Goal: Task Accomplishment & Management: Manage account settings

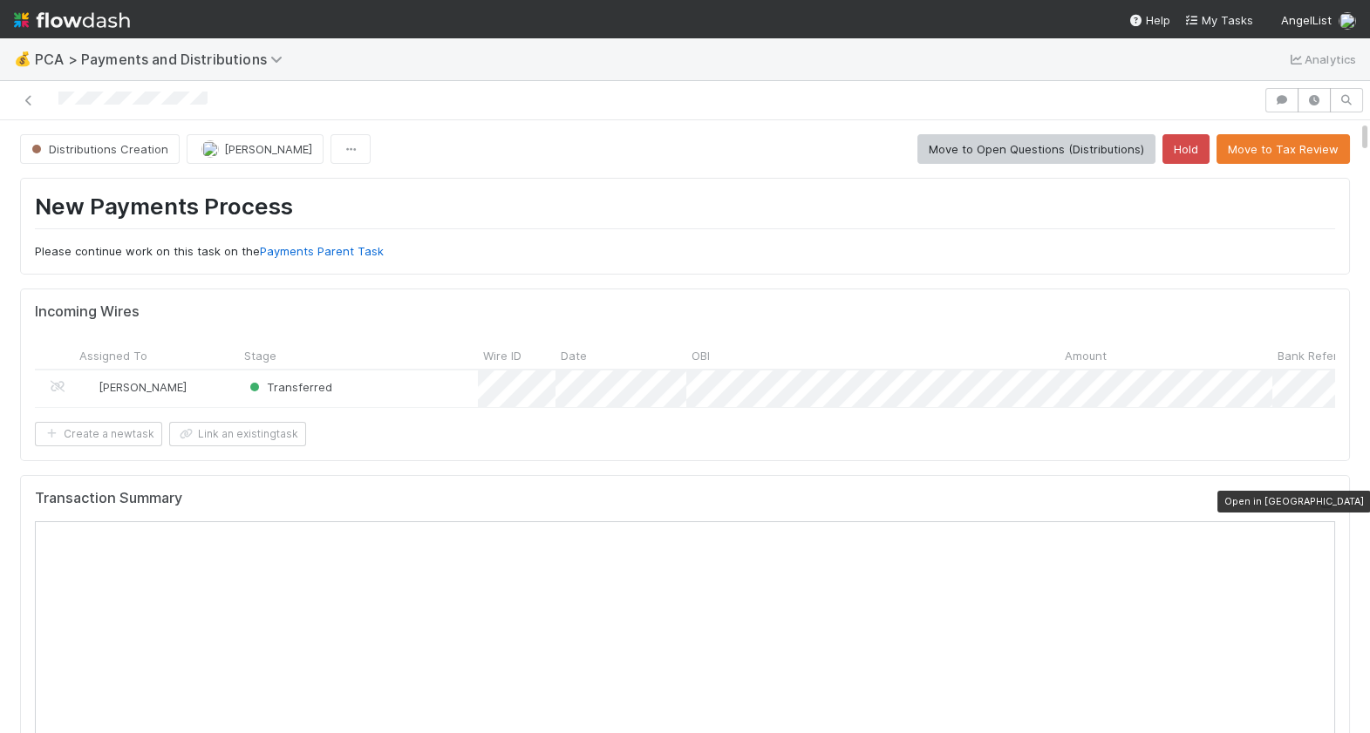
click at [1329, 503] on icon at bounding box center [1325, 502] width 17 height 11
click at [1331, 505] on icon at bounding box center [1325, 502] width 17 height 11
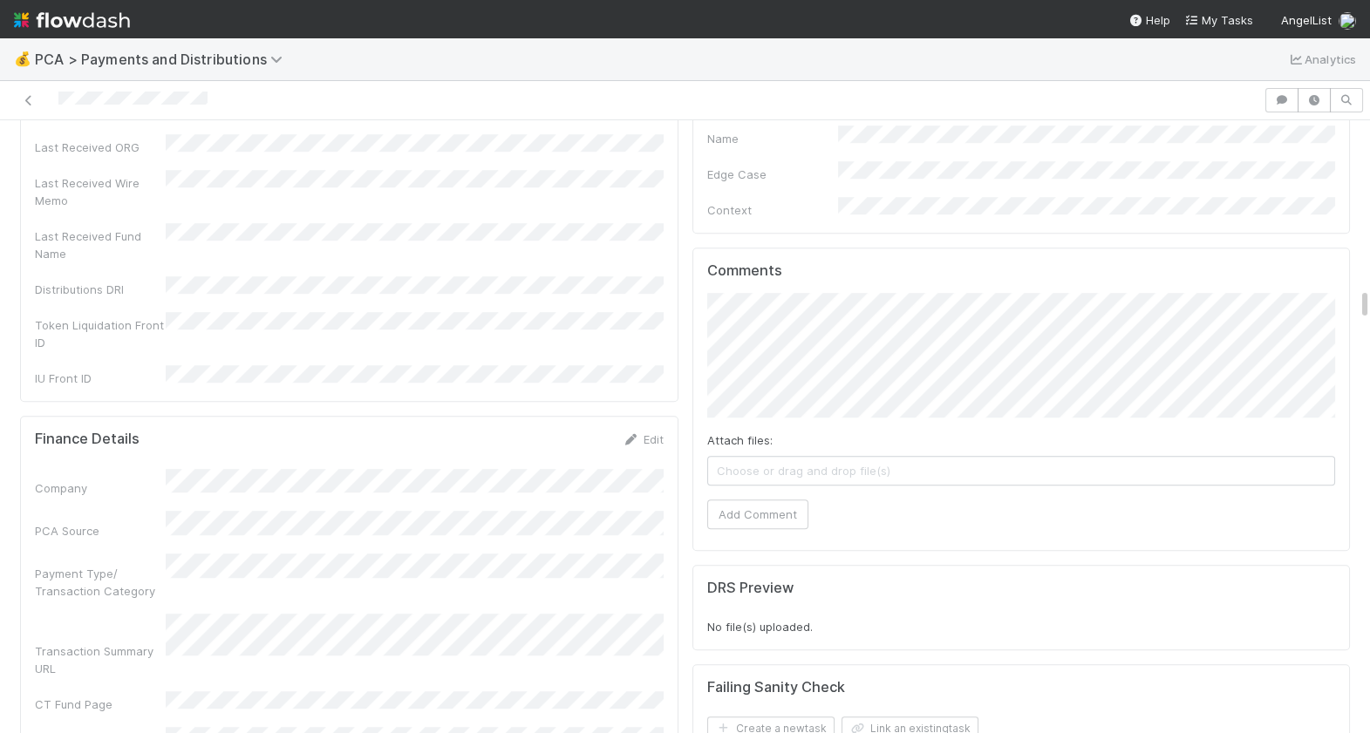
scroll to position [3077, 0]
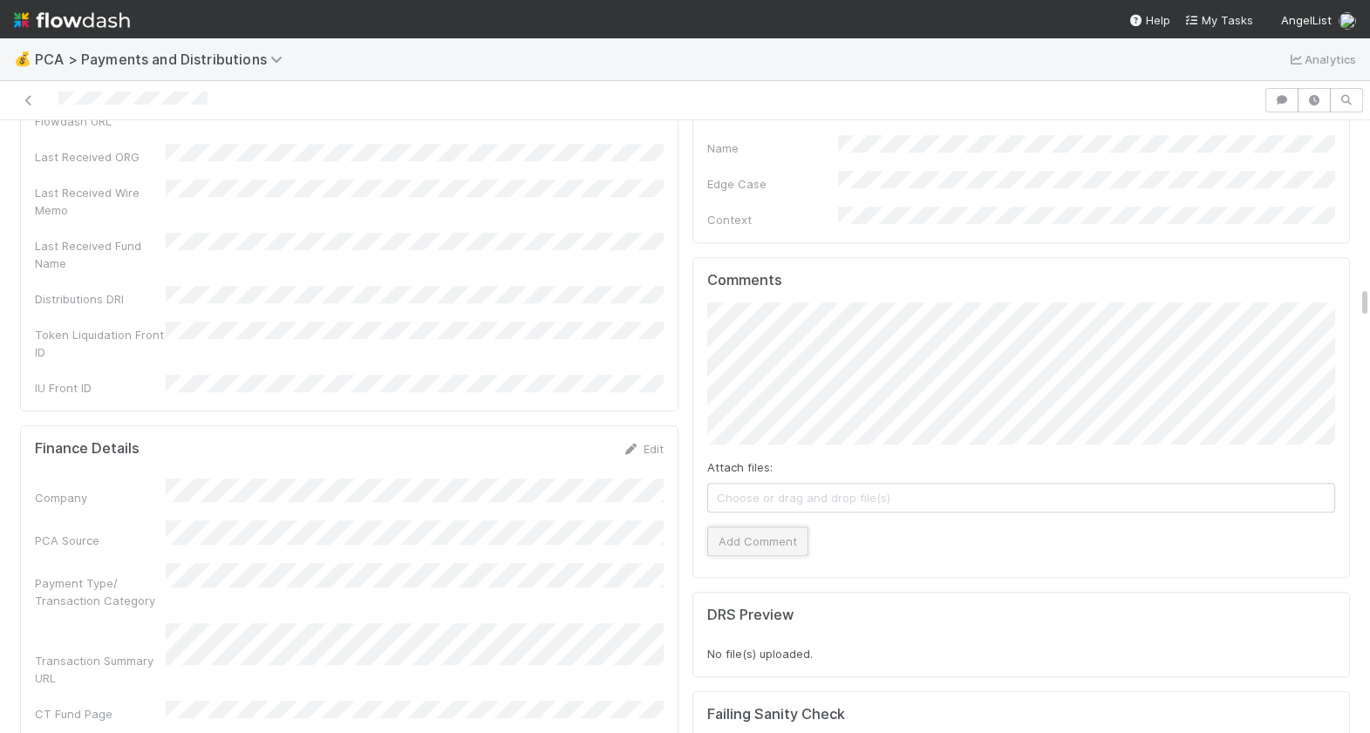
click at [767, 527] on button "Add Comment" at bounding box center [757, 542] width 101 height 30
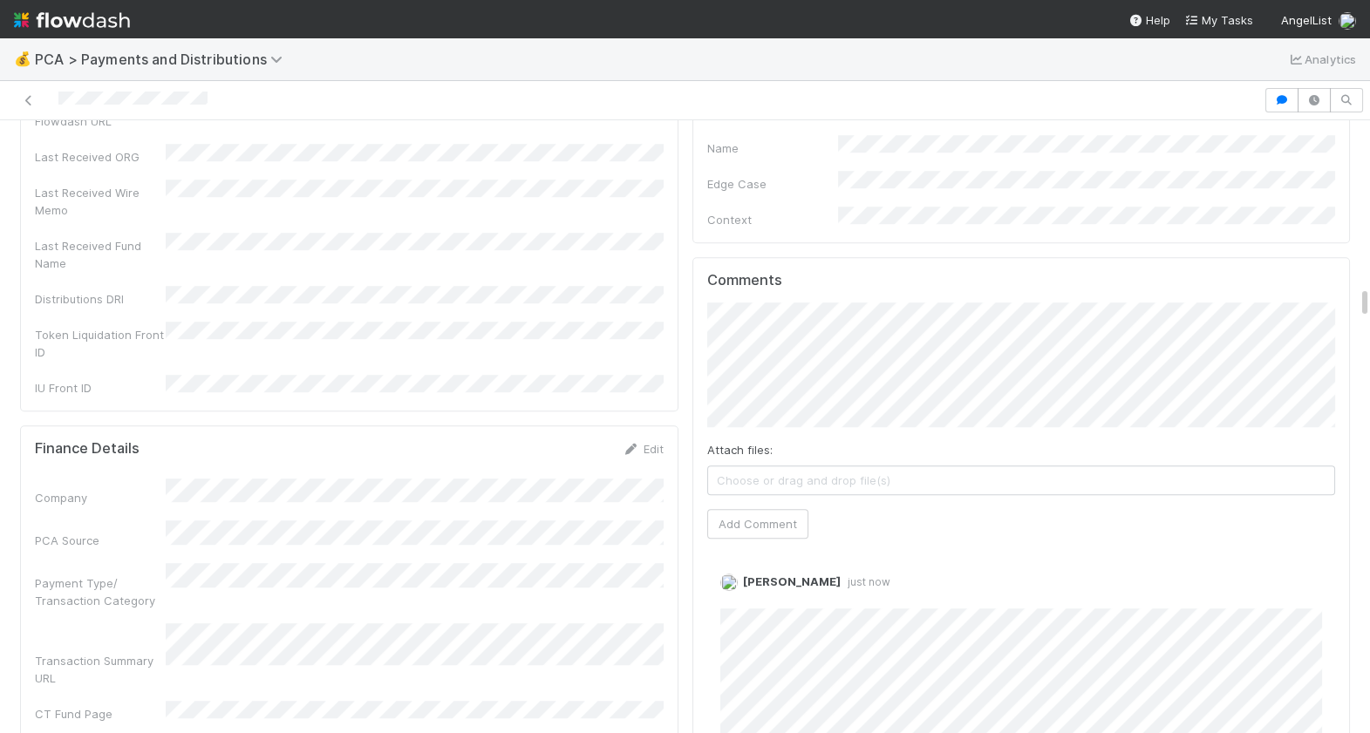
click at [58, 102] on div at bounding box center [631, 100] width 1249 height 24
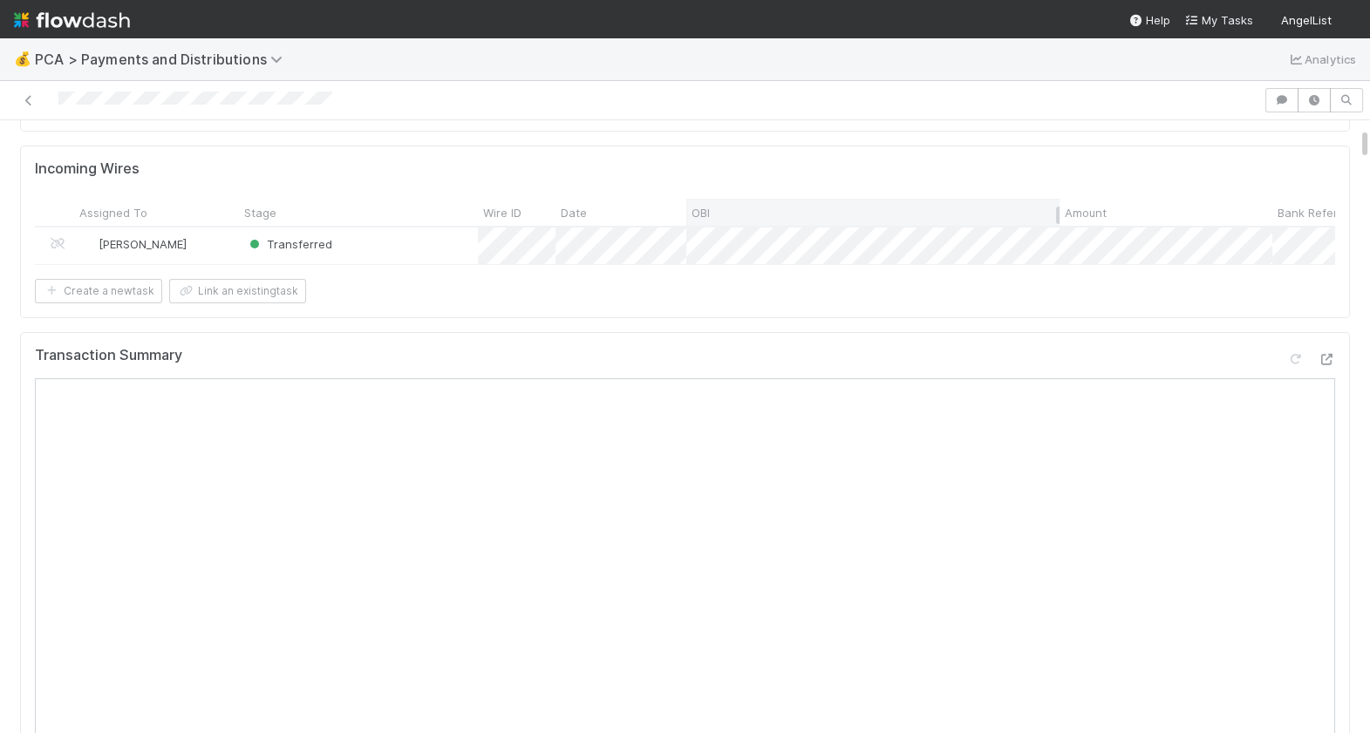
scroll to position [186, 0]
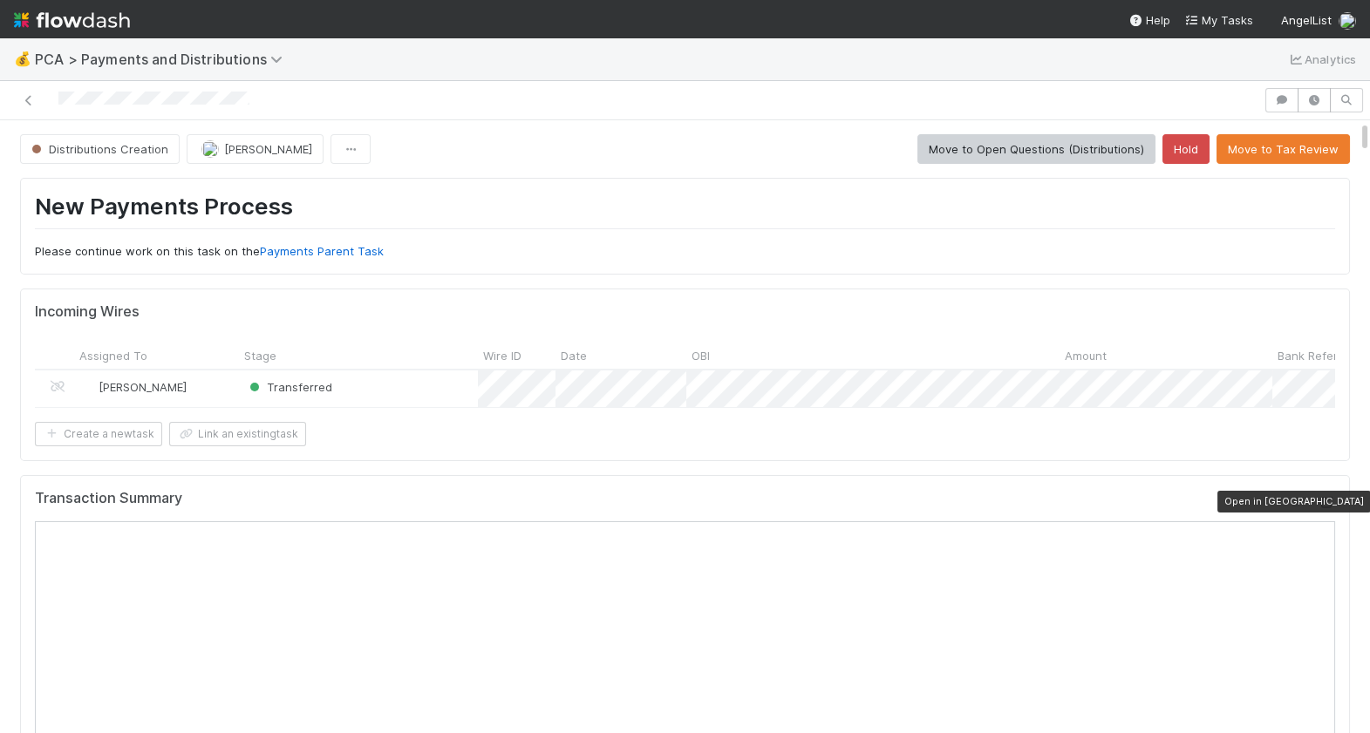
click at [1324, 497] on icon at bounding box center [1325, 502] width 17 height 11
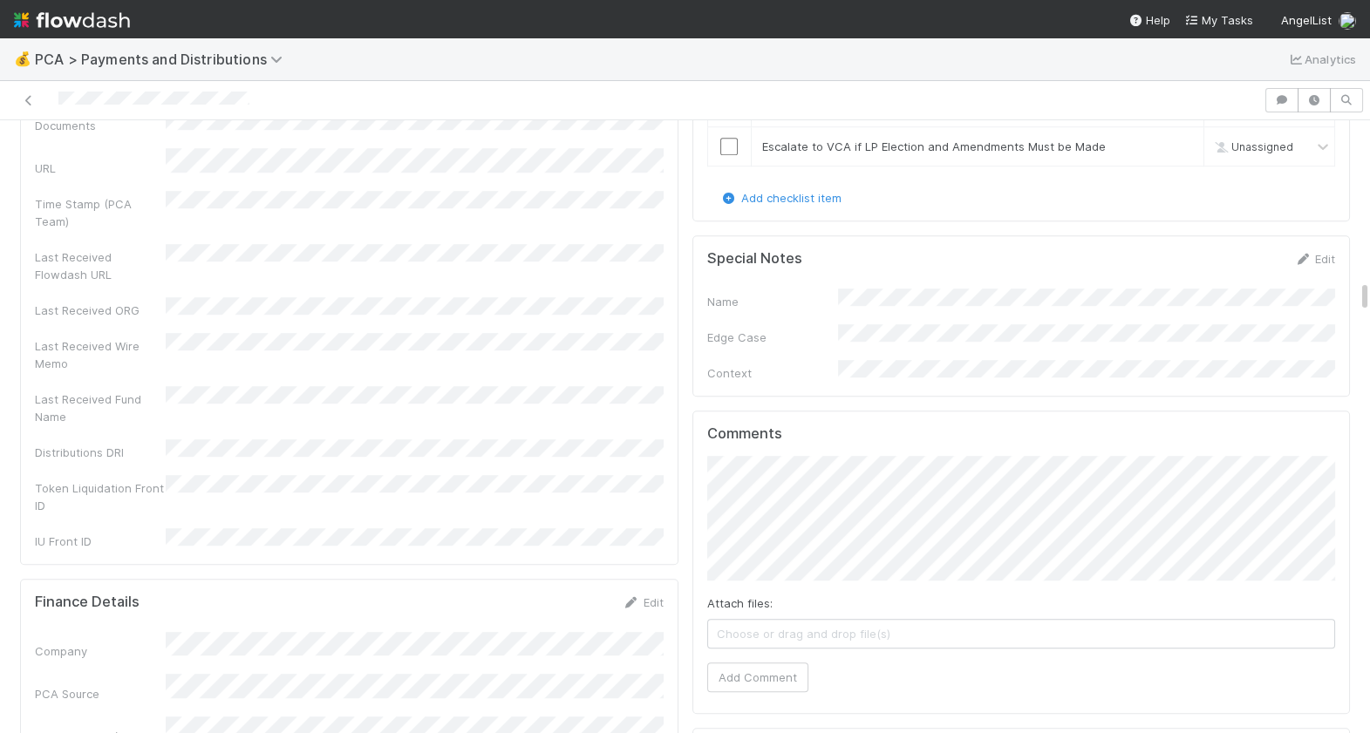
scroll to position [2991, 0]
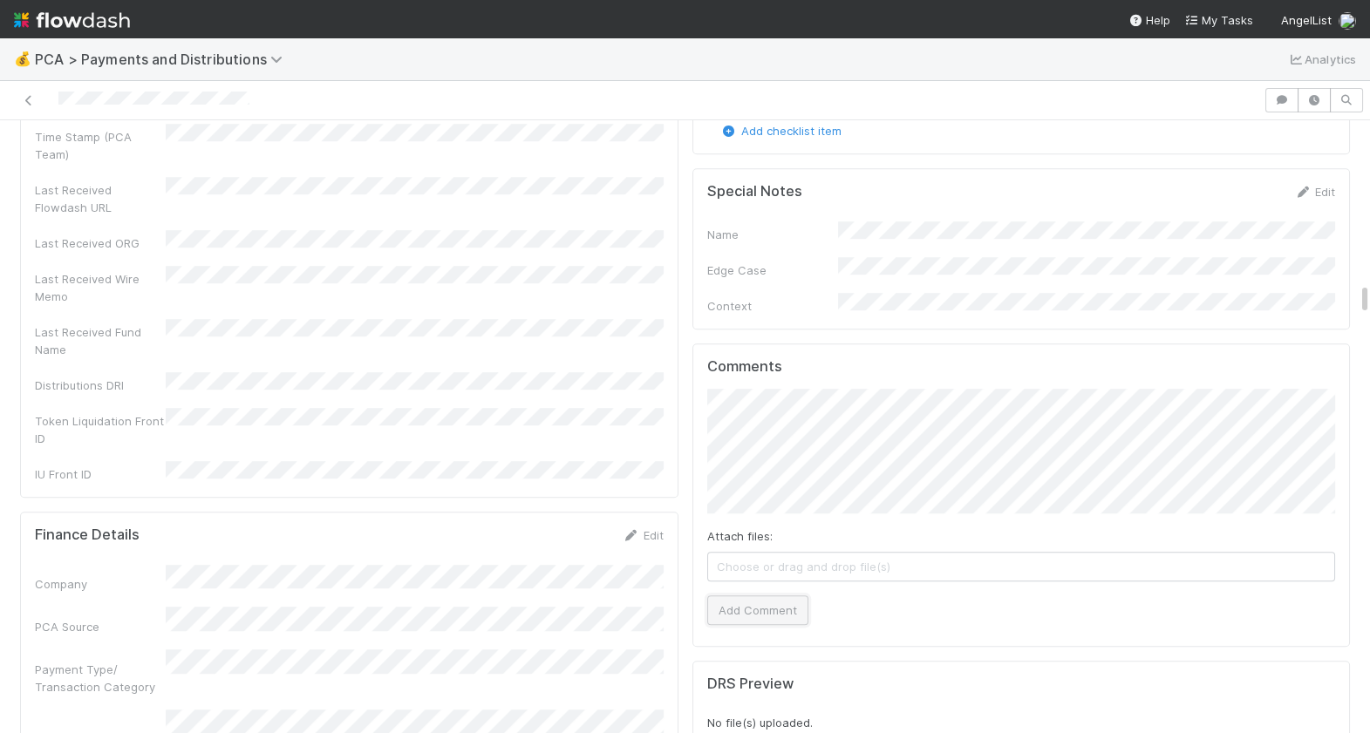
click at [736, 596] on button "Add Comment" at bounding box center [757, 611] width 101 height 30
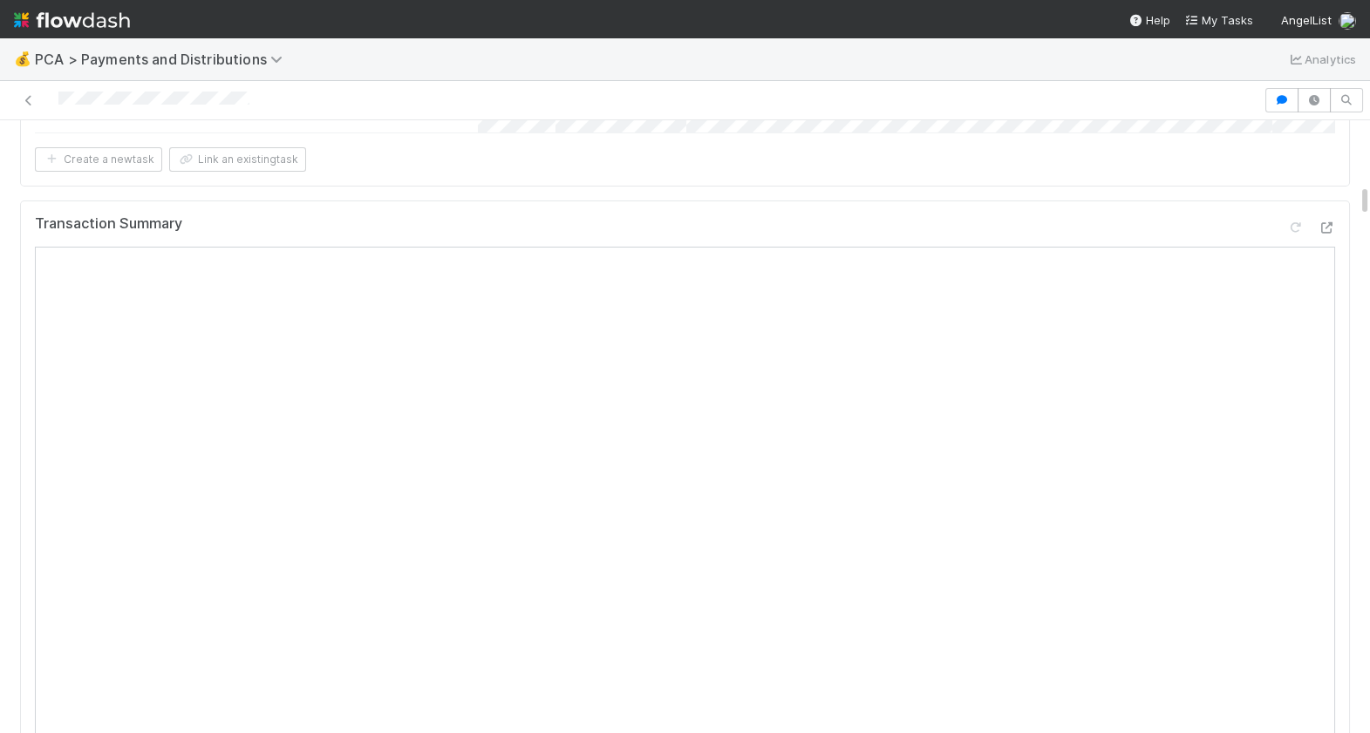
scroll to position [0, 0]
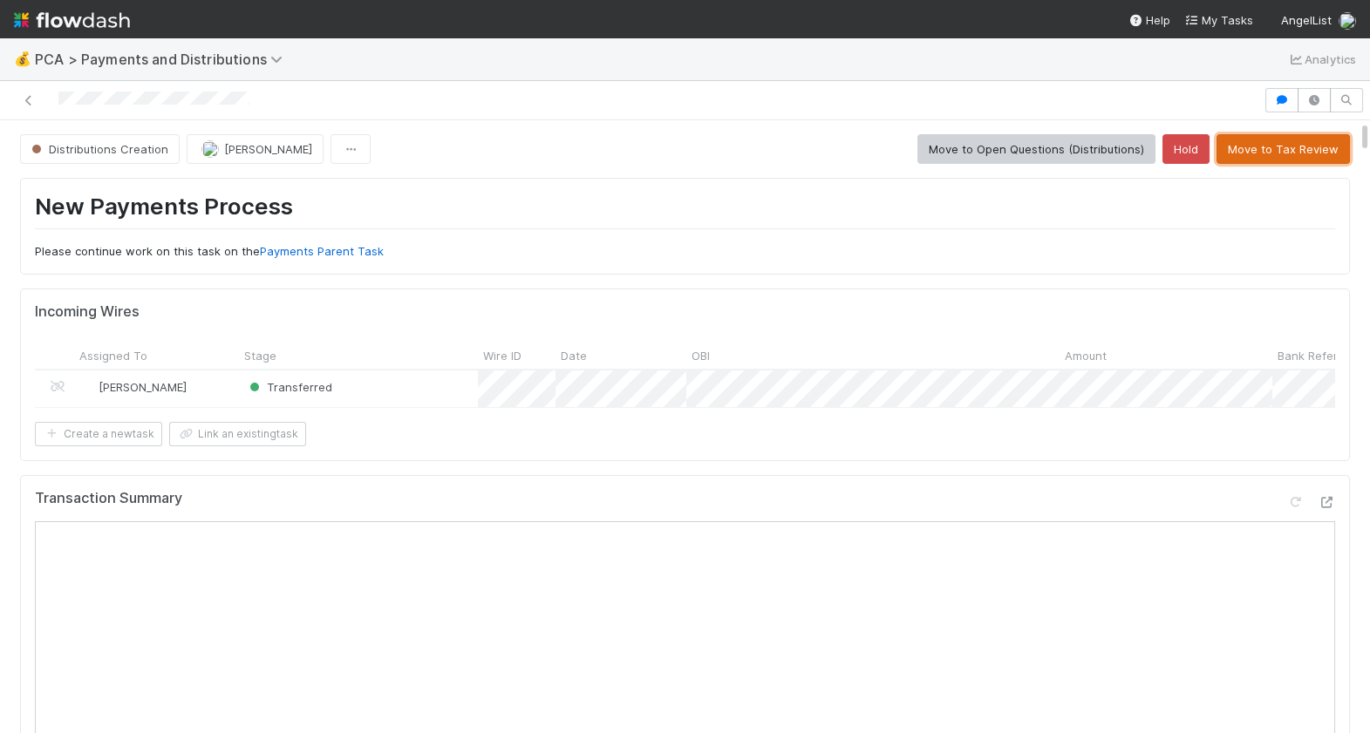
click at [1287, 155] on button "Move to Tax Review" at bounding box center [1282, 149] width 133 height 30
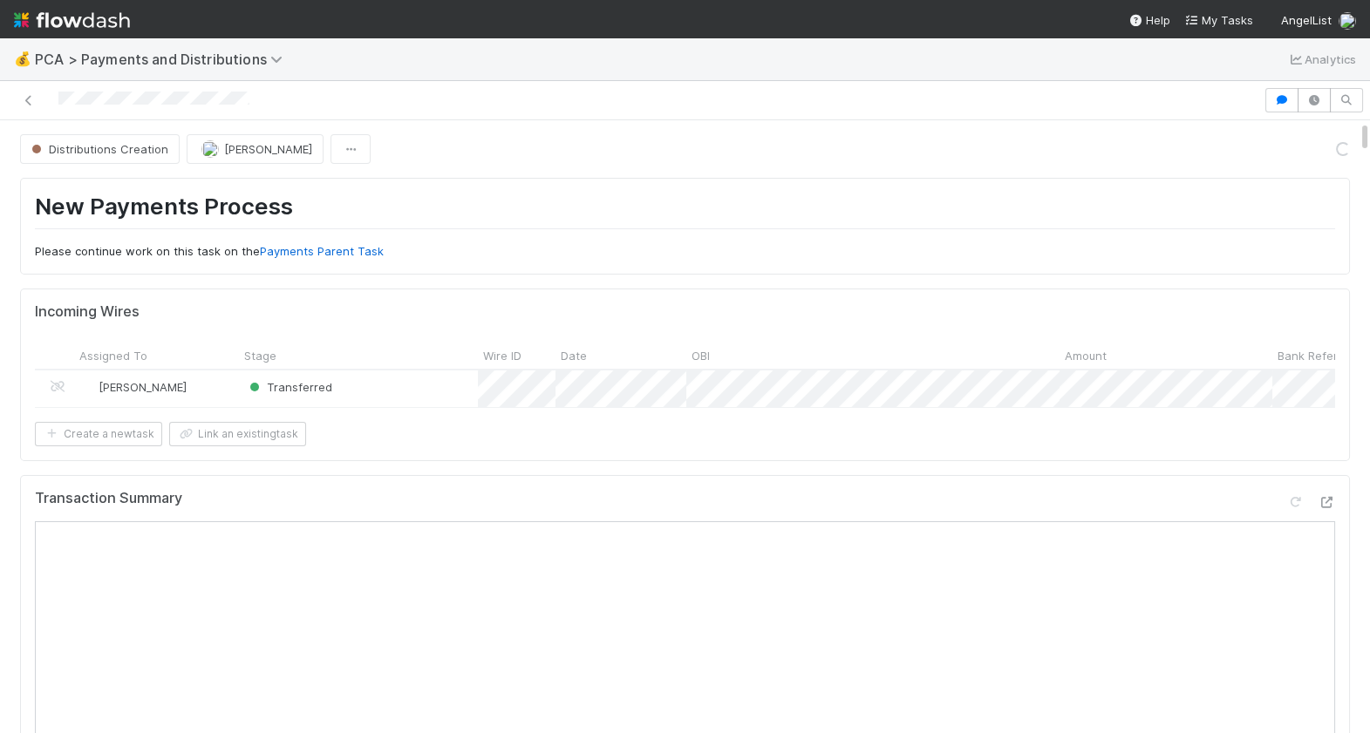
click at [58, 101] on div at bounding box center [631, 100] width 1249 height 24
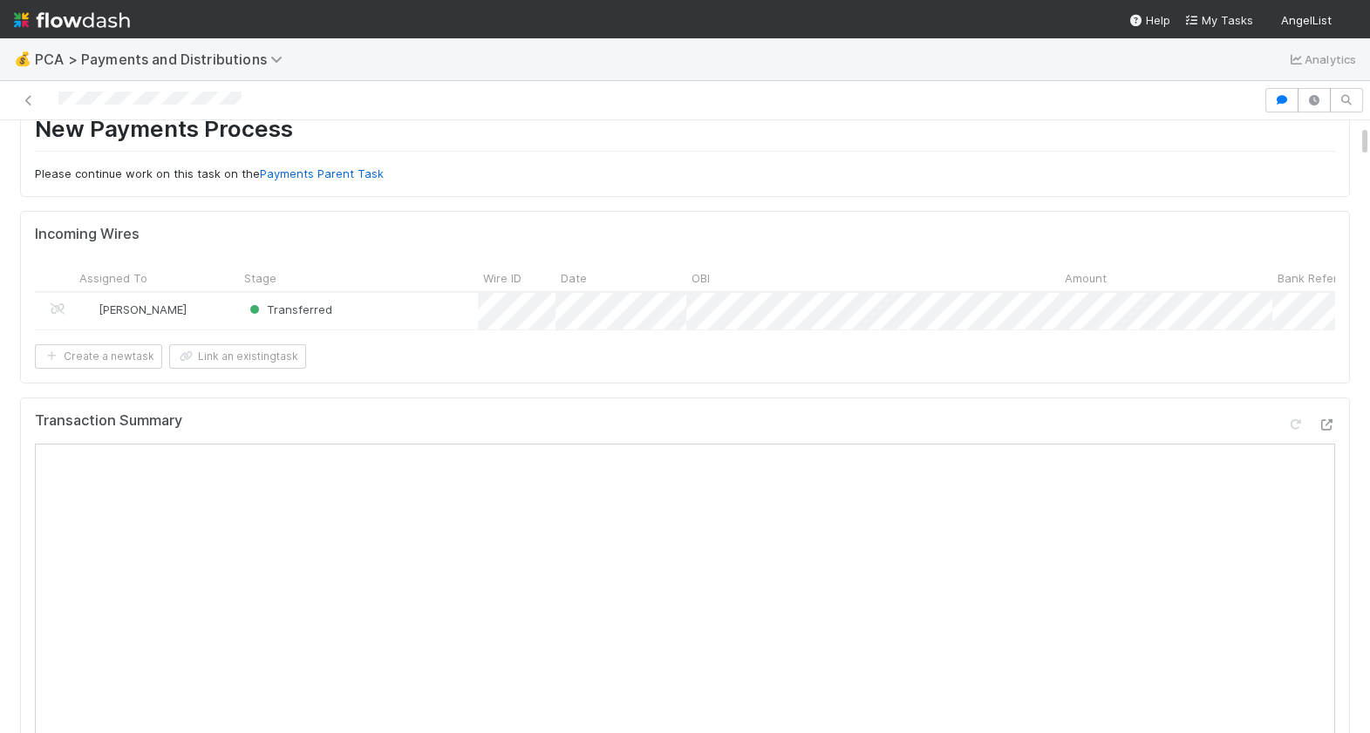
scroll to position [80, 0]
click at [1325, 410] on div "Transaction Summary Open in New Tab" at bounding box center [685, 425] width 1300 height 31
click at [1325, 417] on icon at bounding box center [1325, 422] width 17 height 11
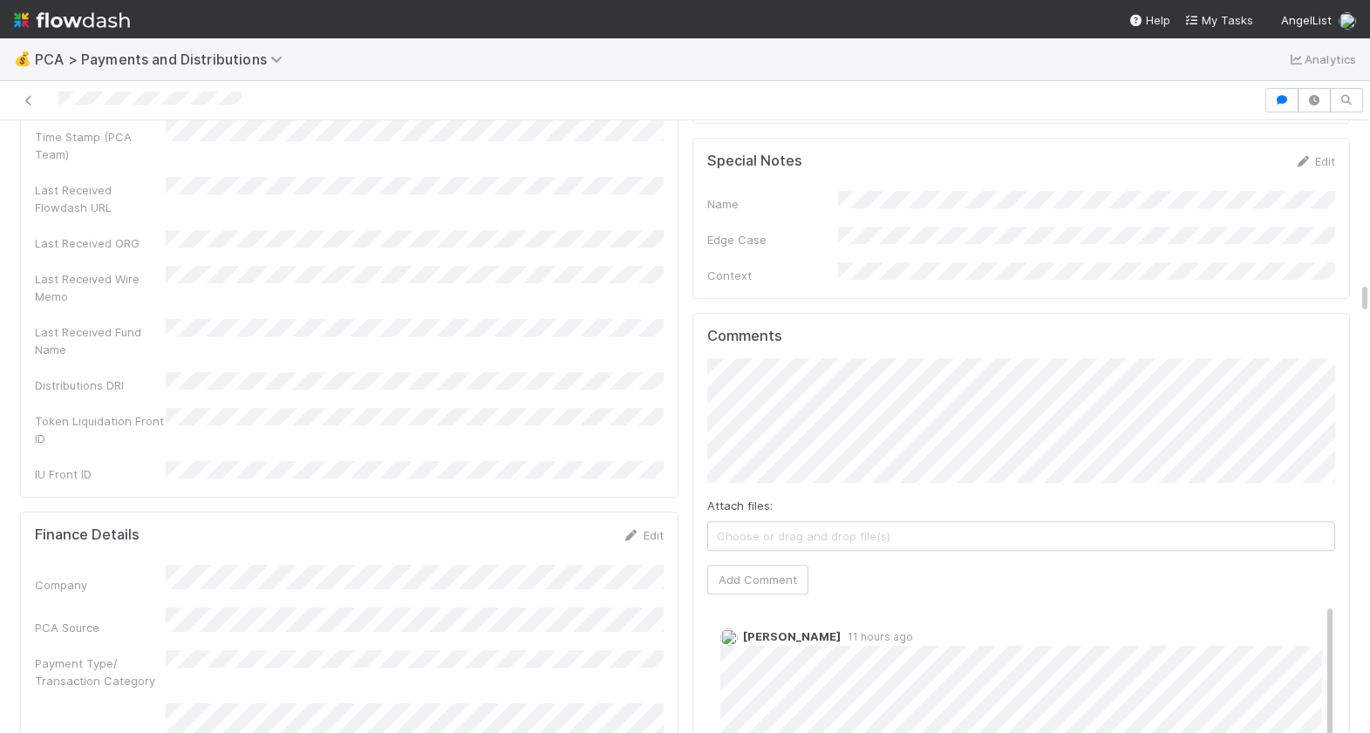
scroll to position [3026, 0]
click at [699, 404] on div "Comments Attach files: Choose or drag and drop file(s) Add Comment Meg Castanar…" at bounding box center [1021, 634] width 658 height 652
click at [765, 560] on button "Add Comment" at bounding box center [757, 575] width 101 height 30
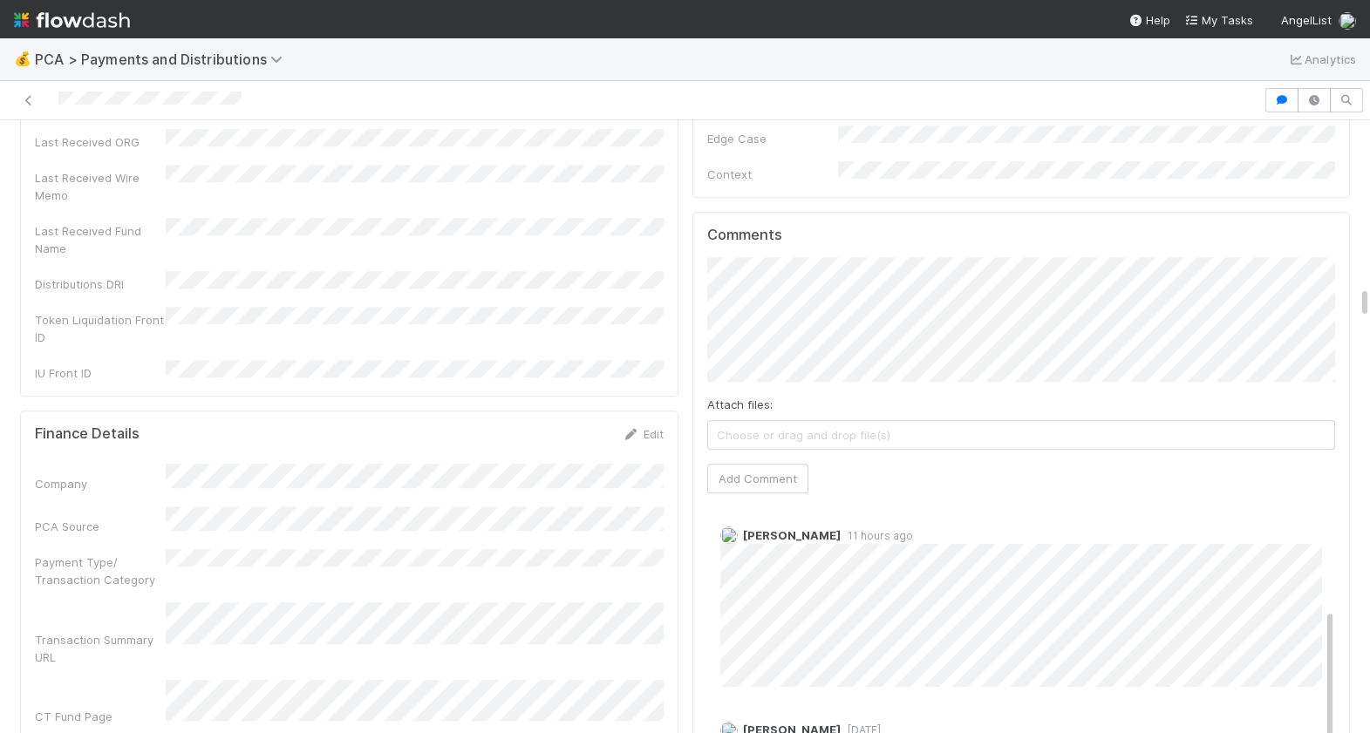
scroll to position [0, 0]
click at [747, 548] on link "Edit" at bounding box center [744, 555] width 20 height 14
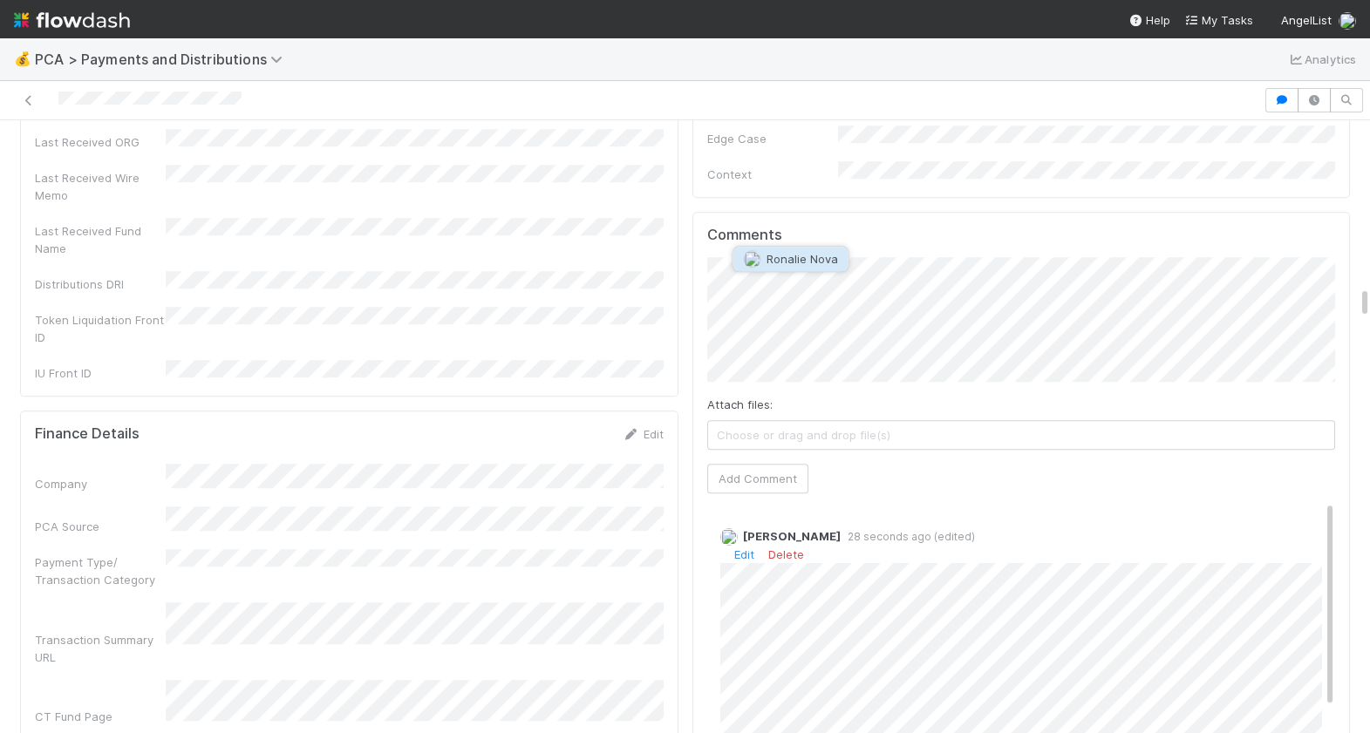
click at [823, 268] on button "Ronalie Nova" at bounding box center [790, 259] width 115 height 24
click at [771, 394] on div "Attach files: Choose or drag and drop file(s) Add Comment" at bounding box center [1021, 375] width 629 height 236
click at [766, 430] on div "Comments Attach files: Choose or drag and drop file(s) Add Comment Berkley Cade…" at bounding box center [1021, 538] width 629 height 623
click at [761, 464] on button "Add Comment" at bounding box center [757, 479] width 101 height 30
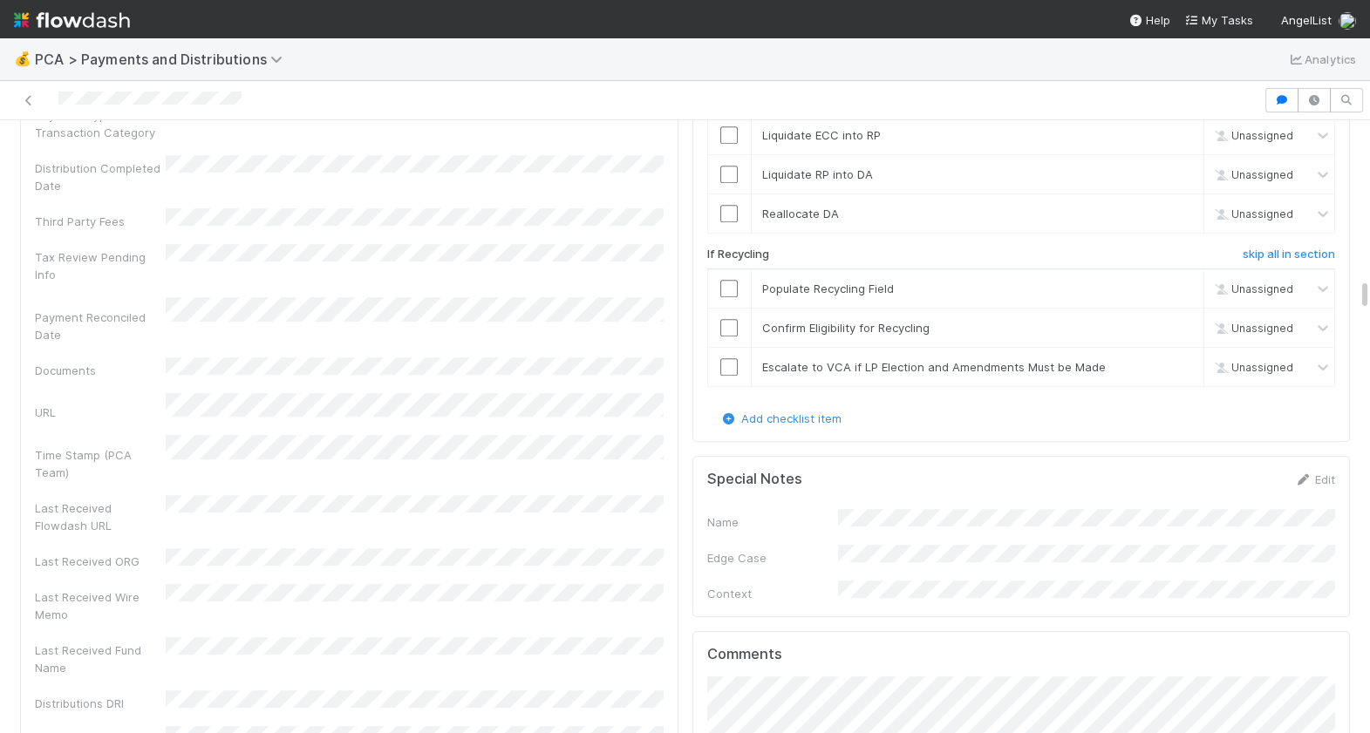
scroll to position [2470, 0]
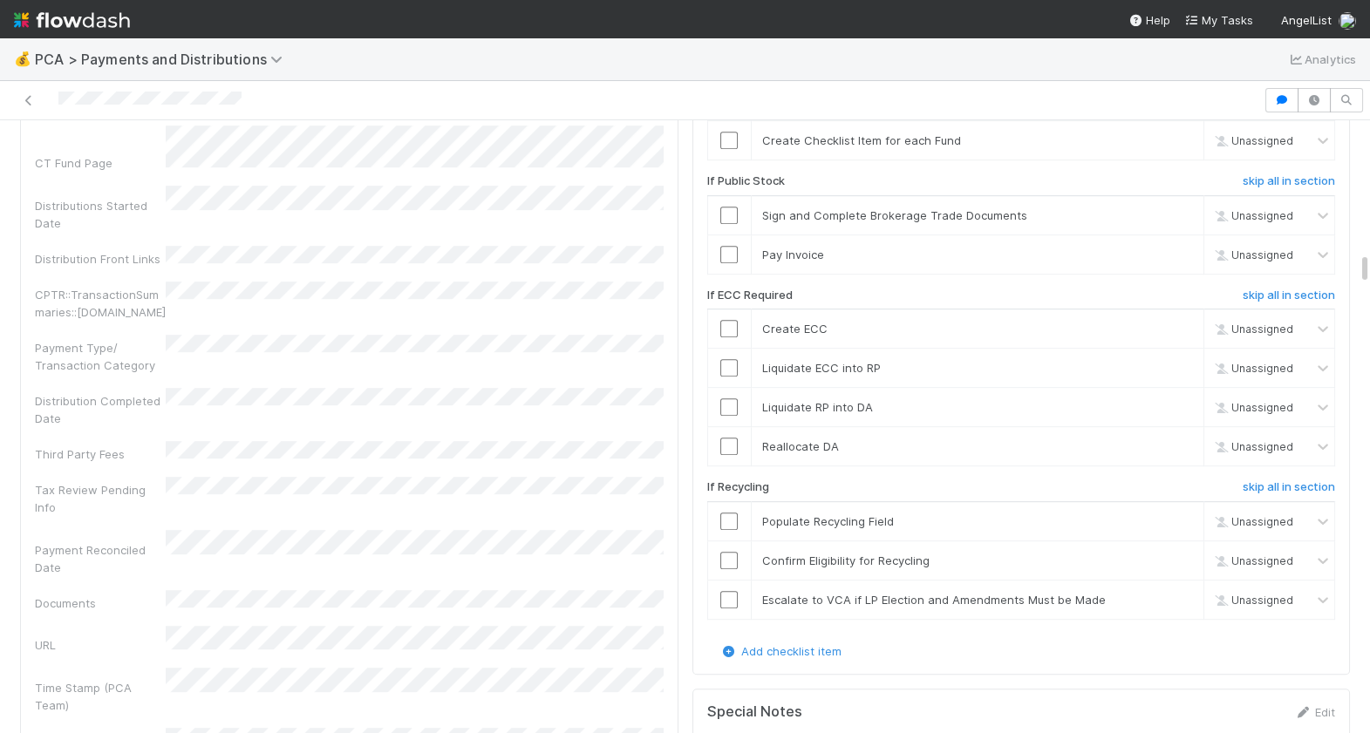
click at [249, 106] on div at bounding box center [631, 100] width 1249 height 24
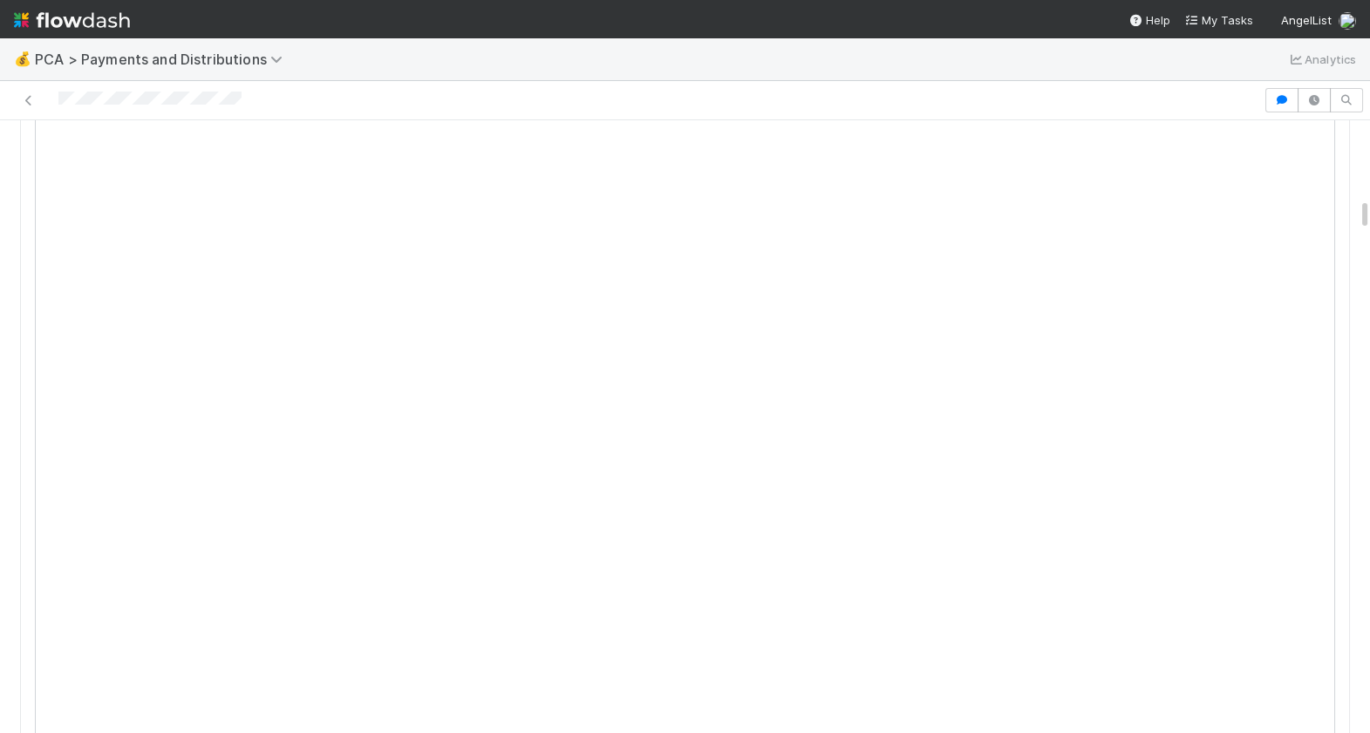
scroll to position [0, 0]
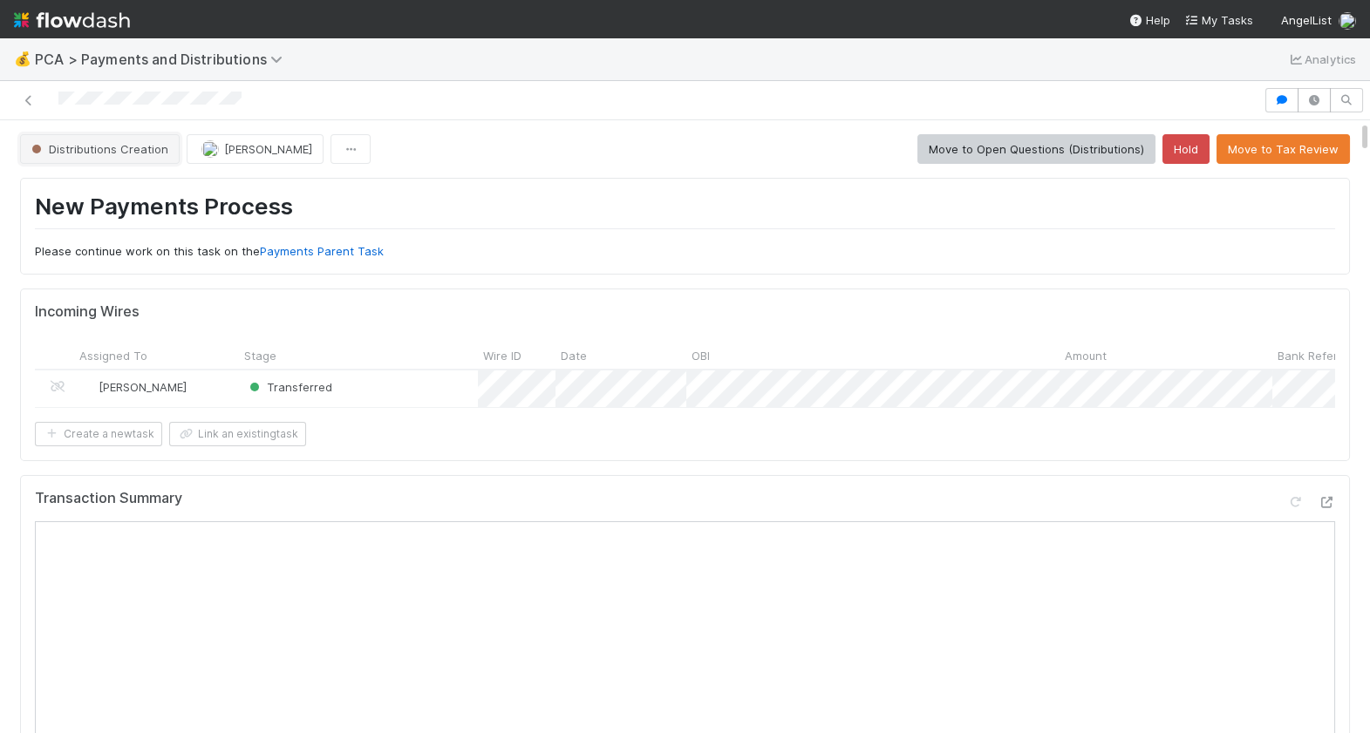
click at [126, 136] on button "Distributions Creation" at bounding box center [100, 149] width 160 height 30
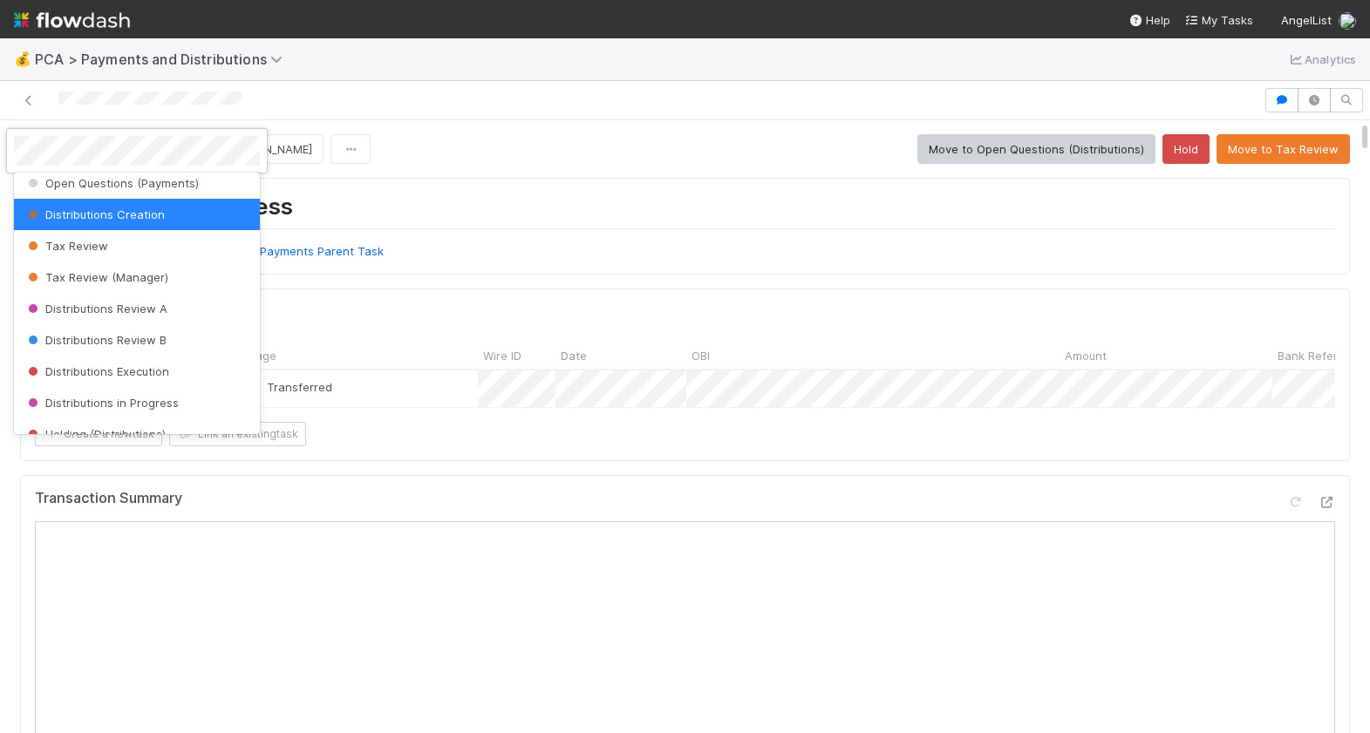
scroll to position [547, 0]
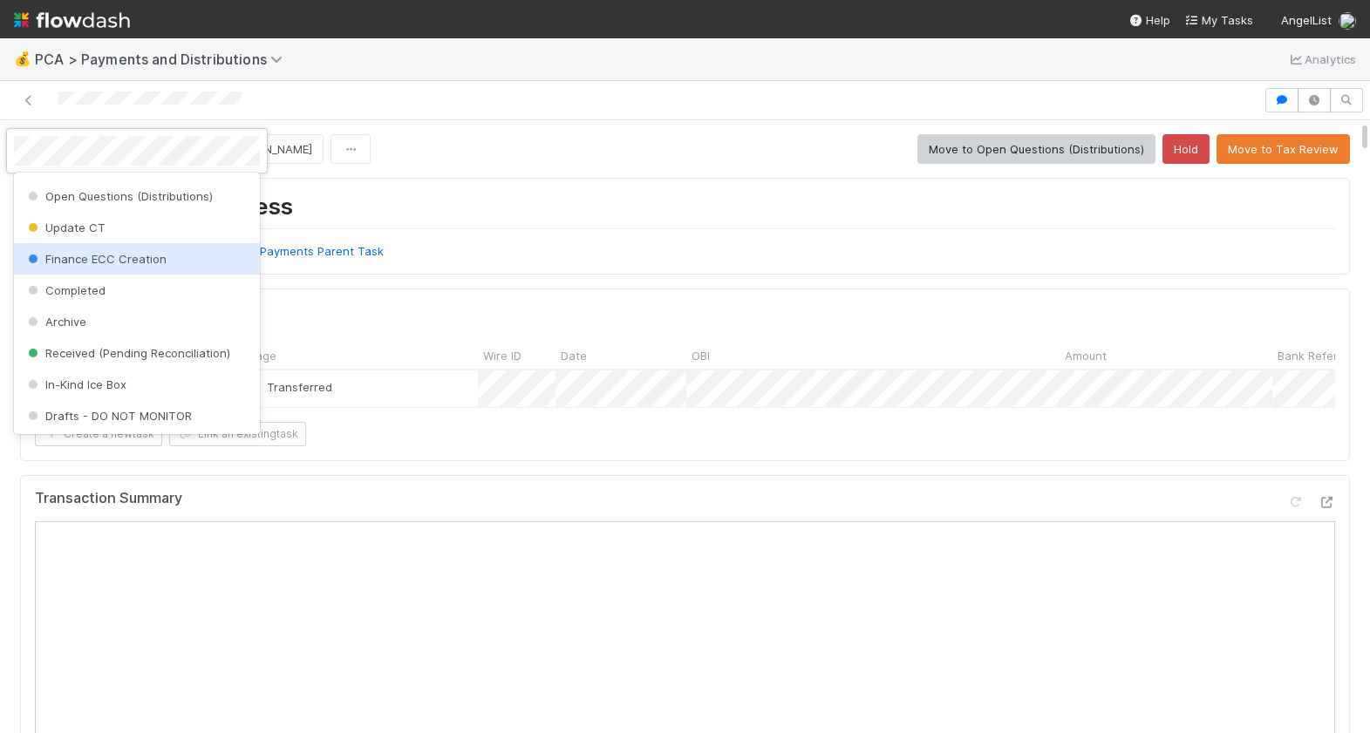
click at [131, 268] on div "Finance ECC Creation" at bounding box center [137, 258] width 246 height 31
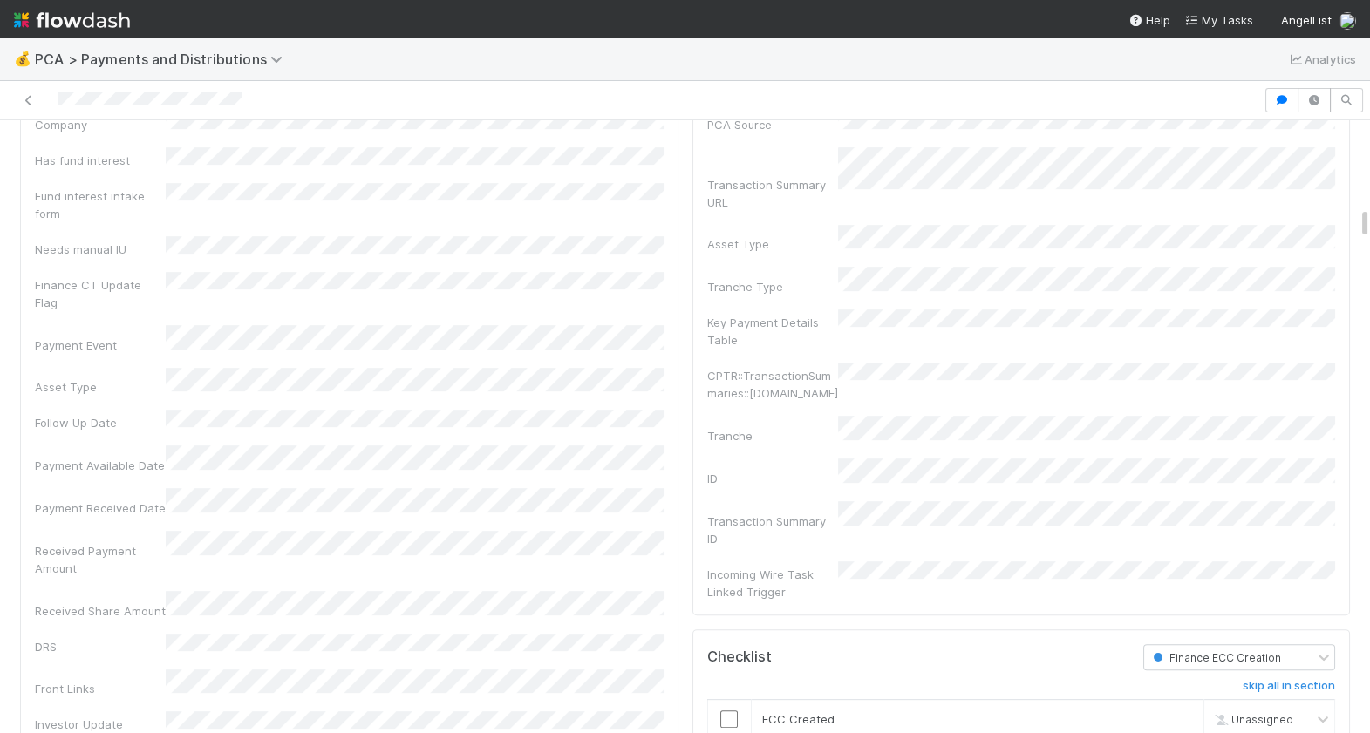
scroll to position [1599, 0]
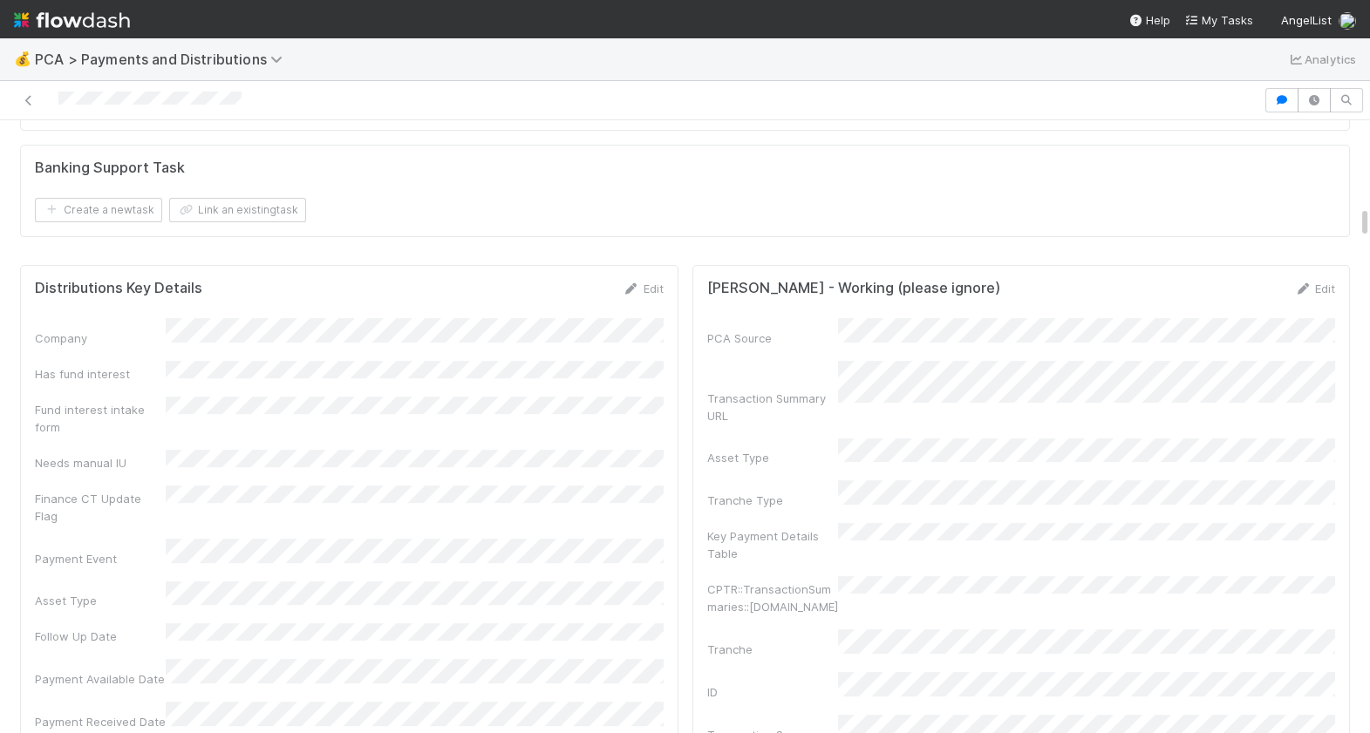
click at [664, 283] on div "Distributions Key Details Edit" at bounding box center [349, 288] width 655 height 17
click at [657, 283] on link "Edit" at bounding box center [643, 289] width 41 height 14
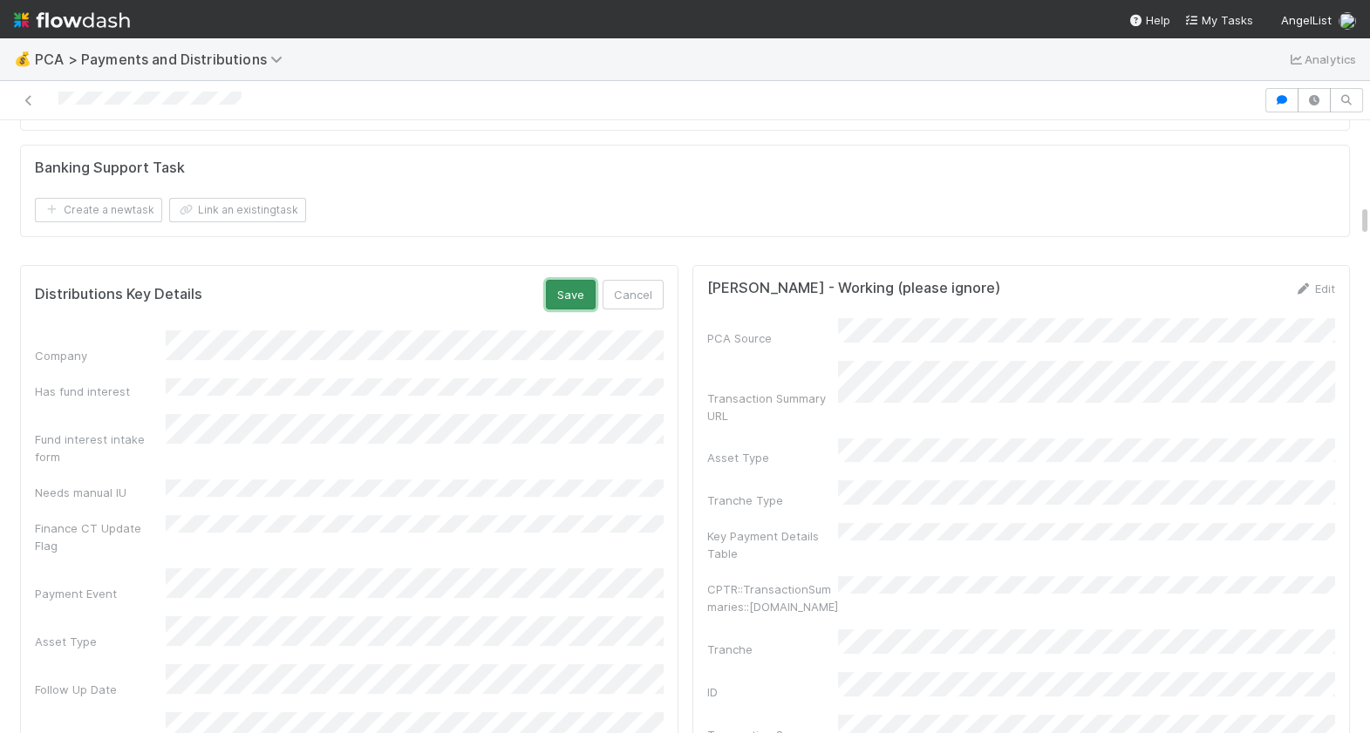
click at [564, 304] on button "Save" at bounding box center [571, 295] width 50 height 30
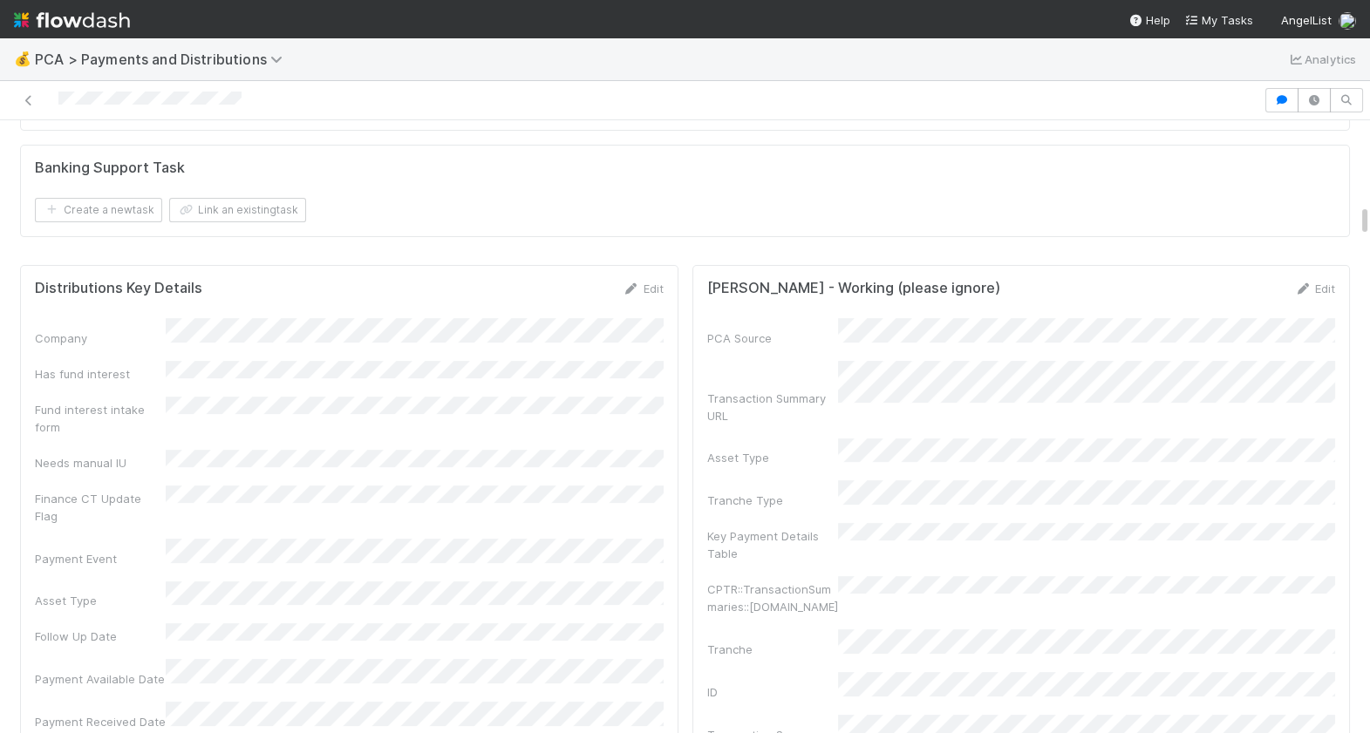
scroll to position [0, 0]
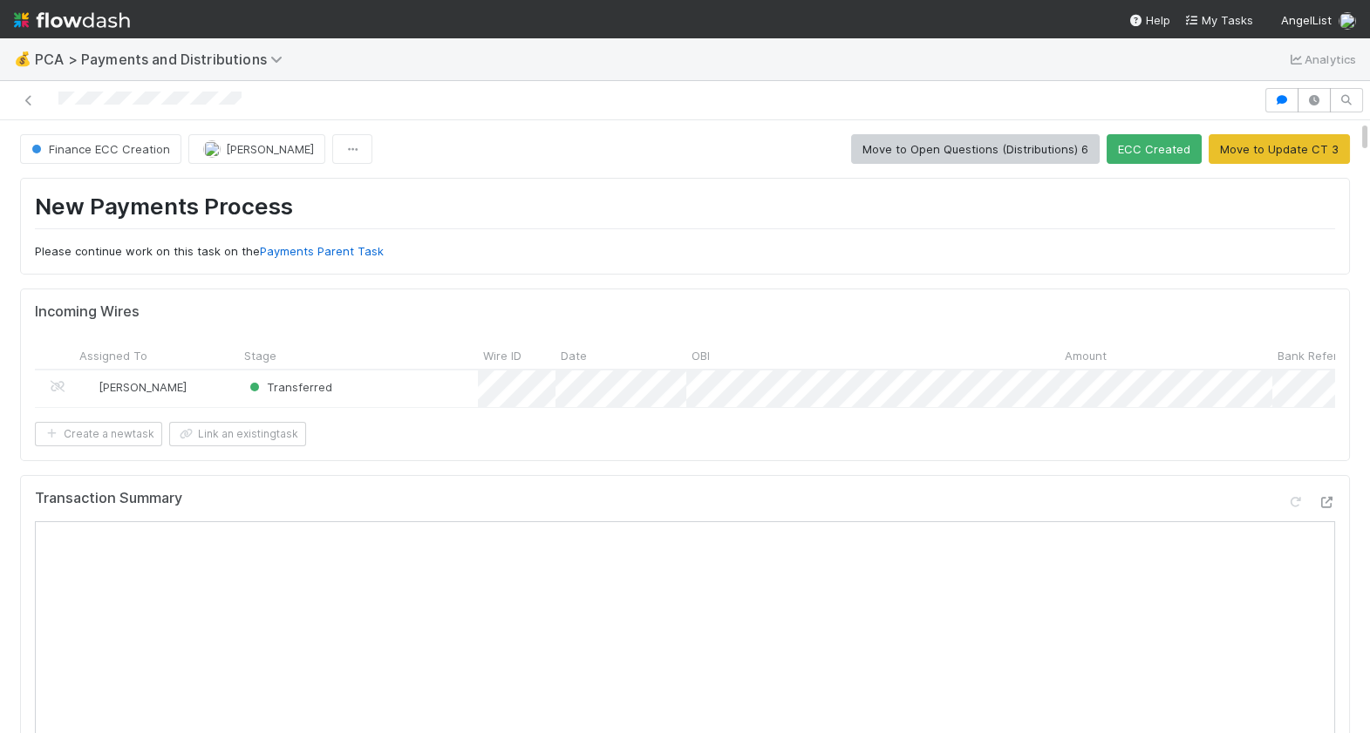
click at [60, 106] on div at bounding box center [631, 100] width 1249 height 24
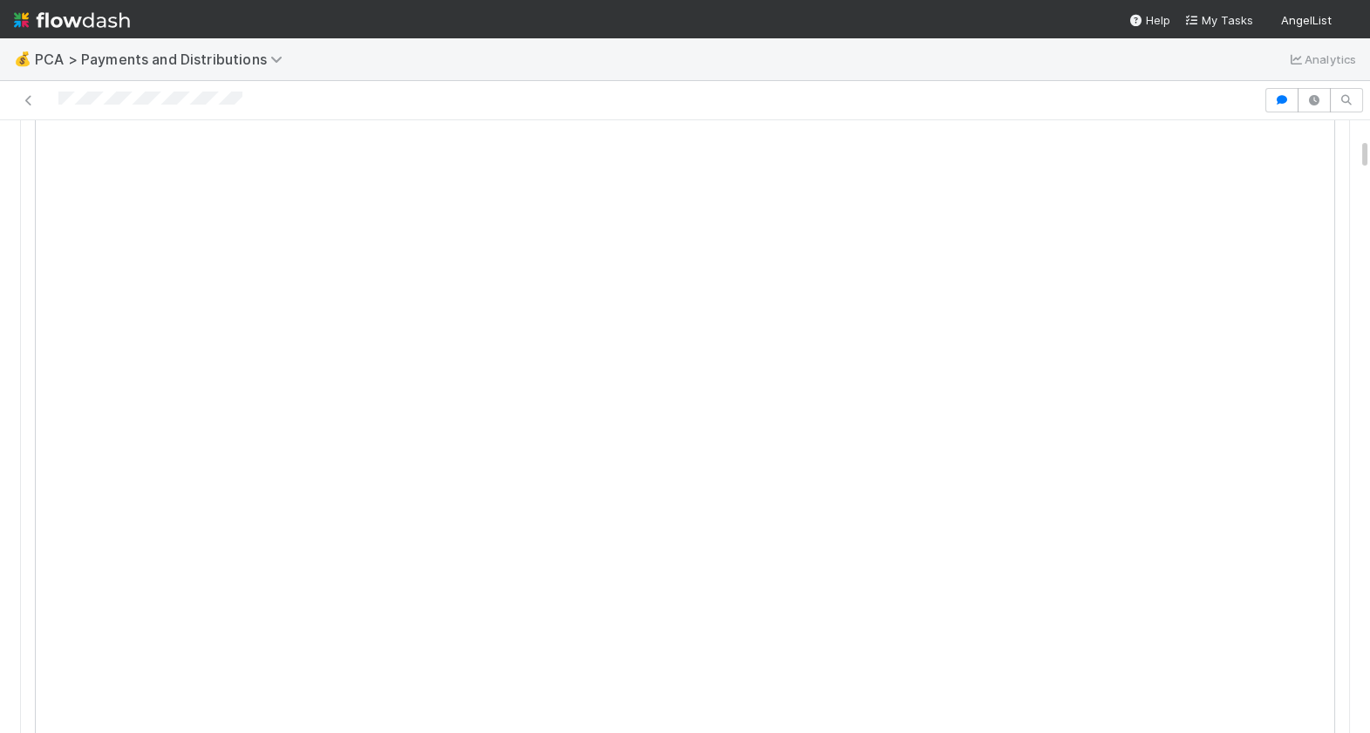
scroll to position [999, 0]
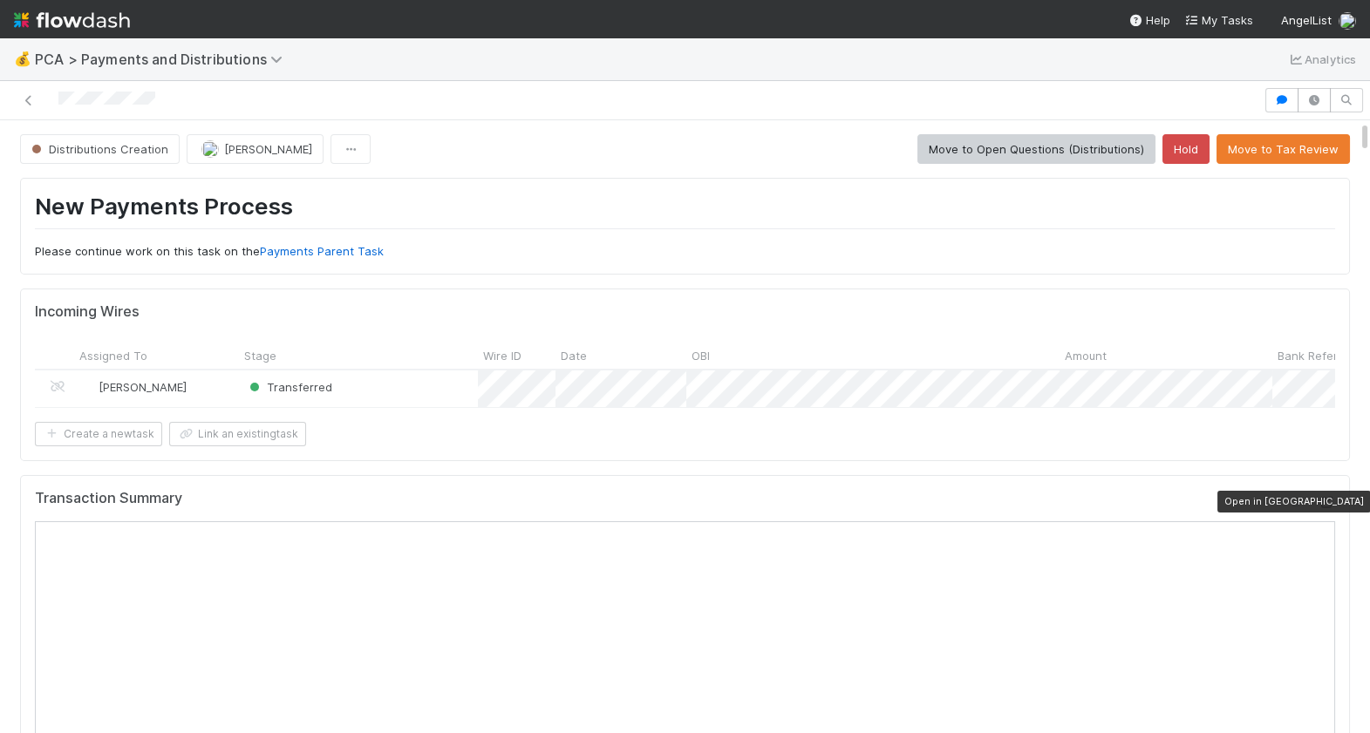
click at [1324, 499] on icon at bounding box center [1325, 502] width 17 height 11
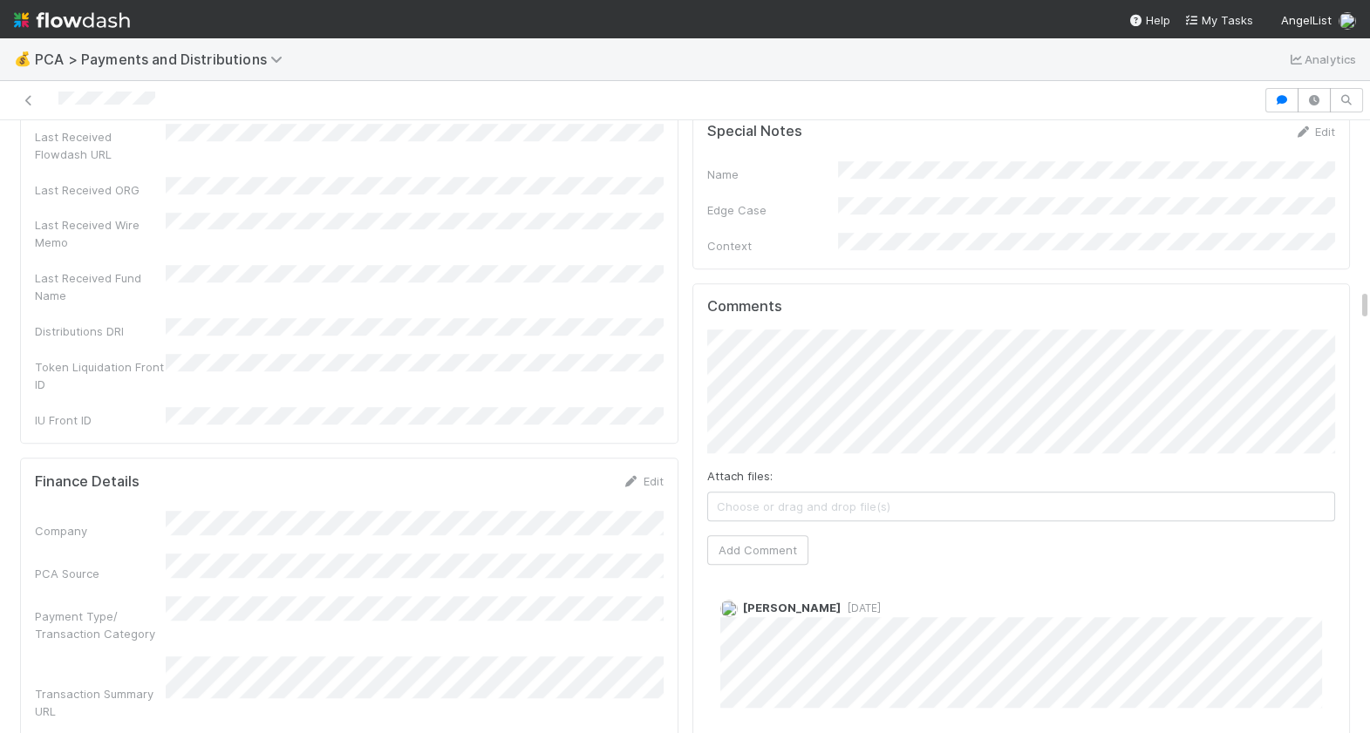
scroll to position [3176, 0]
click at [781, 529] on button "Add Comment" at bounding box center [757, 544] width 101 height 30
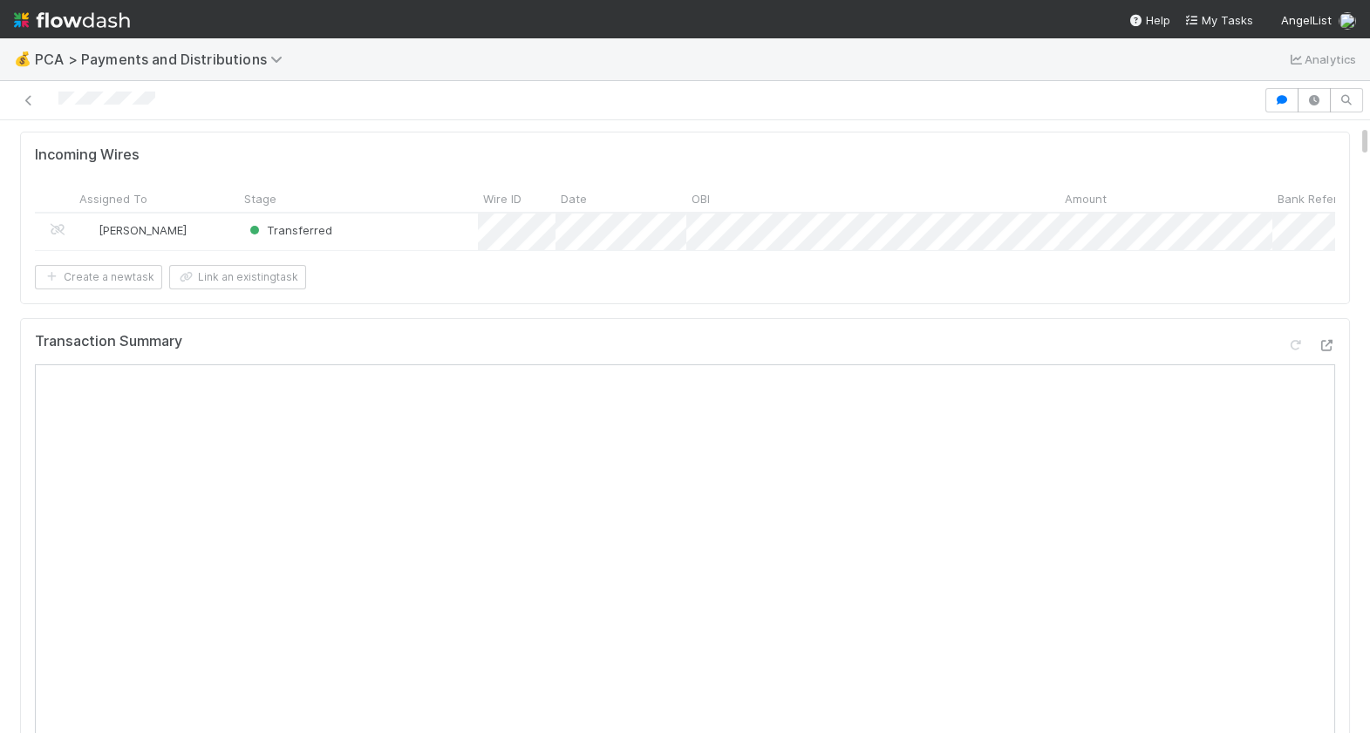
scroll to position [0, 0]
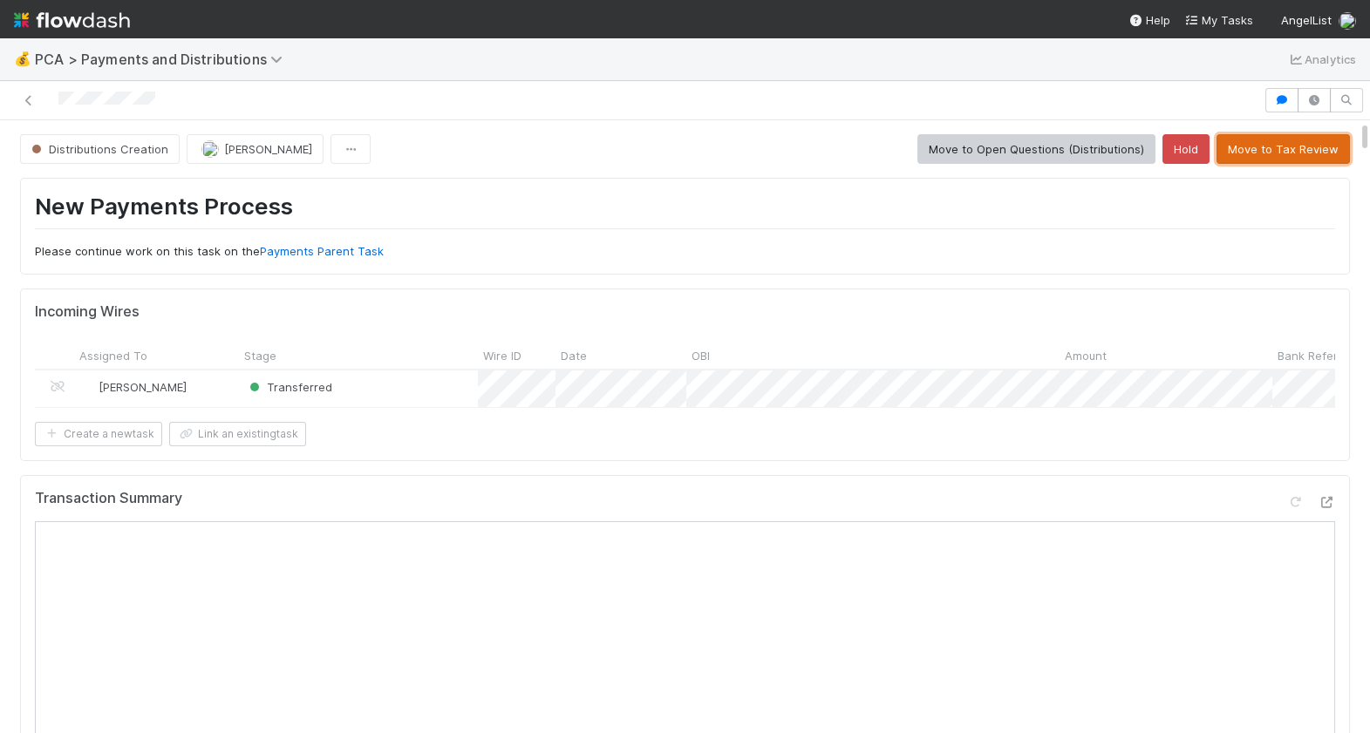
click at [1280, 148] on button "Move to Tax Review" at bounding box center [1282, 149] width 133 height 30
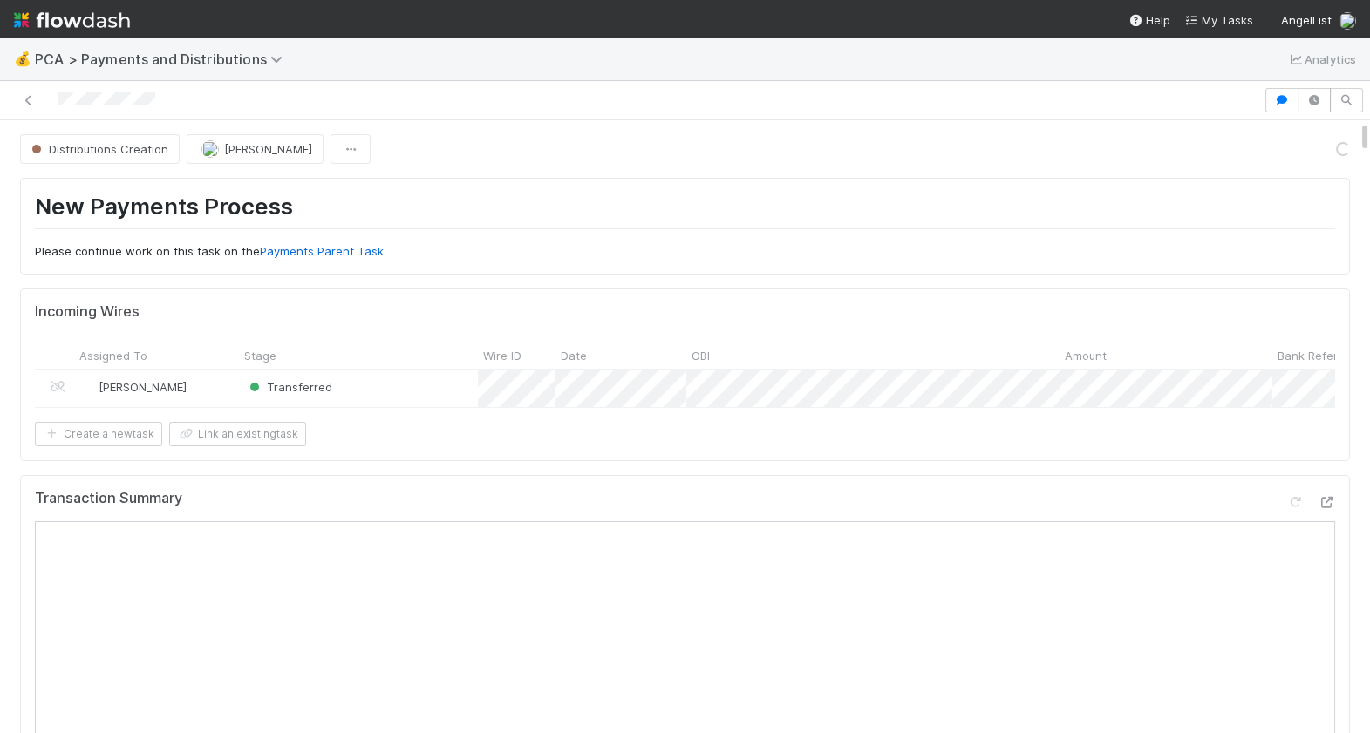
click at [58, 102] on div at bounding box center [631, 100] width 1249 height 24
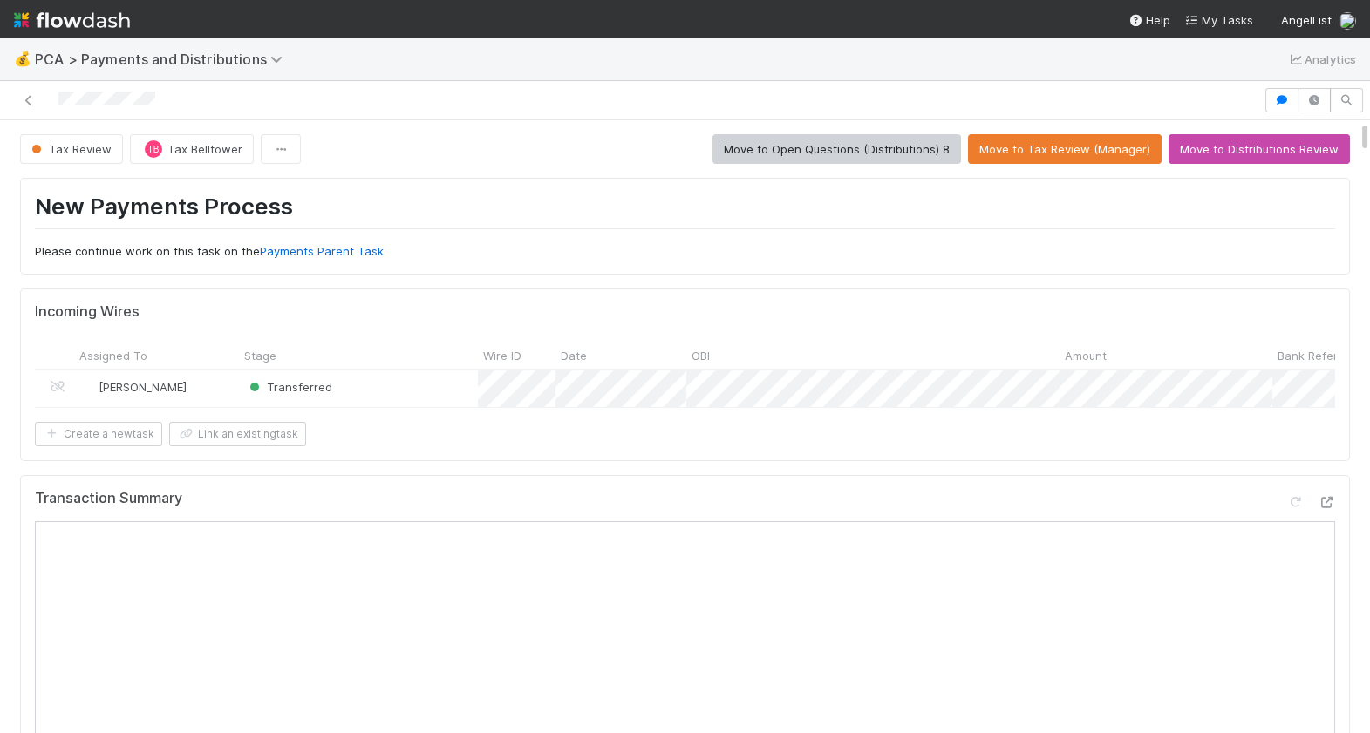
click at [387, 6] on nav "Help My Tasks AngelList" at bounding box center [685, 19] width 1370 height 38
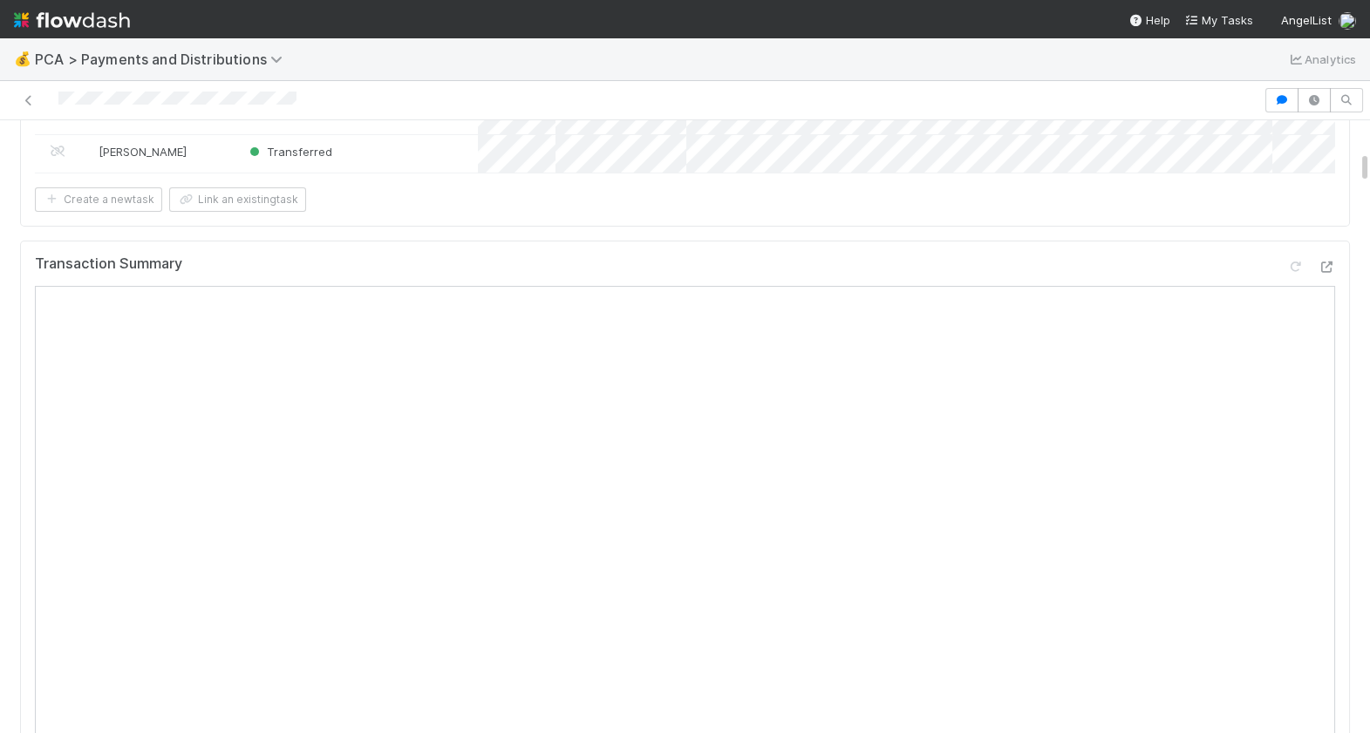
scroll to position [567, 0]
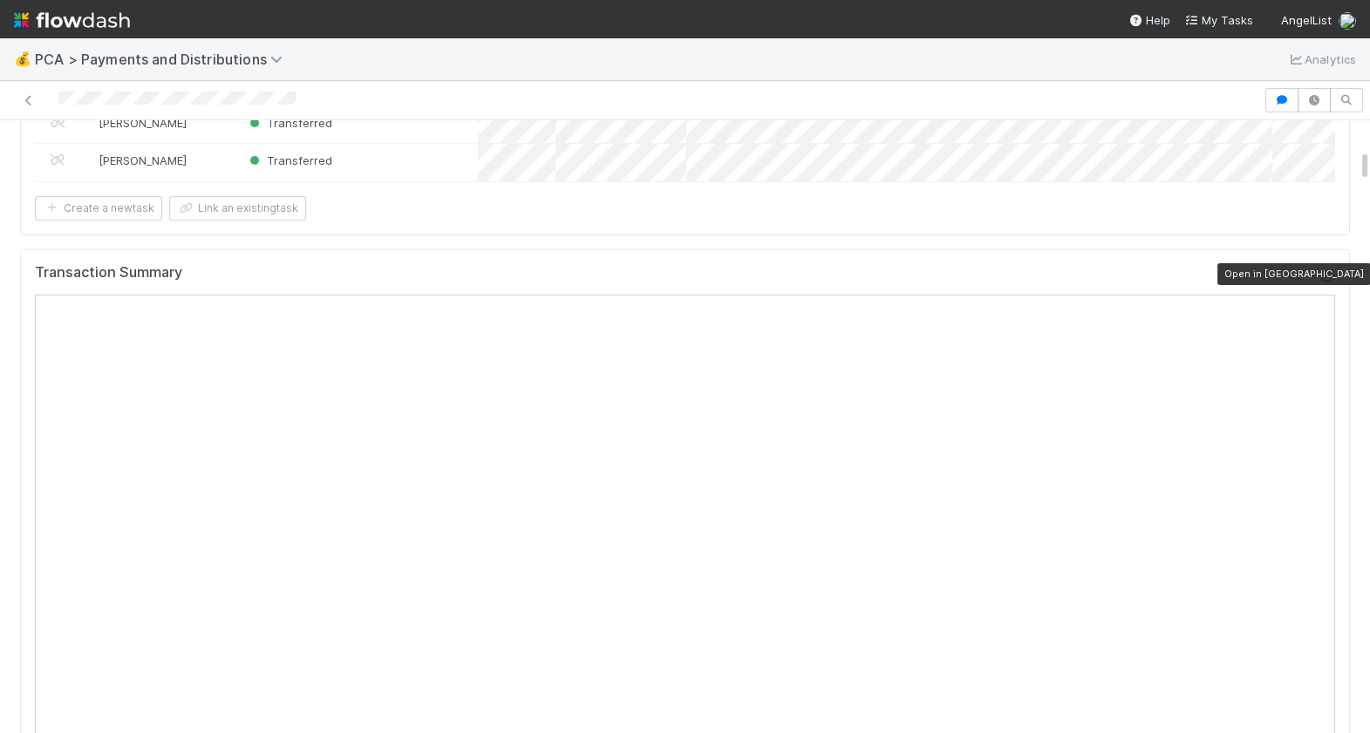
click at [1323, 274] on icon at bounding box center [1325, 275] width 17 height 11
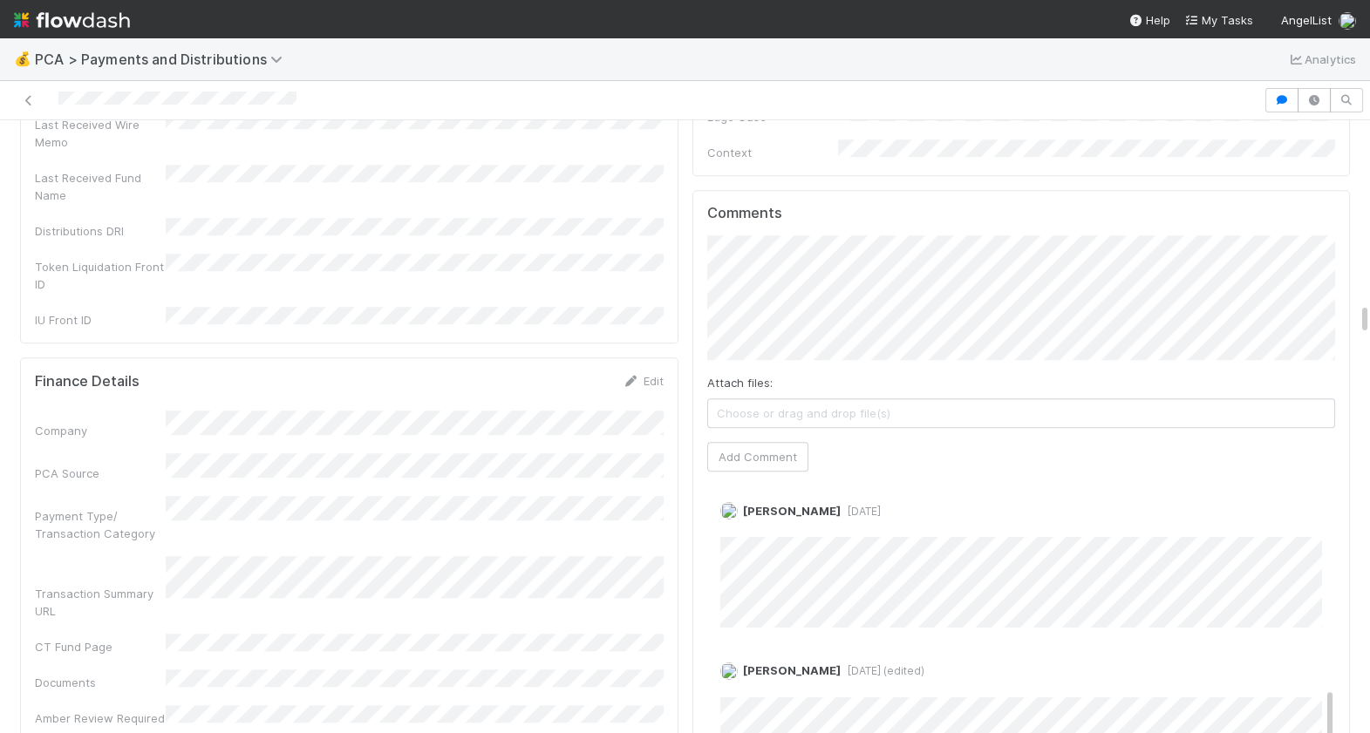
scroll to position [0, 0]
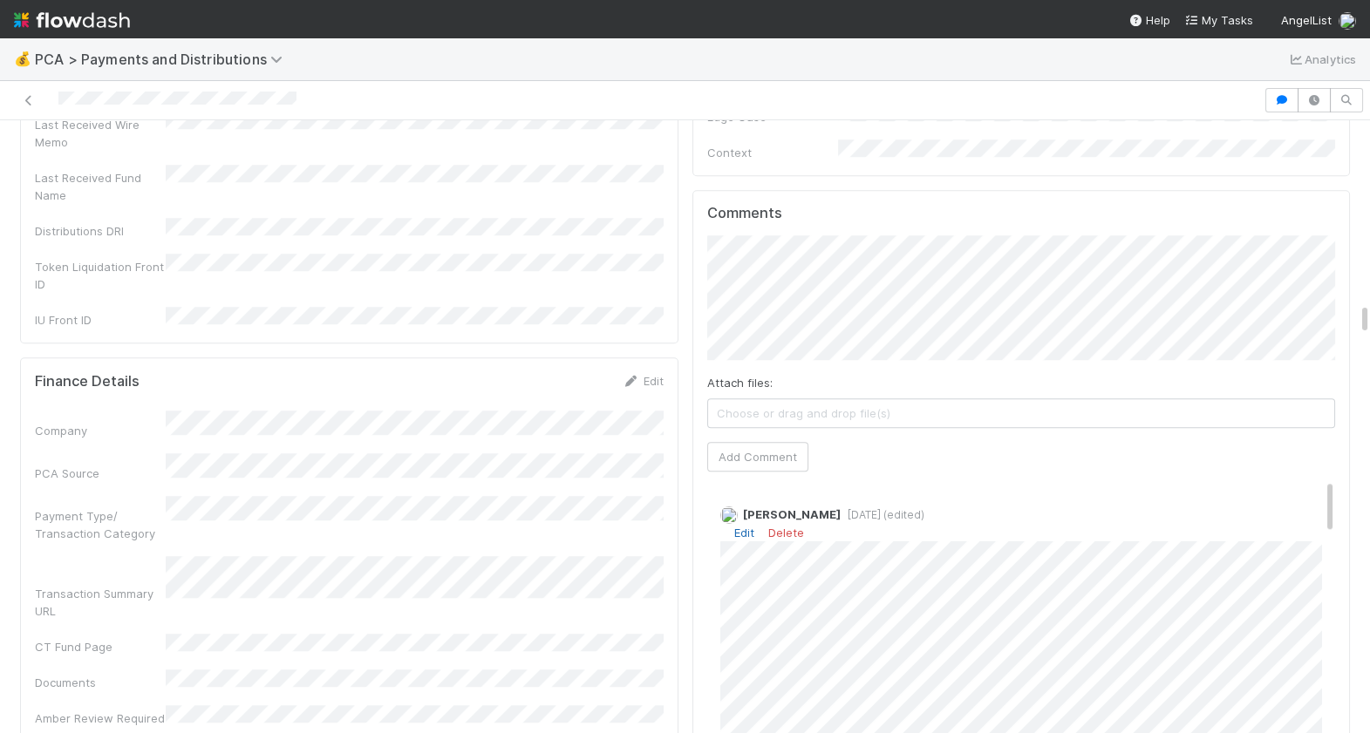
click at [740, 526] on link "Edit" at bounding box center [744, 533] width 20 height 14
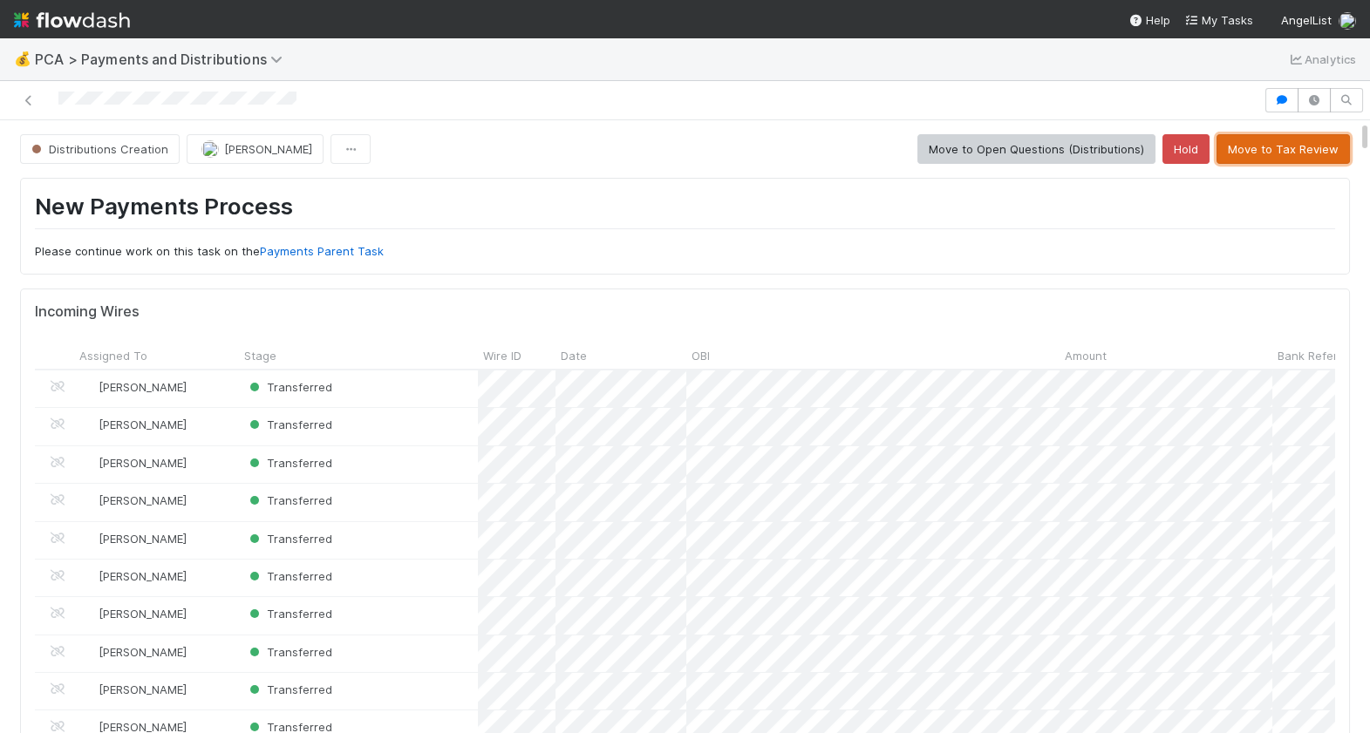
click at [1276, 156] on button "Move to Tax Review" at bounding box center [1282, 149] width 133 height 30
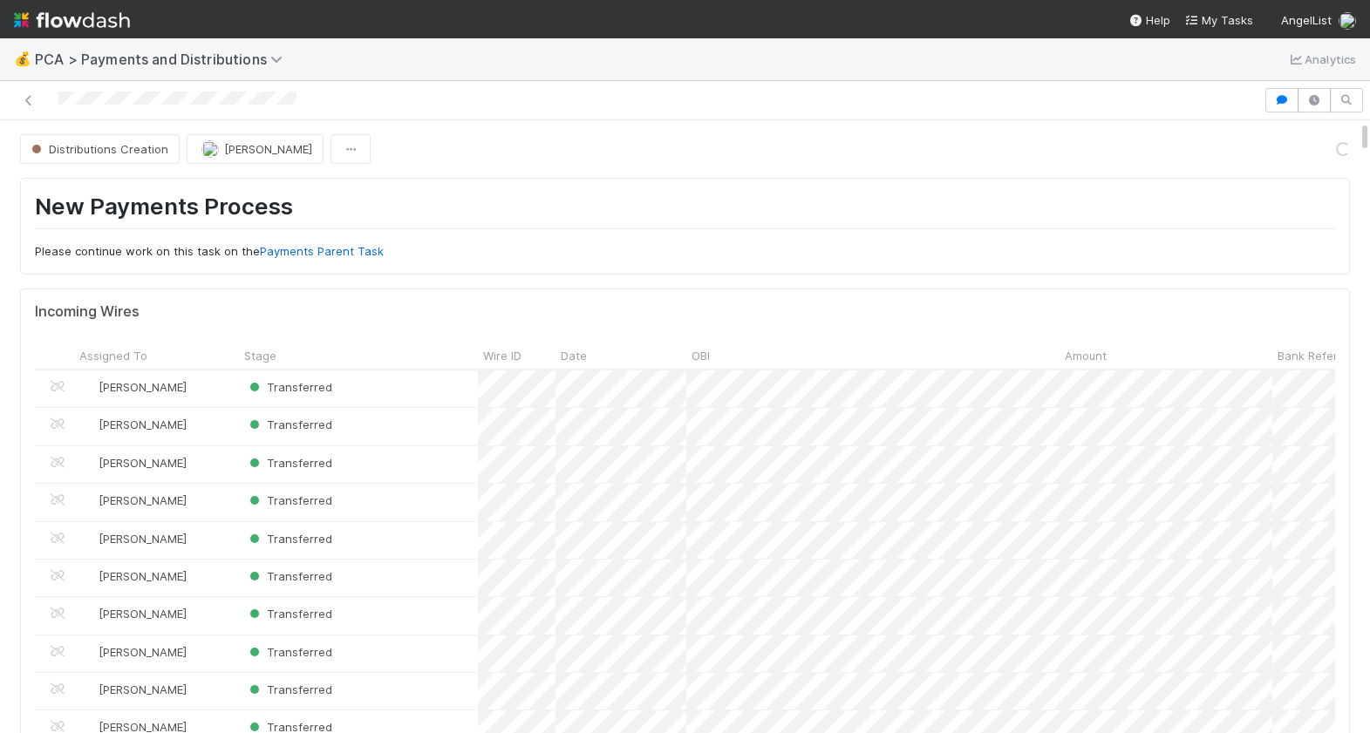
click at [59, 99] on div at bounding box center [631, 100] width 1249 height 24
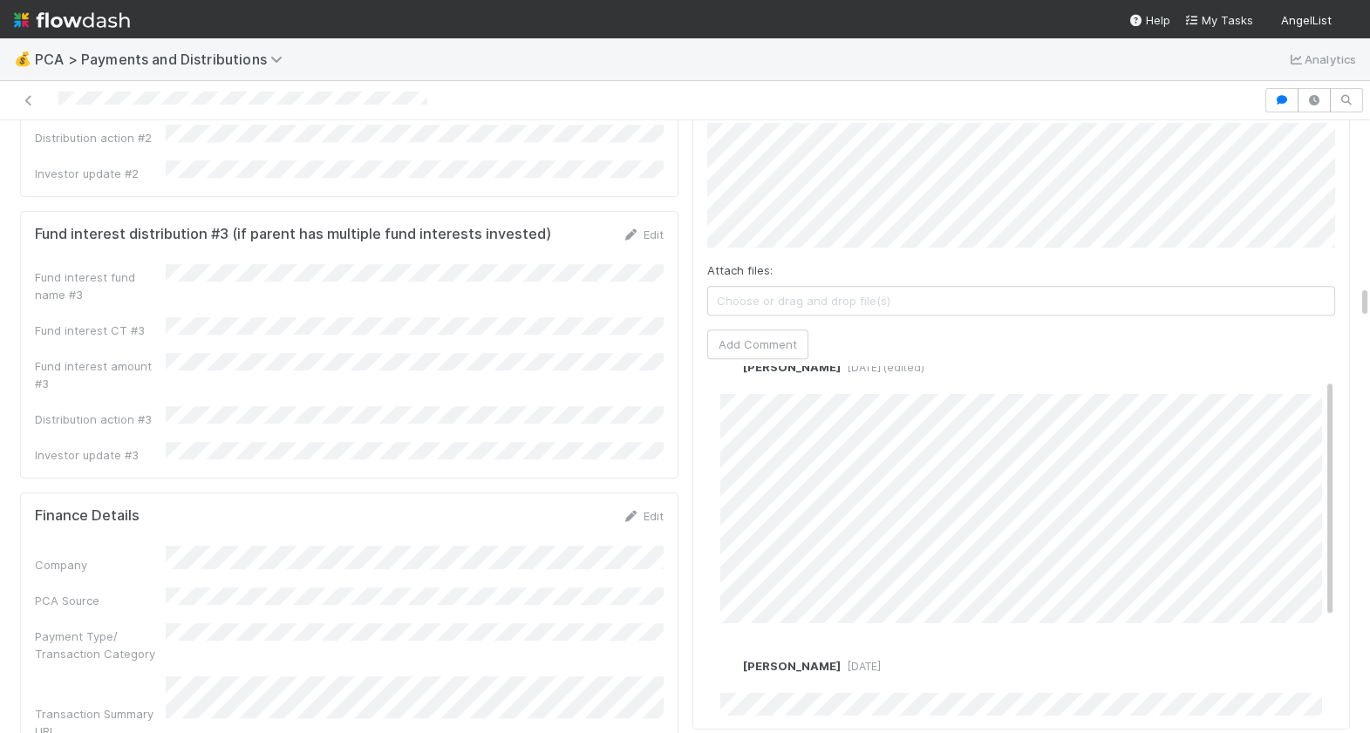
scroll to position [37, 0]
click at [750, 377] on link "Edit" at bounding box center [744, 384] width 20 height 14
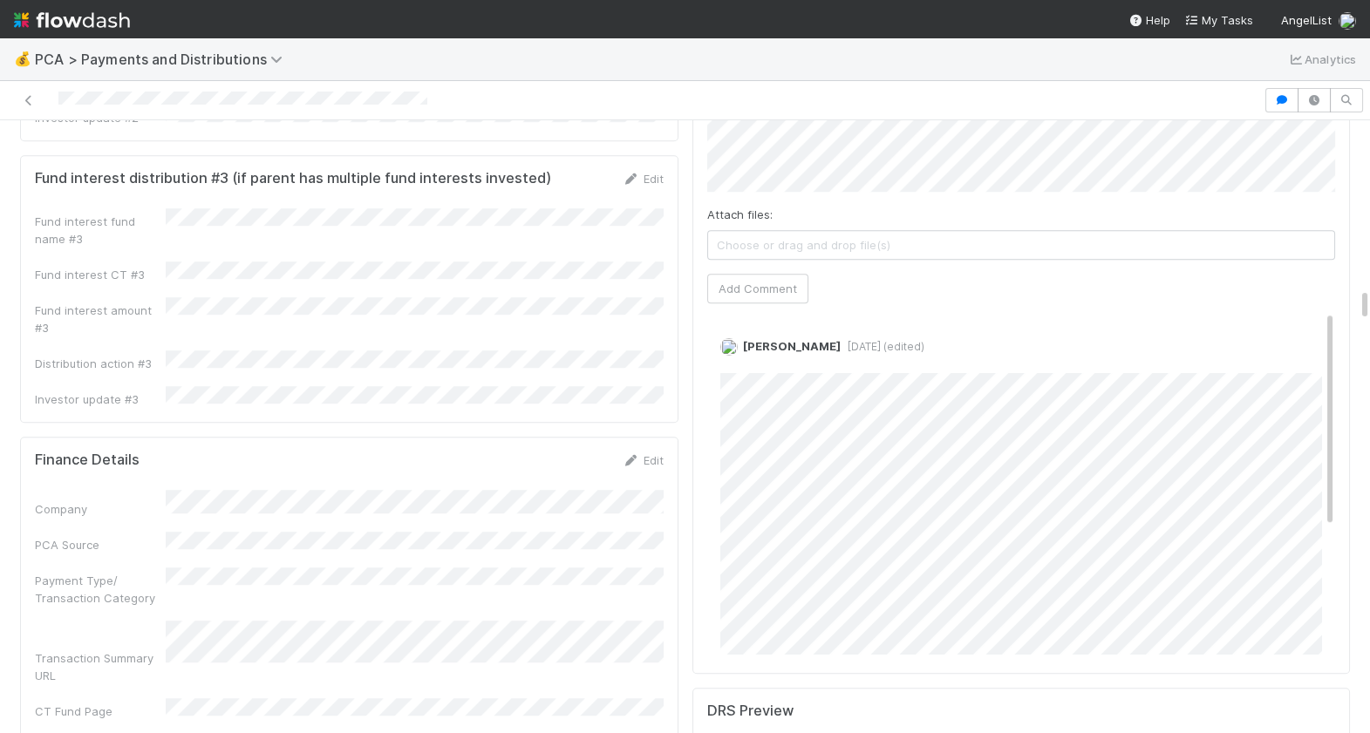
scroll to position [3008, 0]
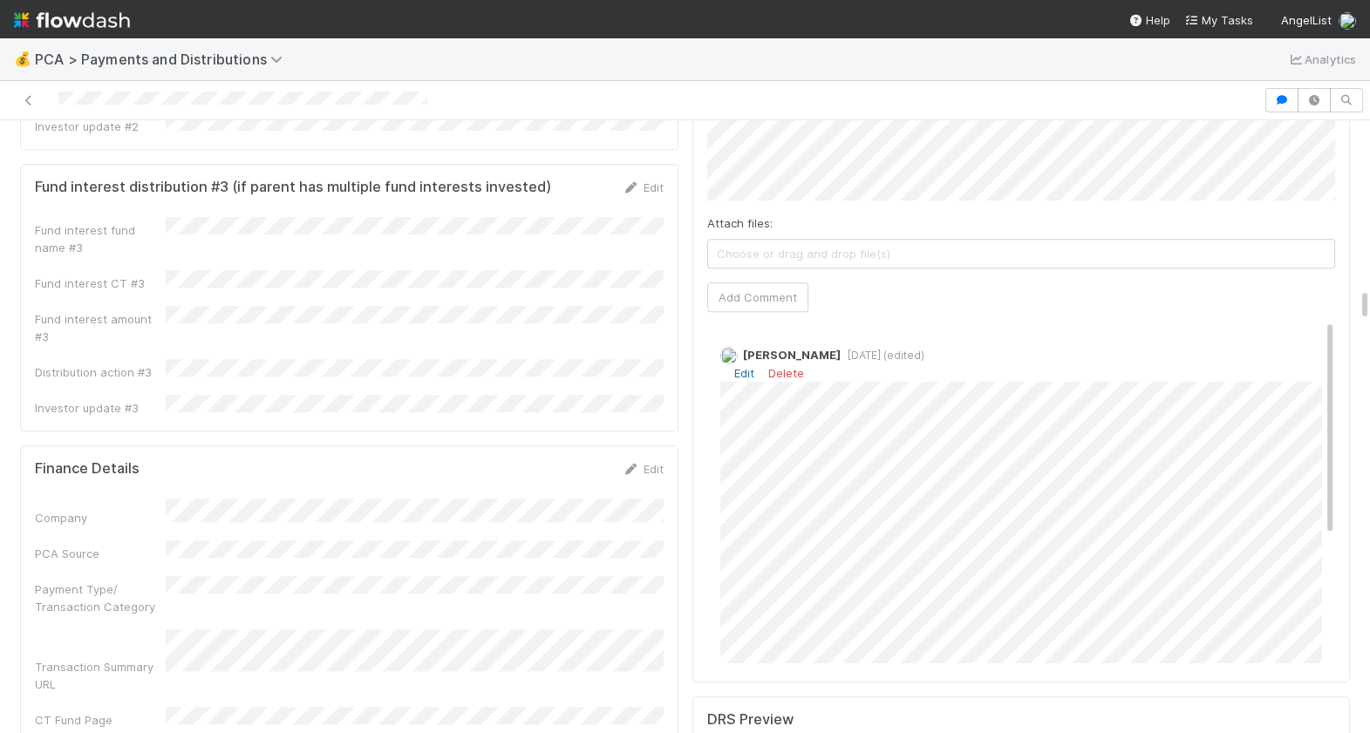
click at [744, 366] on link "Edit" at bounding box center [744, 373] width 20 height 14
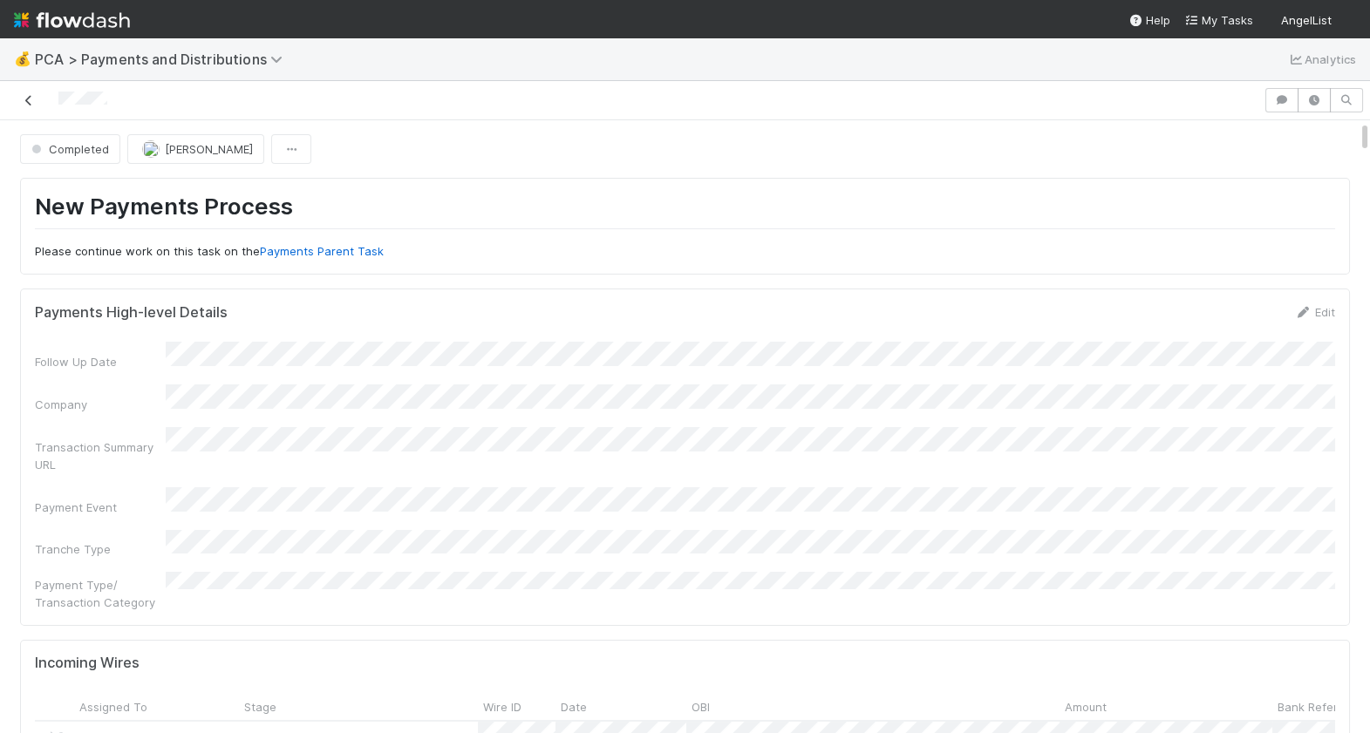
click at [33, 104] on icon at bounding box center [28, 100] width 17 height 11
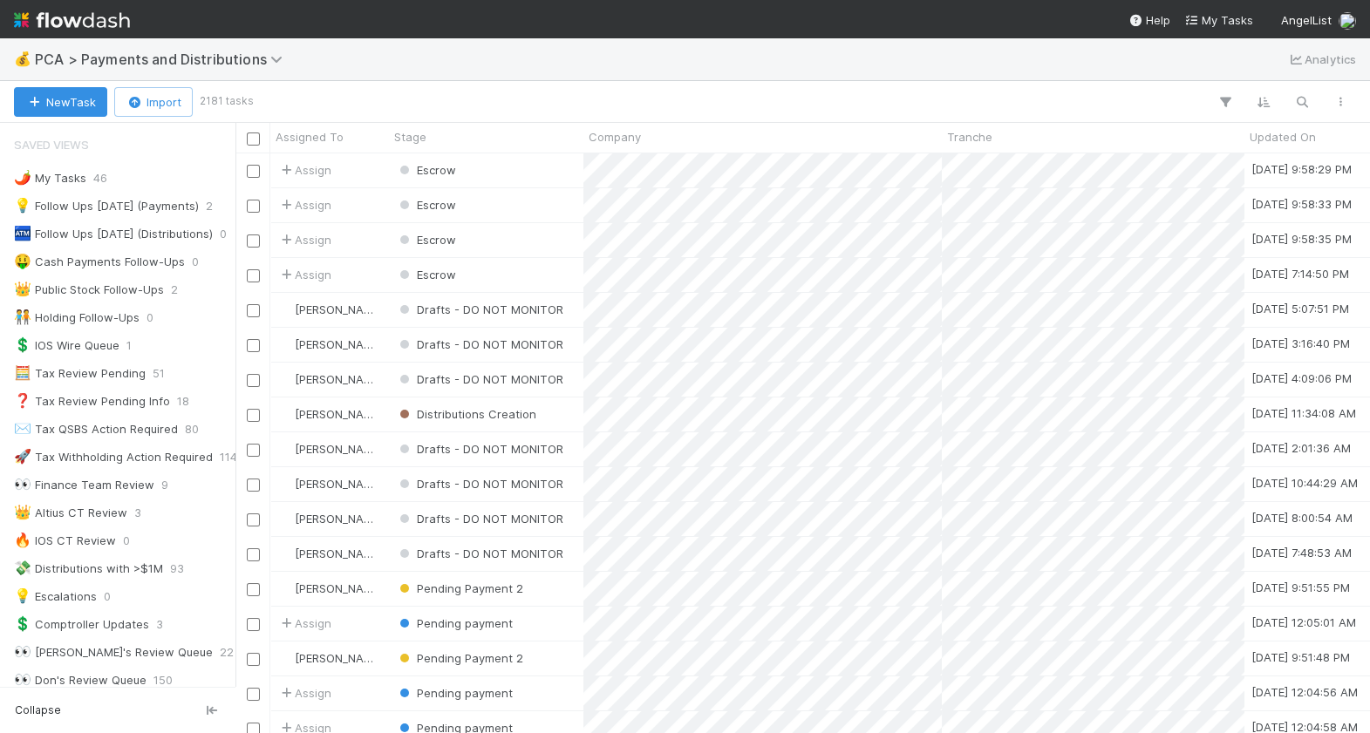
scroll to position [1249, 0]
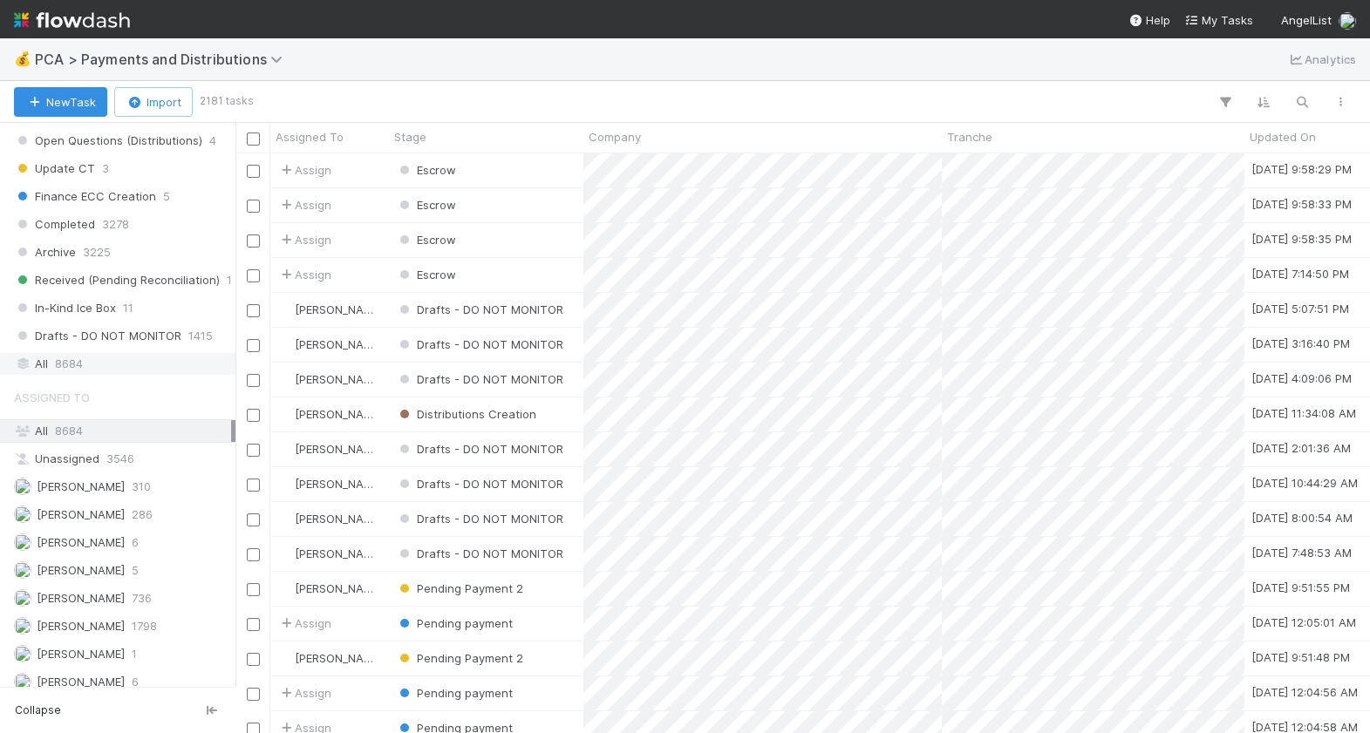
click at [70, 358] on span "8684" at bounding box center [69, 364] width 28 height 22
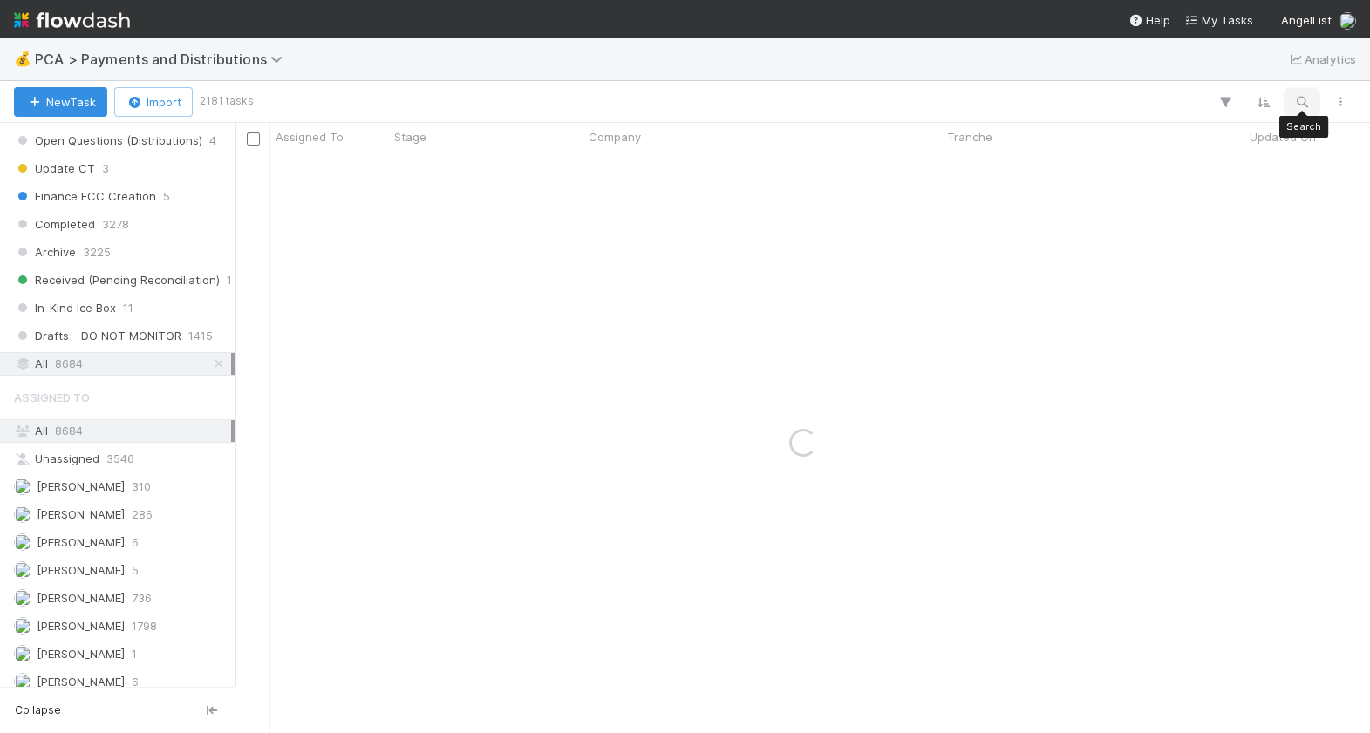
click at [1303, 101] on icon "button" at bounding box center [1301, 102] width 17 height 16
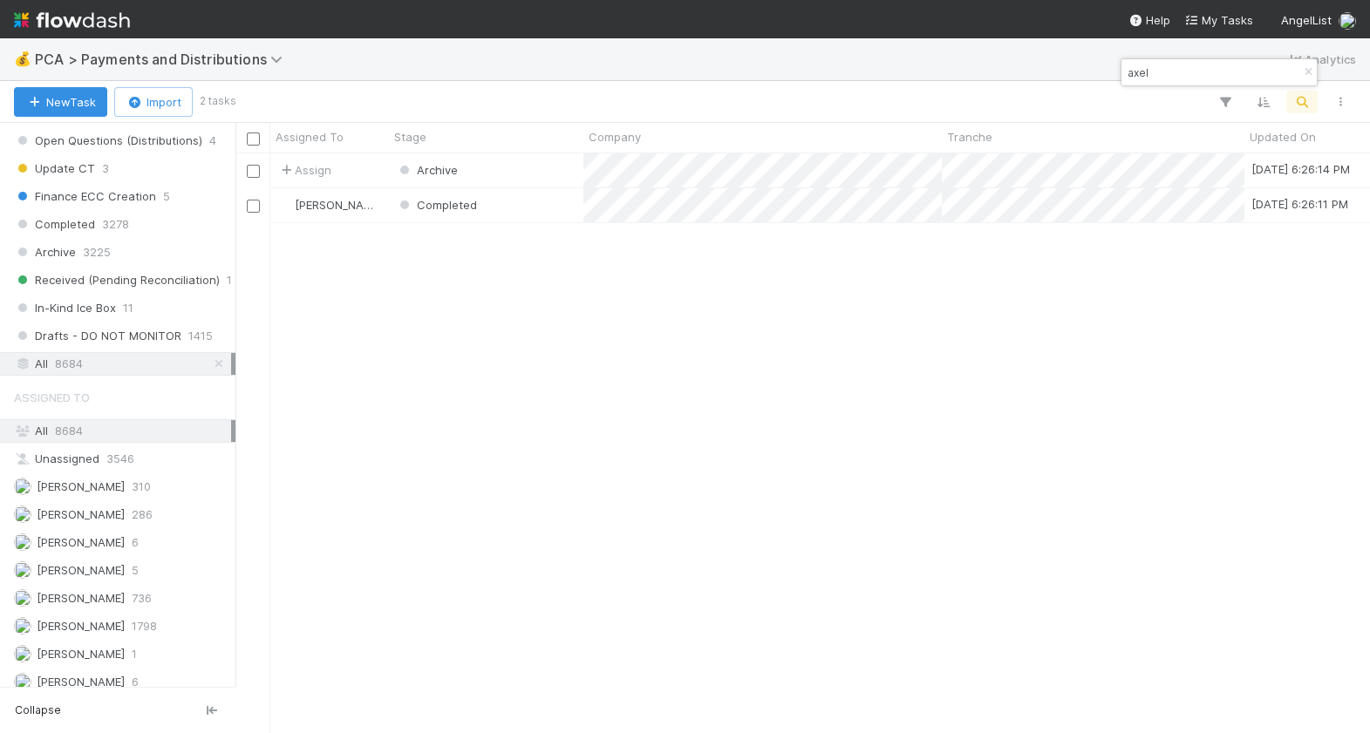
scroll to position [580, 1134]
type input "axel"
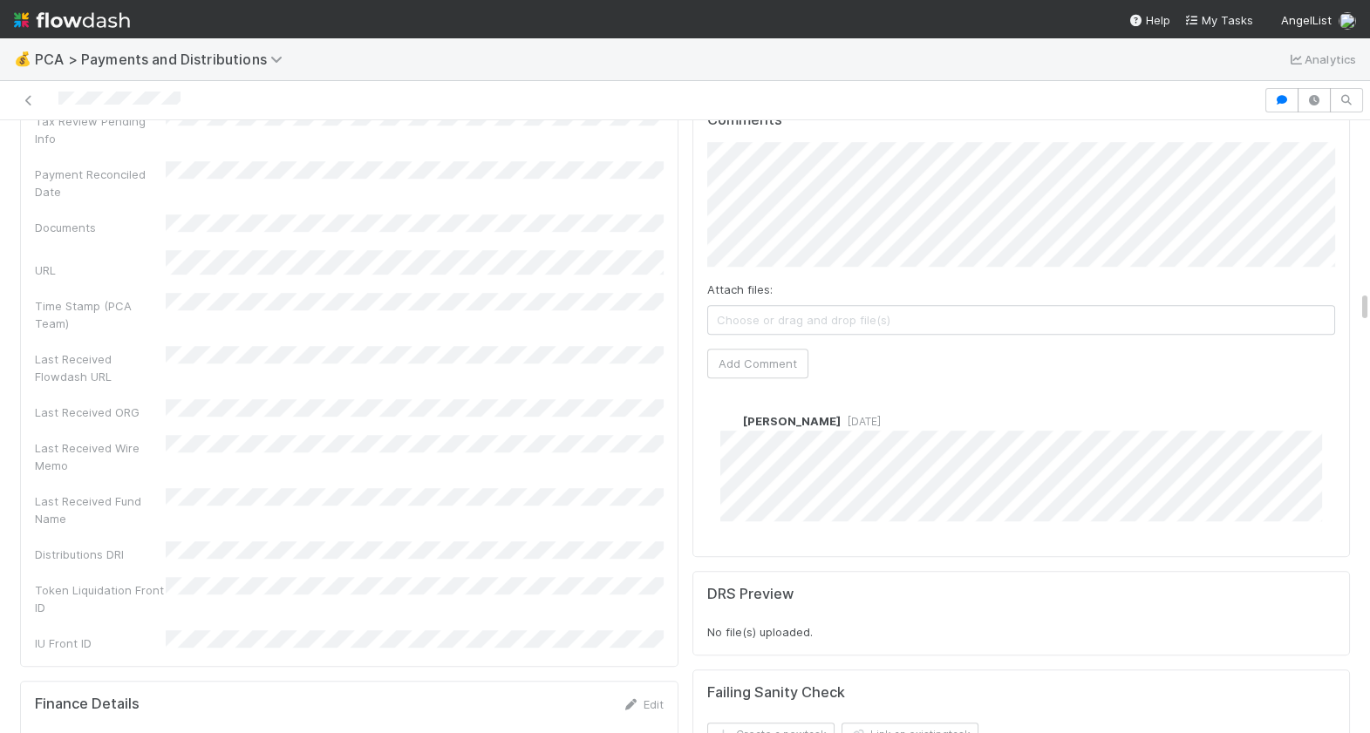
scroll to position [3261, 0]
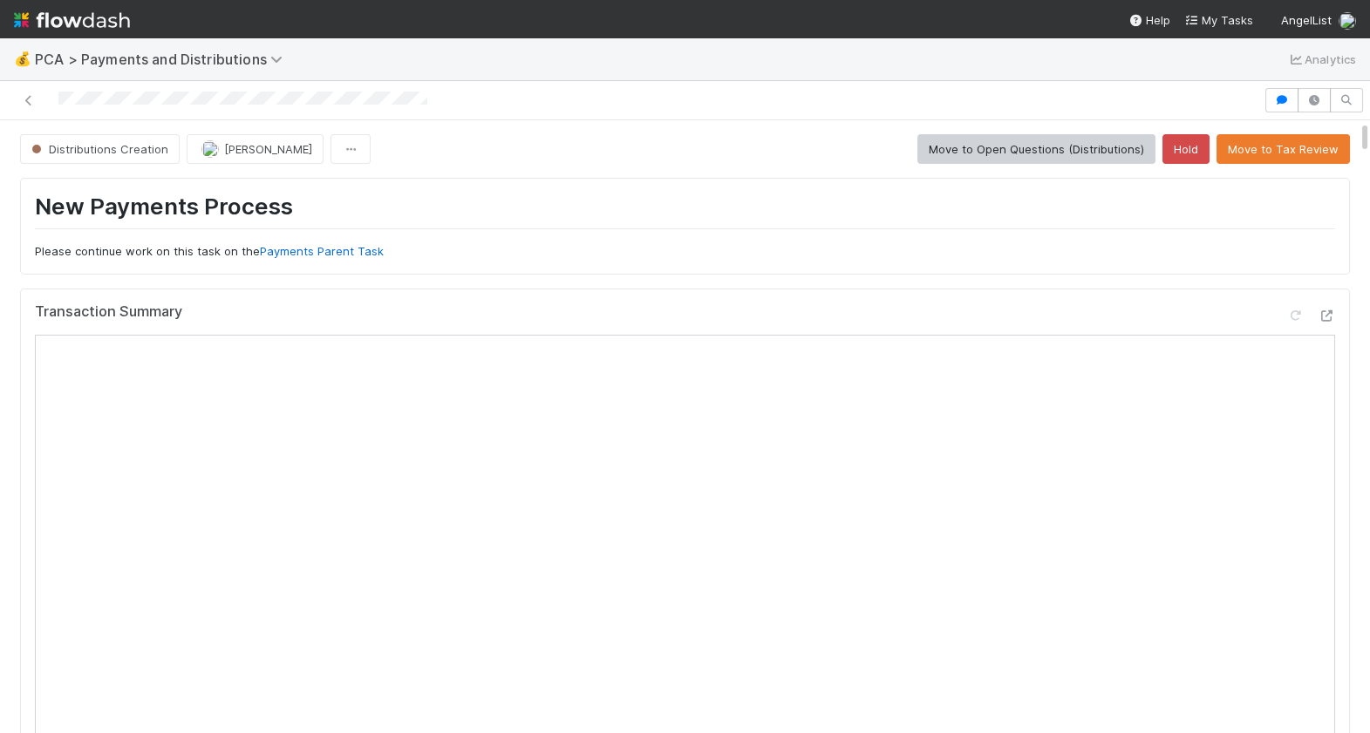
drag, startPoint x: 439, startPoint y: 101, endPoint x: 46, endPoint y: 106, distance: 392.4
click at [47, 106] on div at bounding box center [631, 100] width 1249 height 24
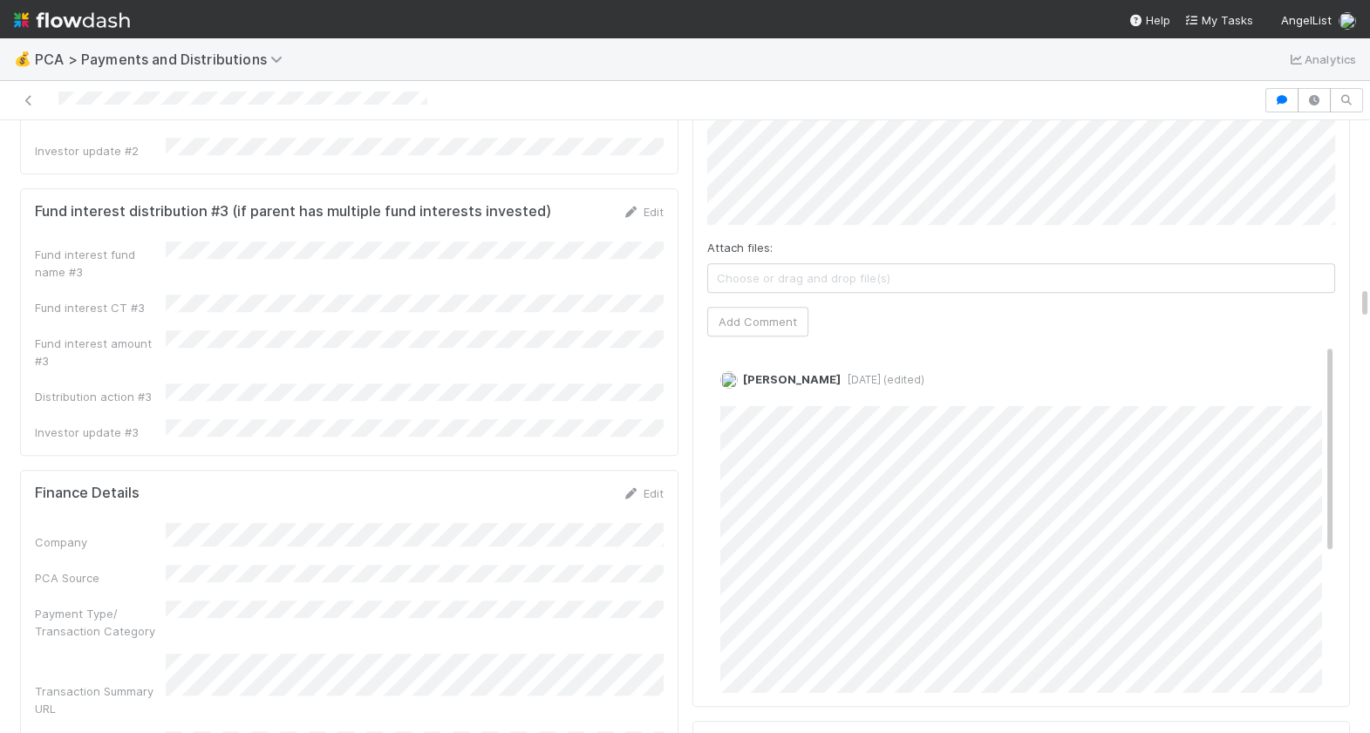
scroll to position [2986, 0]
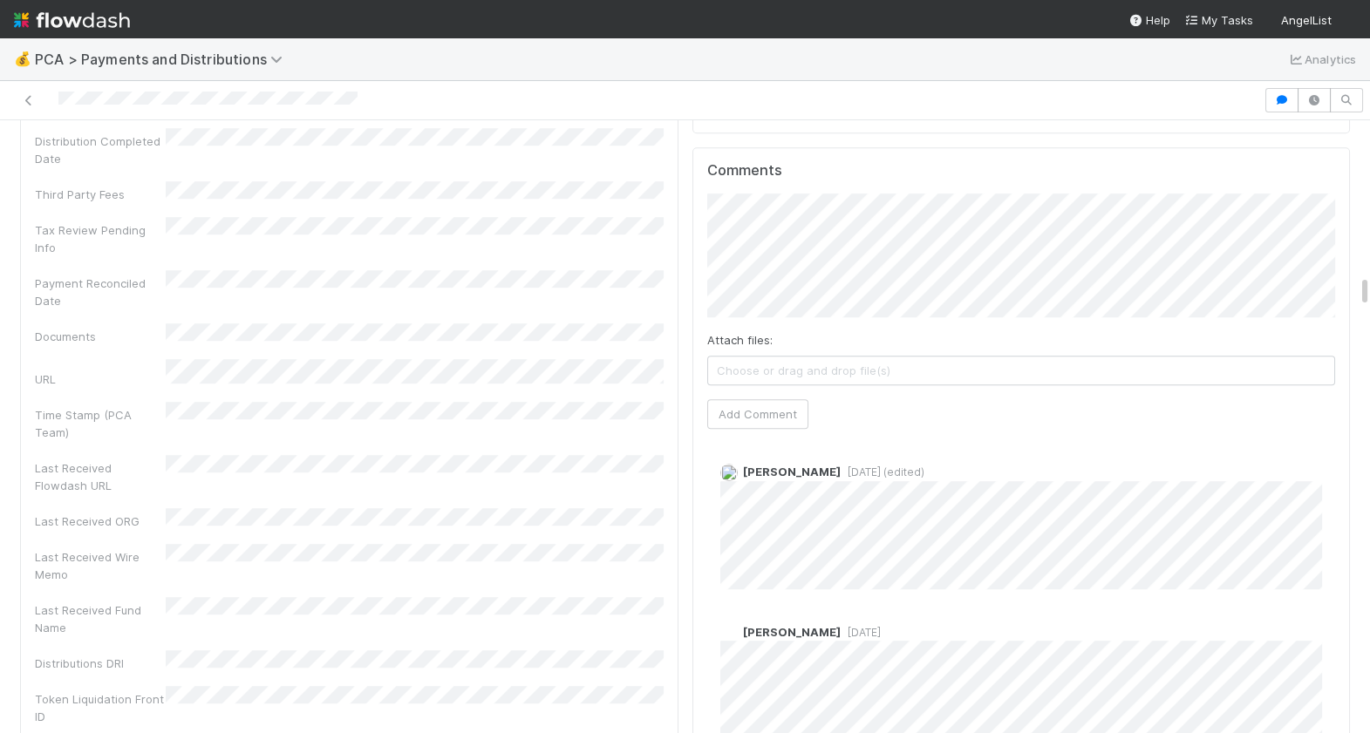
scroll to position [2815, 0]
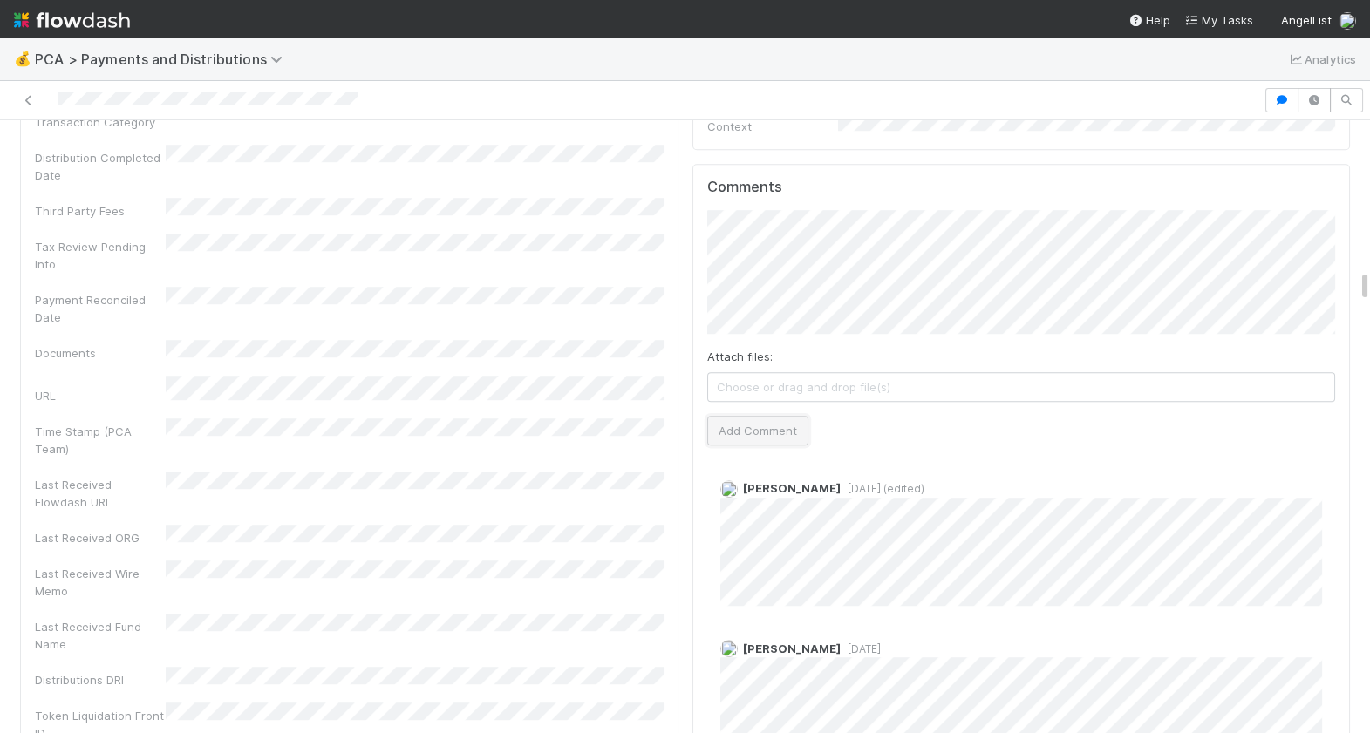
click at [754, 416] on button "Add Comment" at bounding box center [757, 431] width 101 height 30
click at [422, 31] on nav "Help My Tasks AngelList" at bounding box center [685, 19] width 1370 height 38
click at [58, 103] on div at bounding box center [631, 100] width 1249 height 24
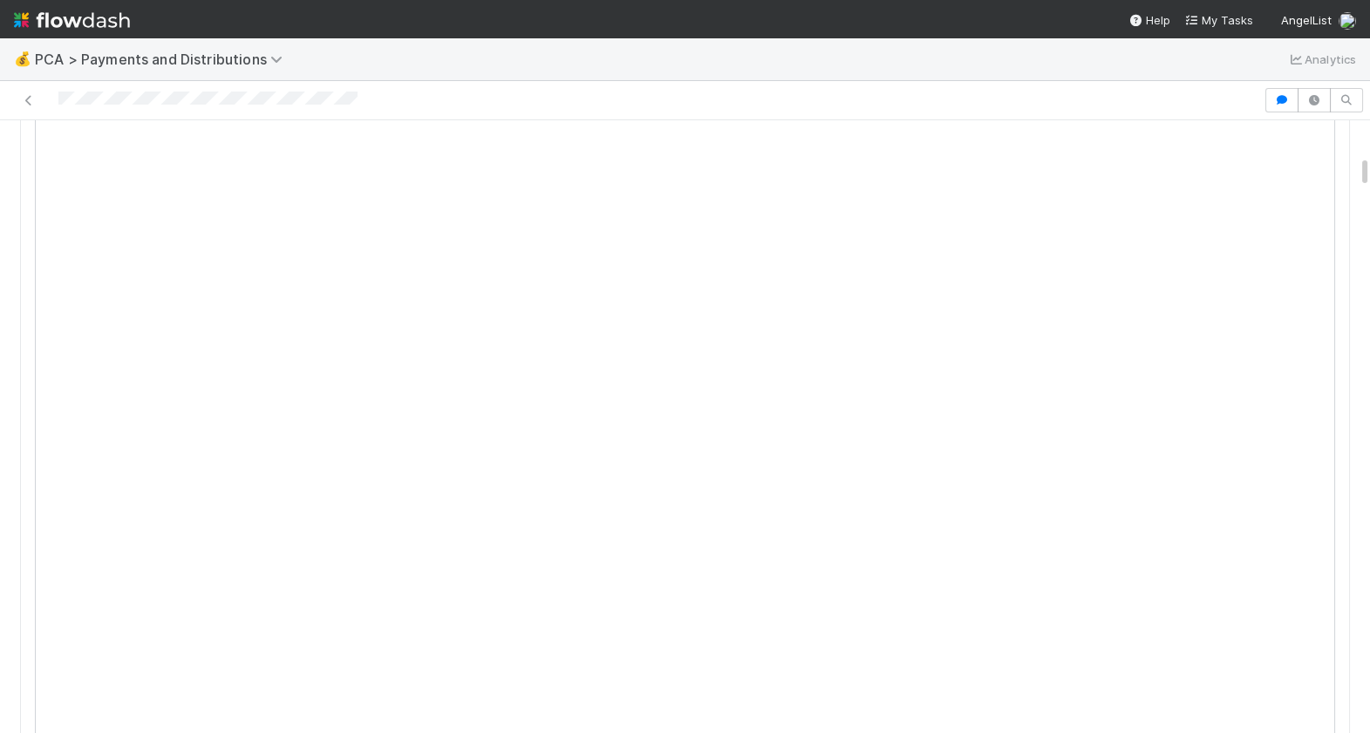
scroll to position [0, 0]
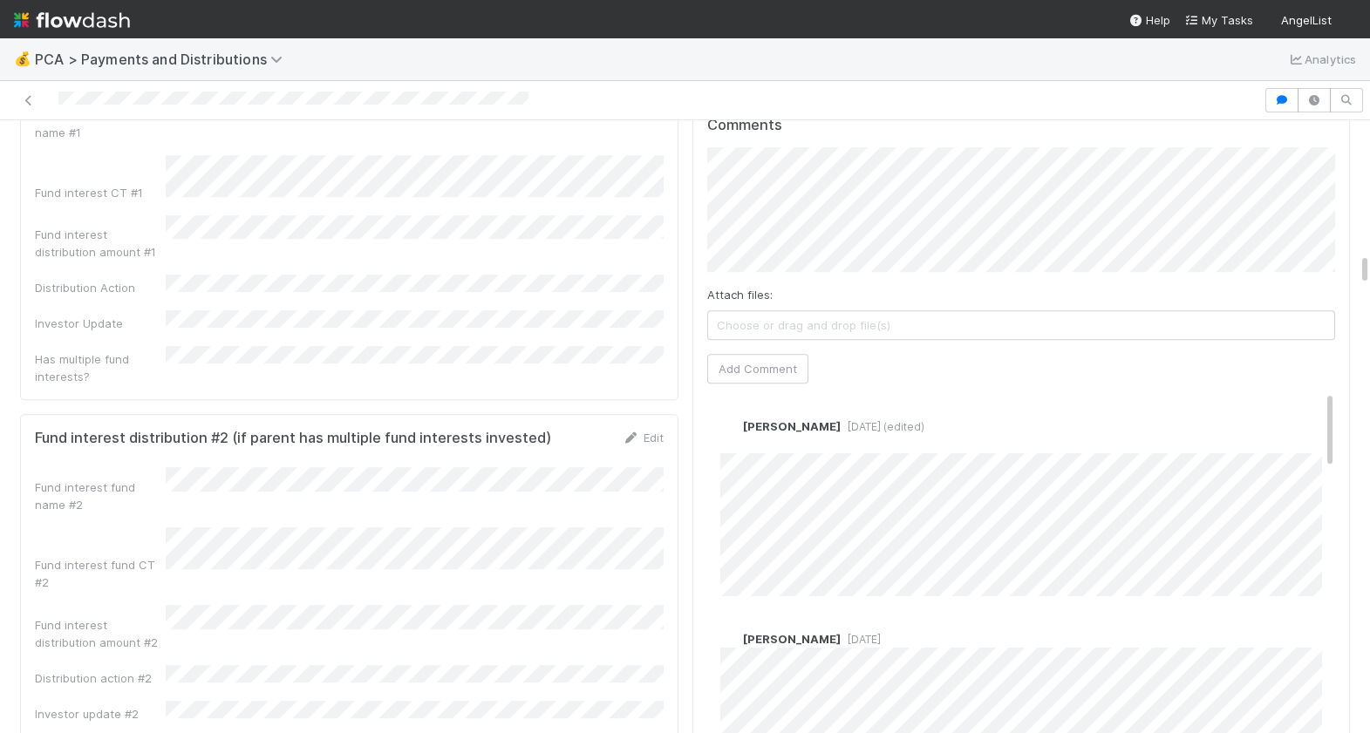
scroll to position [2441, 0]
click at [746, 434] on link "Edit" at bounding box center [744, 441] width 20 height 14
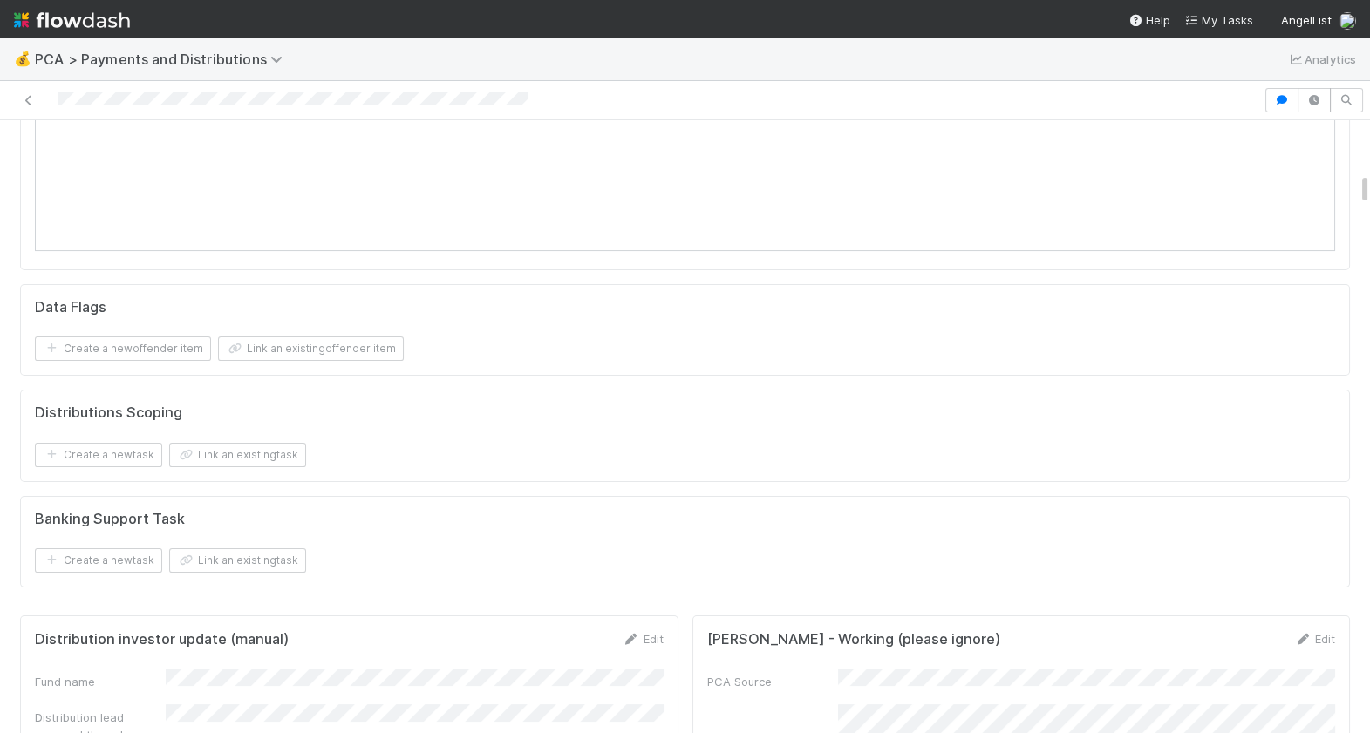
scroll to position [0, 0]
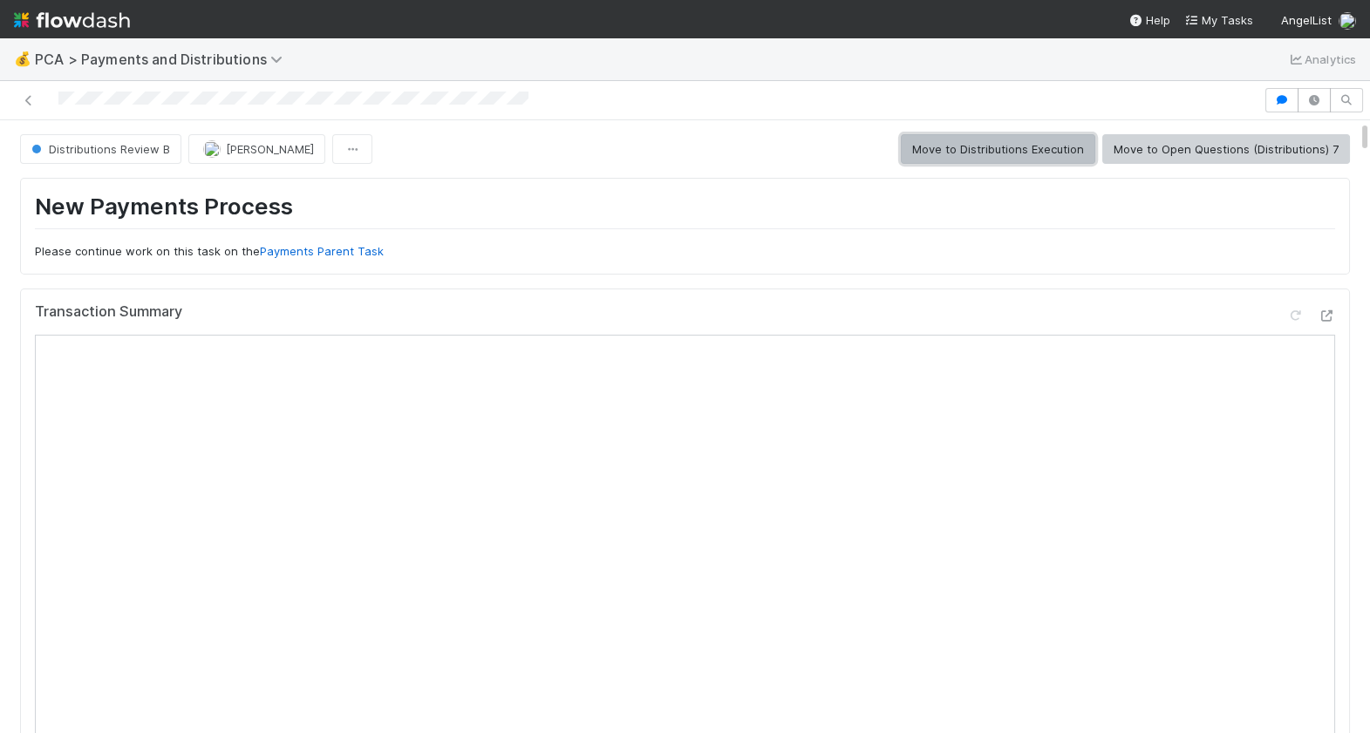
click at [1004, 140] on button "Move to Distributions Execution" at bounding box center [998, 149] width 194 height 30
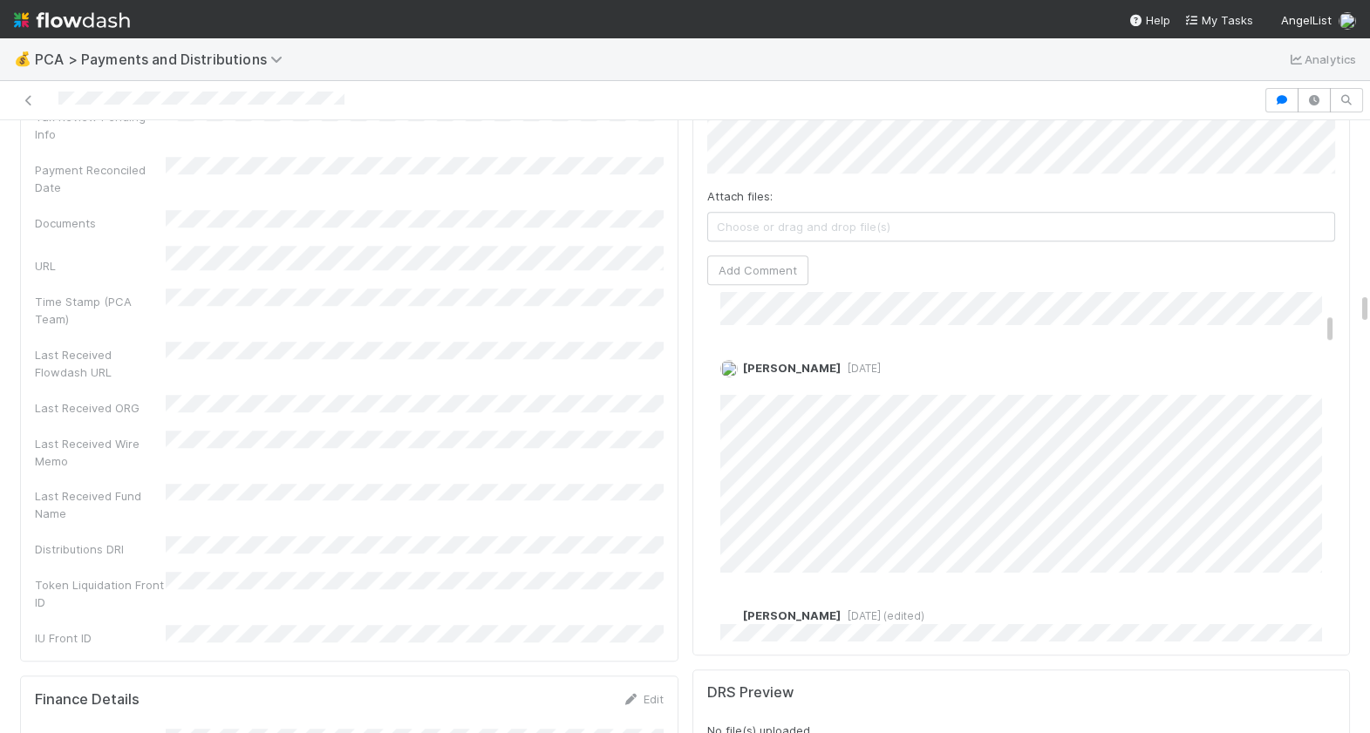
scroll to position [262, 0]
click at [747, 378] on link "Edit" at bounding box center [744, 385] width 20 height 14
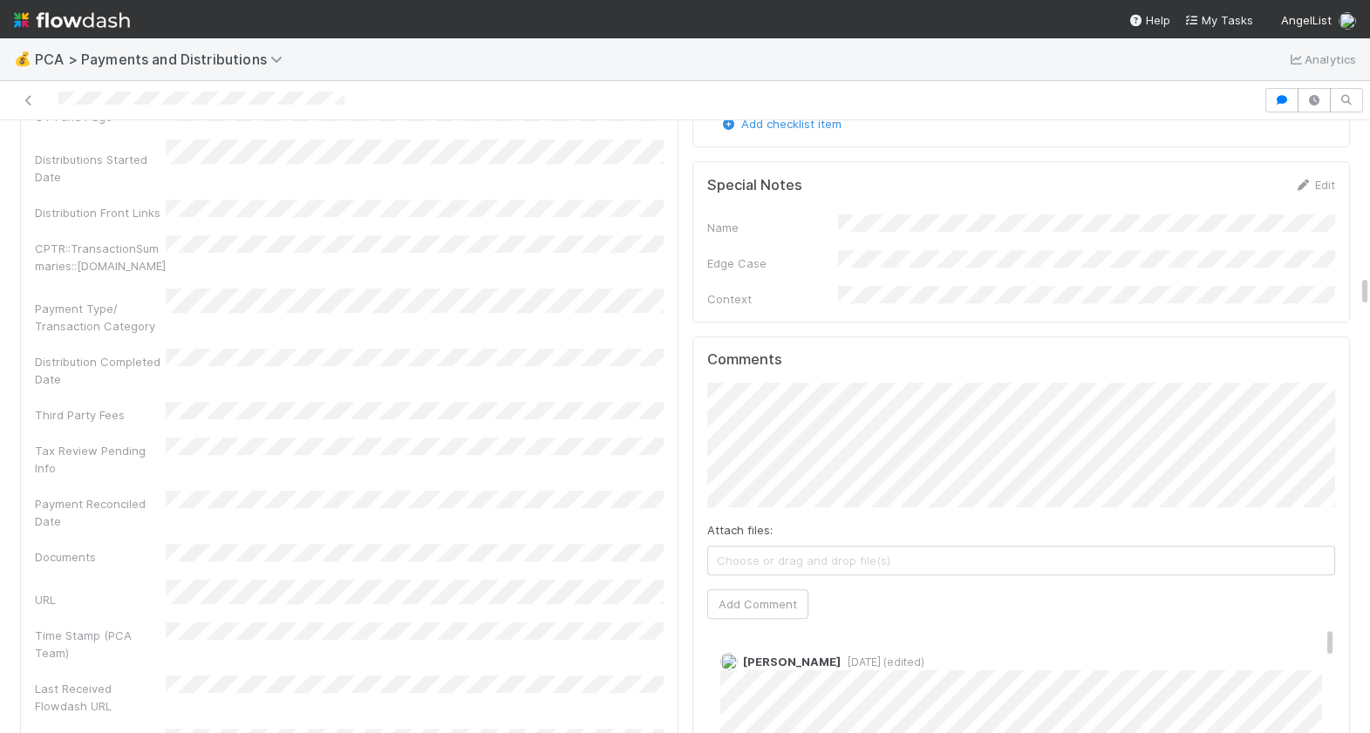
scroll to position [3051, 0]
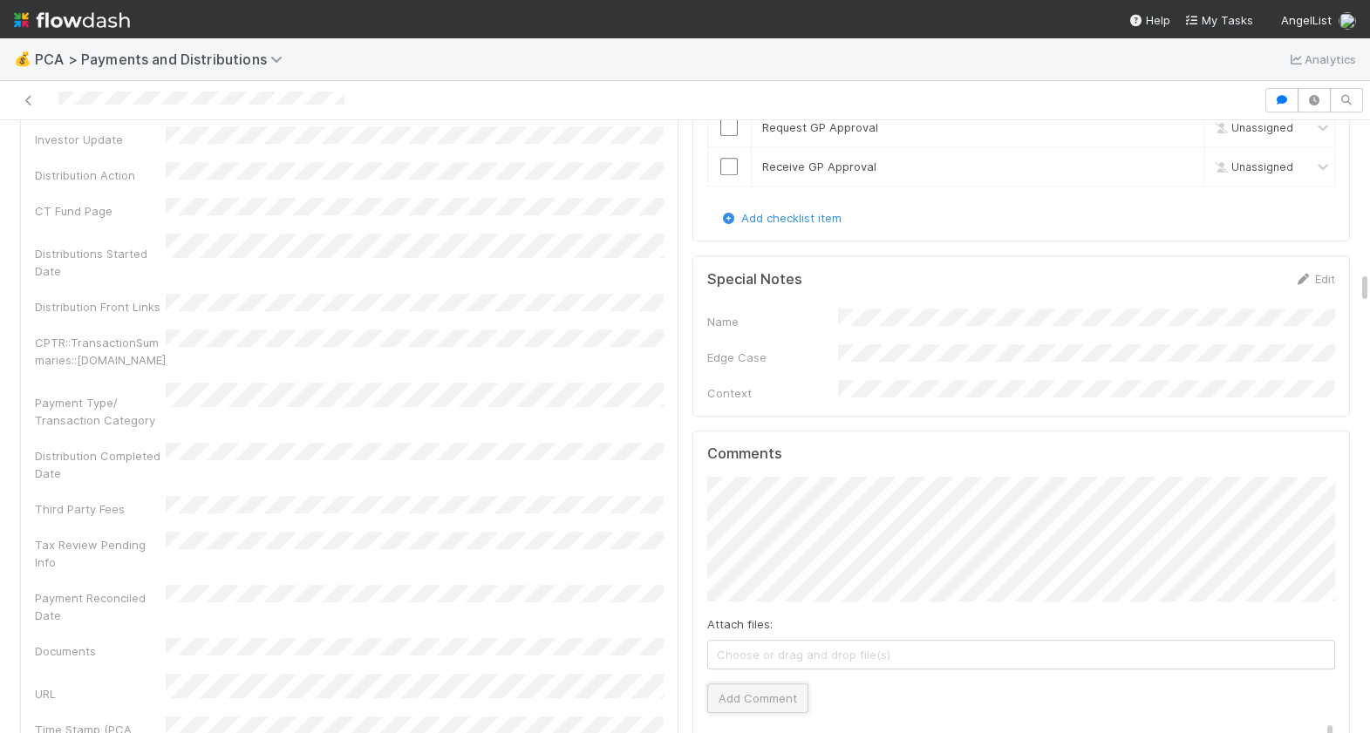
click at [745, 684] on button "Add Comment" at bounding box center [757, 699] width 101 height 30
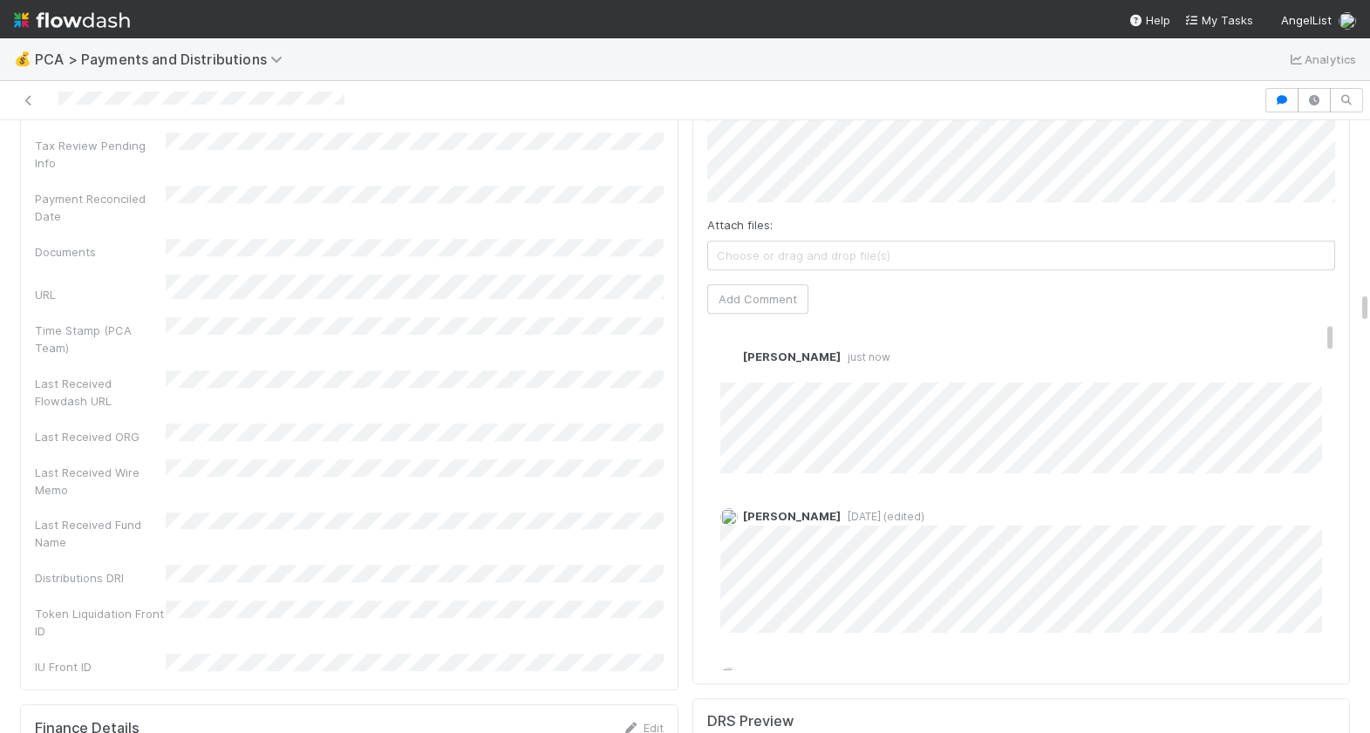
scroll to position [3489, 0]
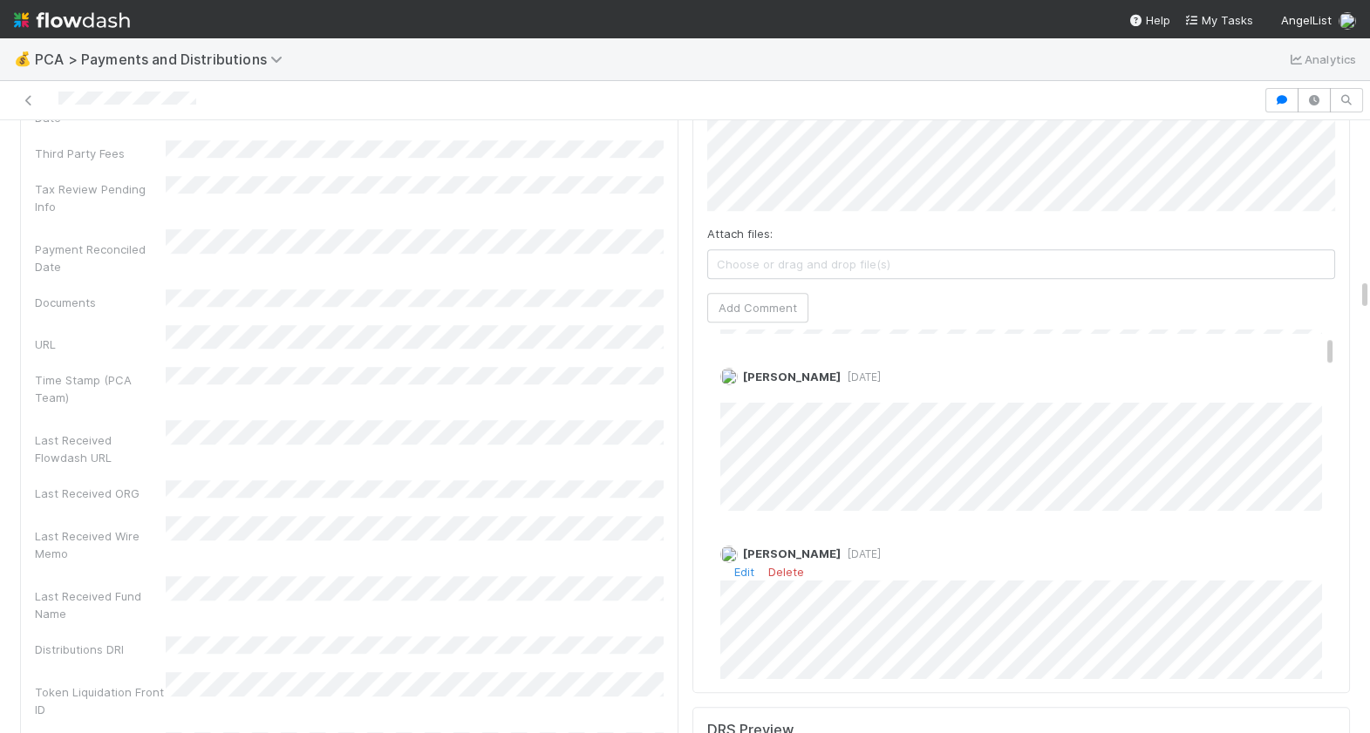
scroll to position [133, 0]
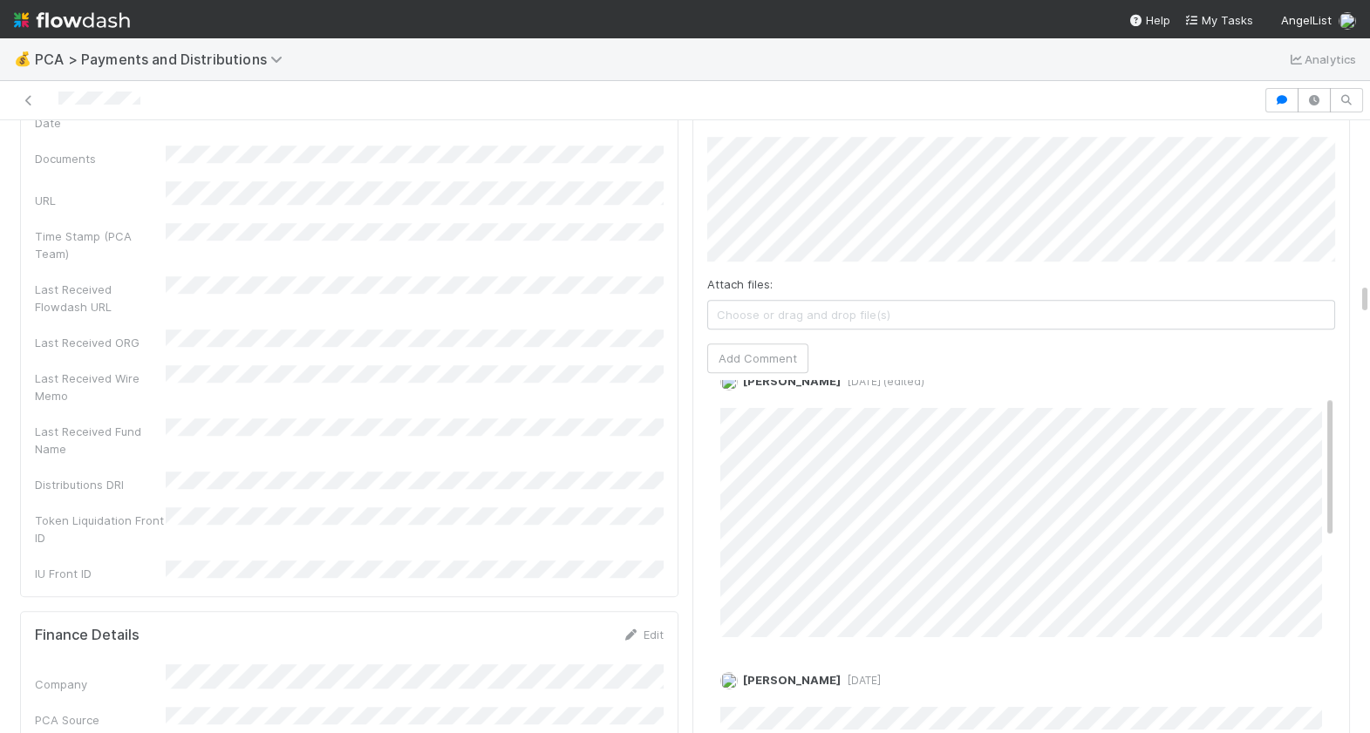
scroll to position [59, 0]
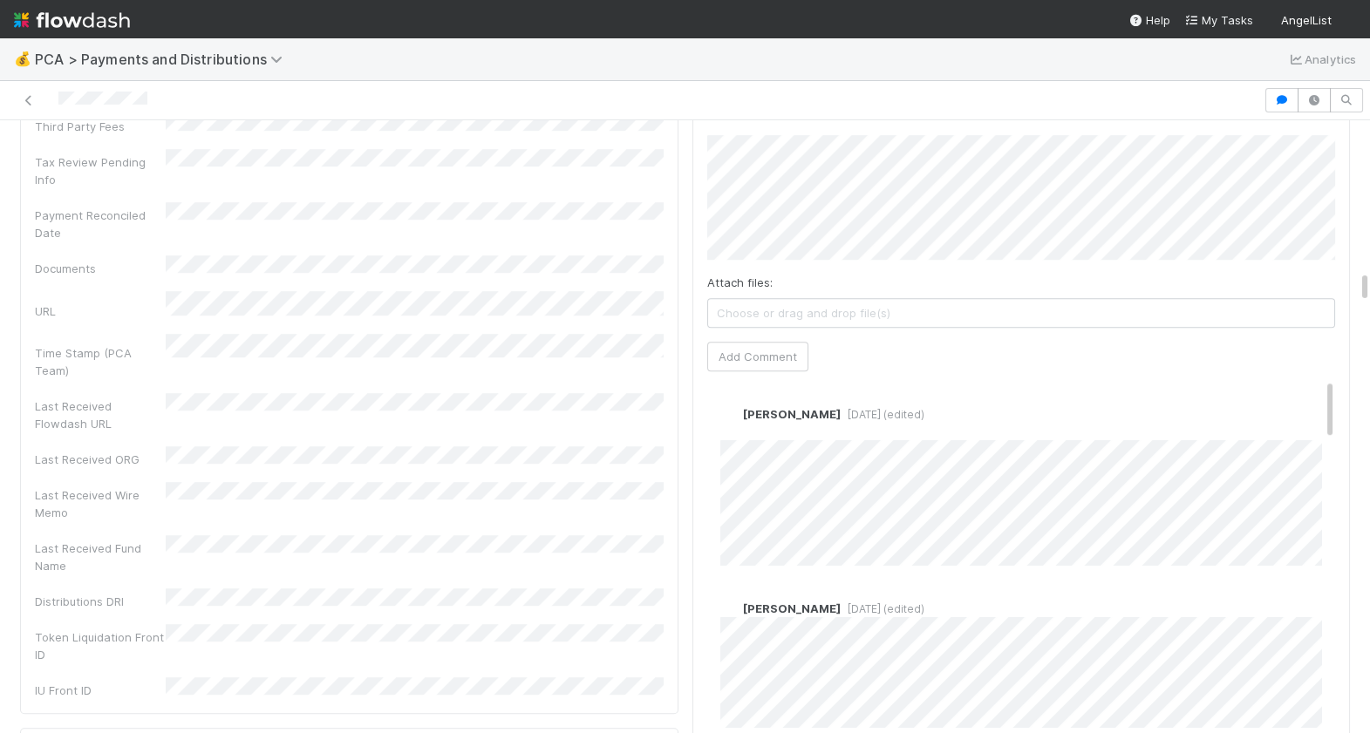
scroll to position [2882, 0]
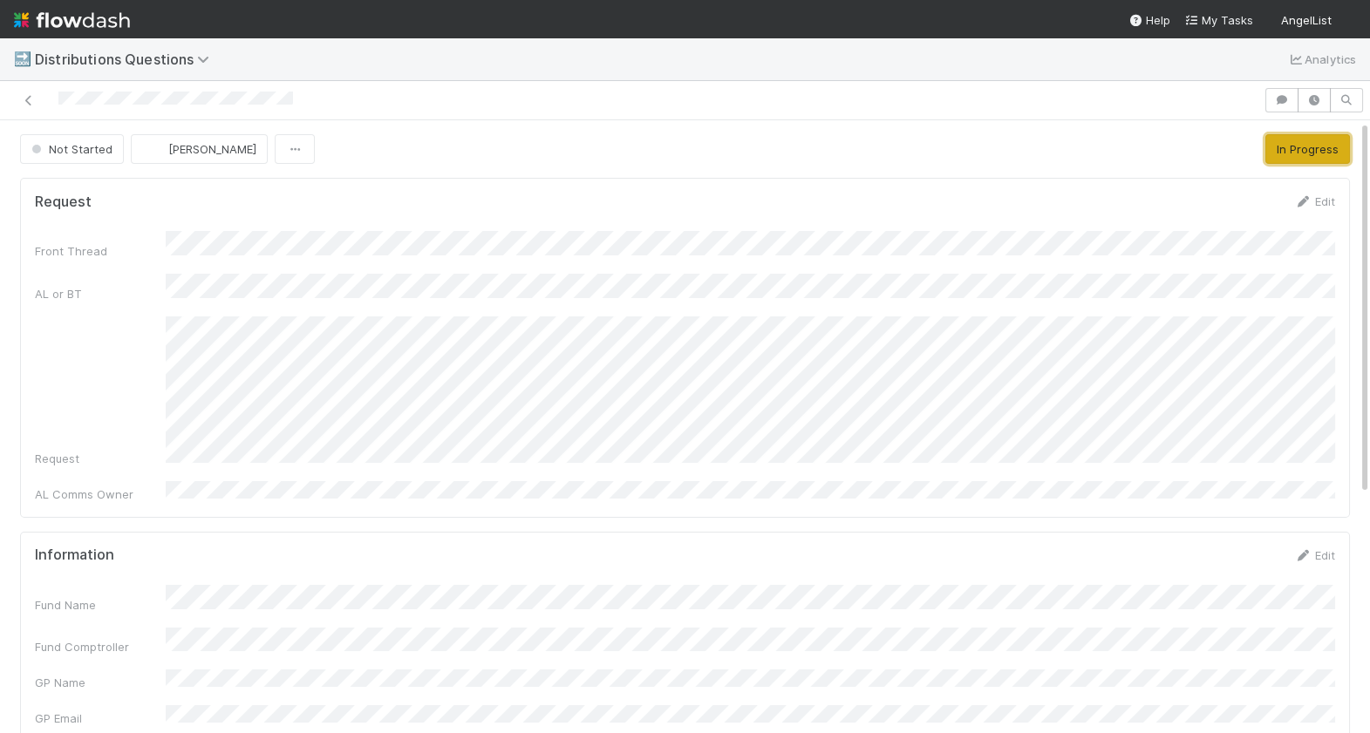
click at [1309, 158] on button "In Progress" at bounding box center [1307, 149] width 85 height 30
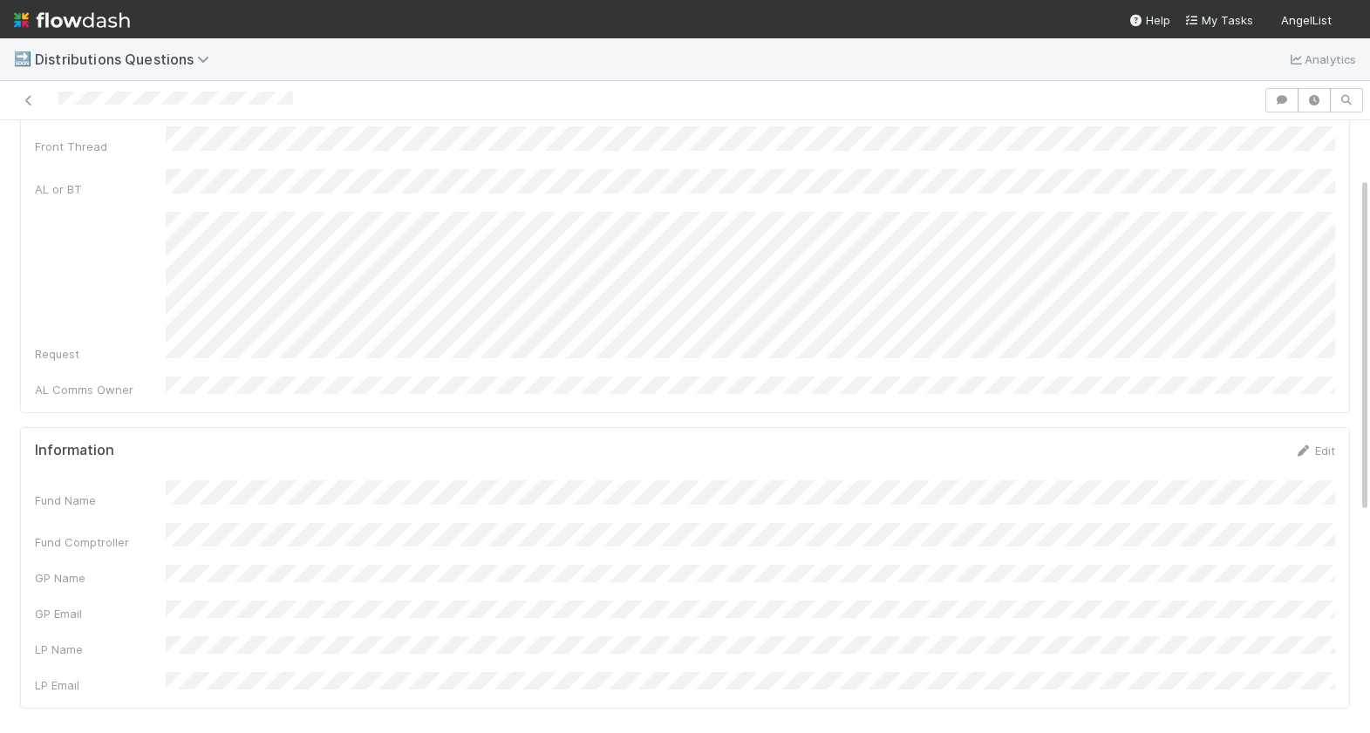
scroll to position [99, 0]
click at [156, 218] on div "Request" at bounding box center [685, 293] width 1300 height 151
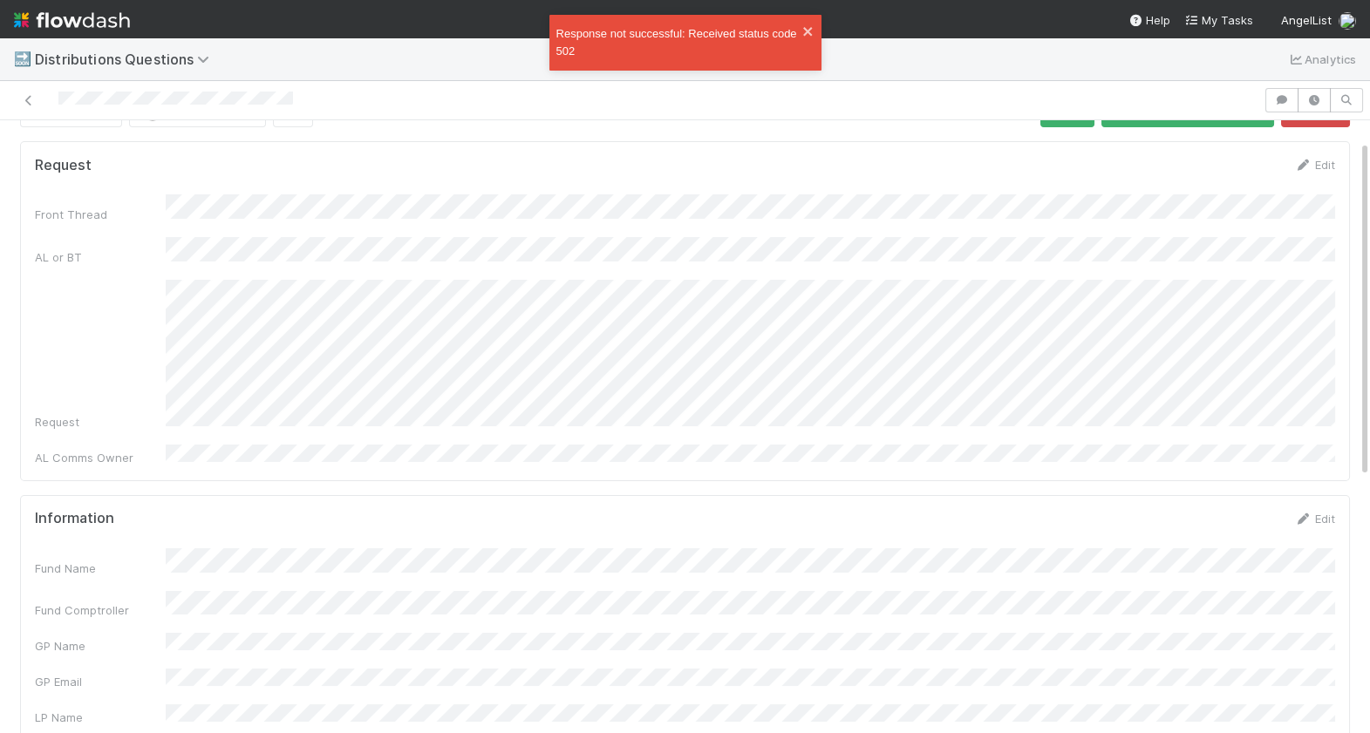
scroll to position [36, 0]
click at [806, 30] on icon "close" at bounding box center [807, 31] width 9 height 9
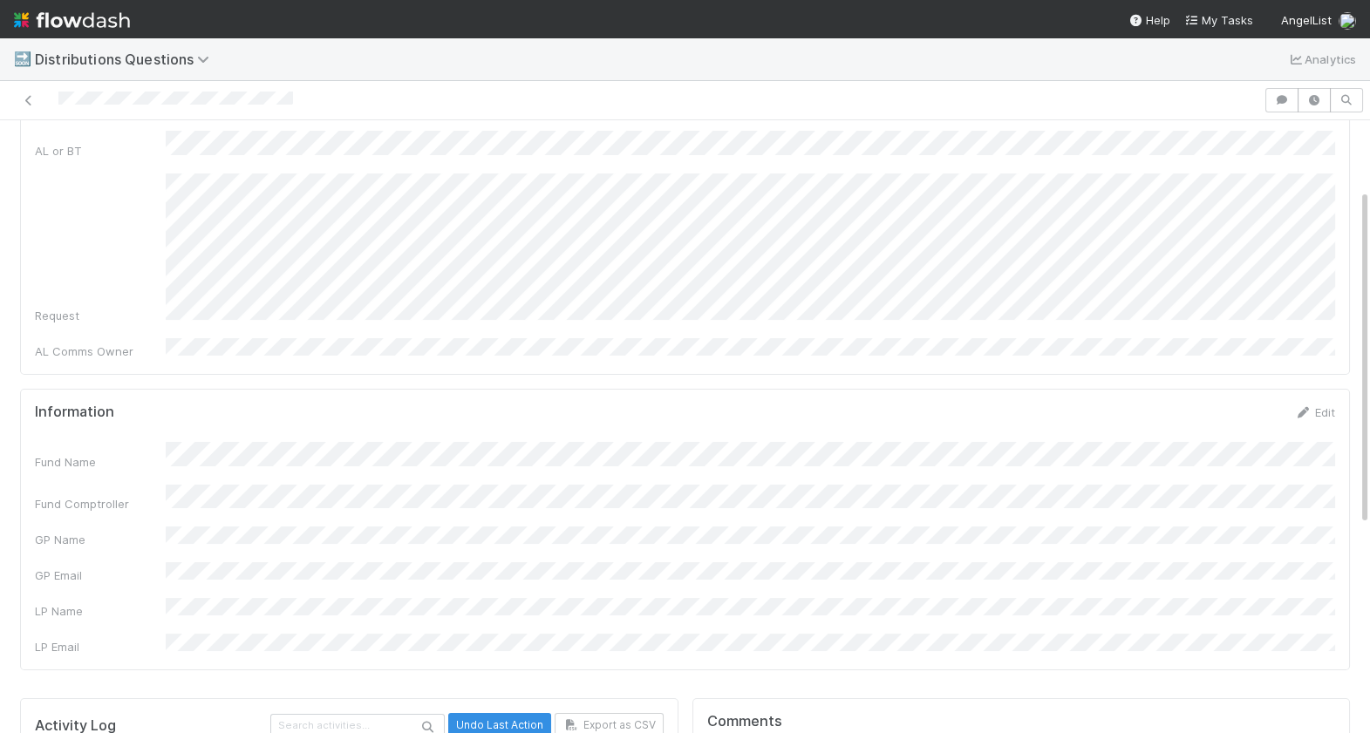
scroll to position [0, 0]
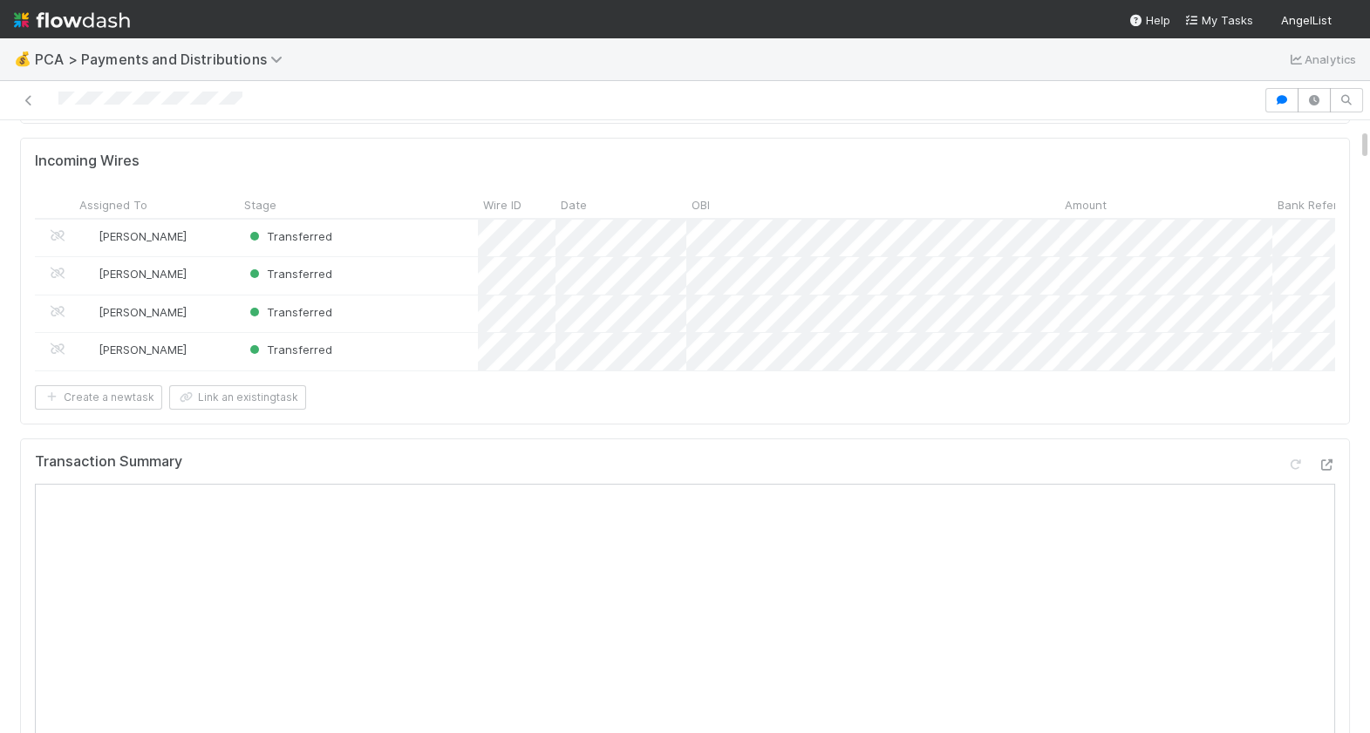
scroll to position [156, 0]
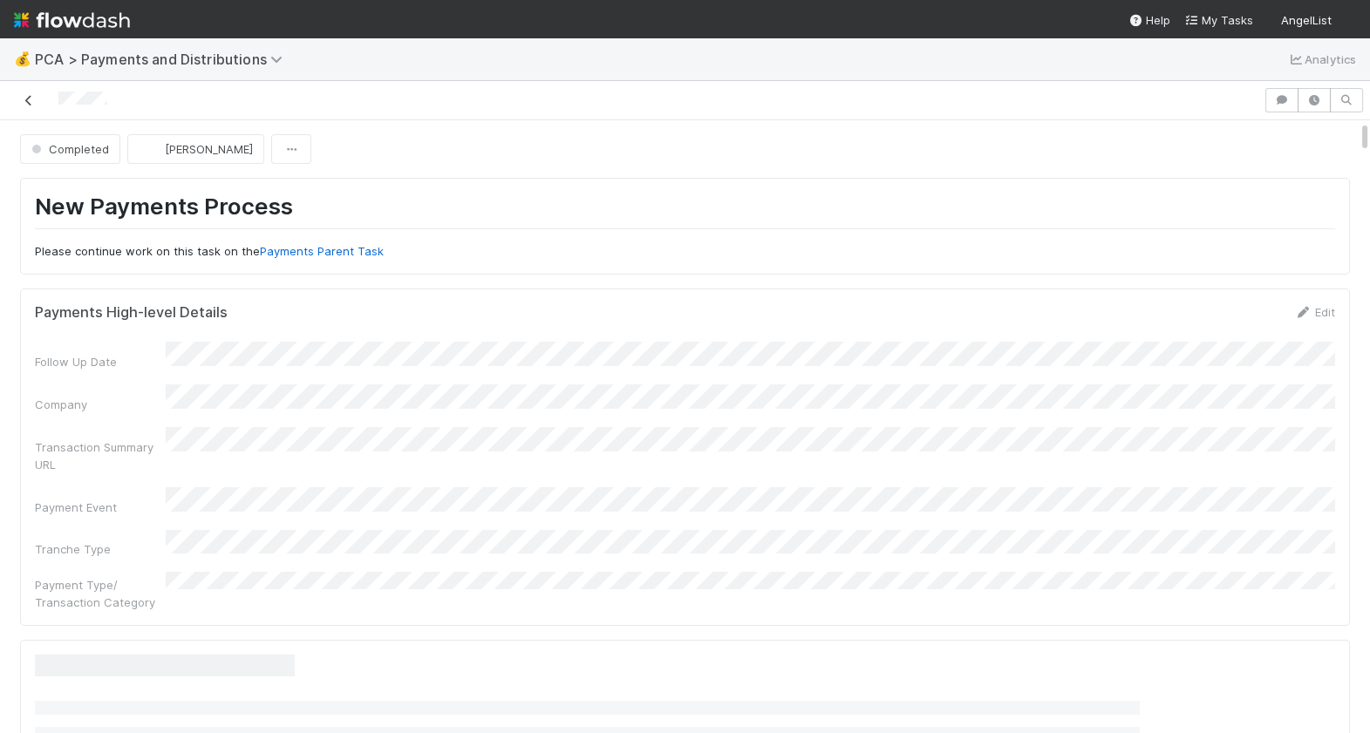
click at [22, 103] on icon at bounding box center [28, 100] width 17 height 11
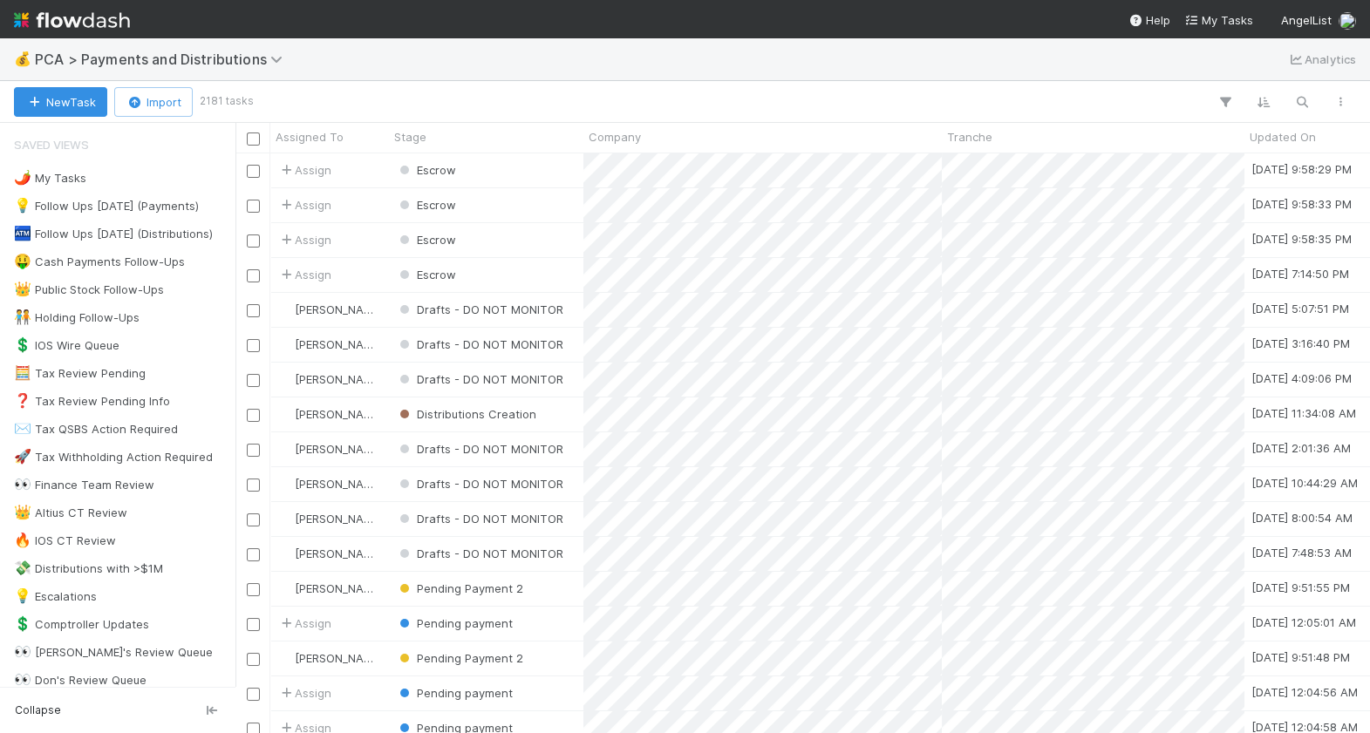
scroll to position [580, 1134]
click at [1308, 105] on icon "button" at bounding box center [1301, 102] width 17 height 16
click at [120, 485] on div at bounding box center [685, 366] width 1370 height 733
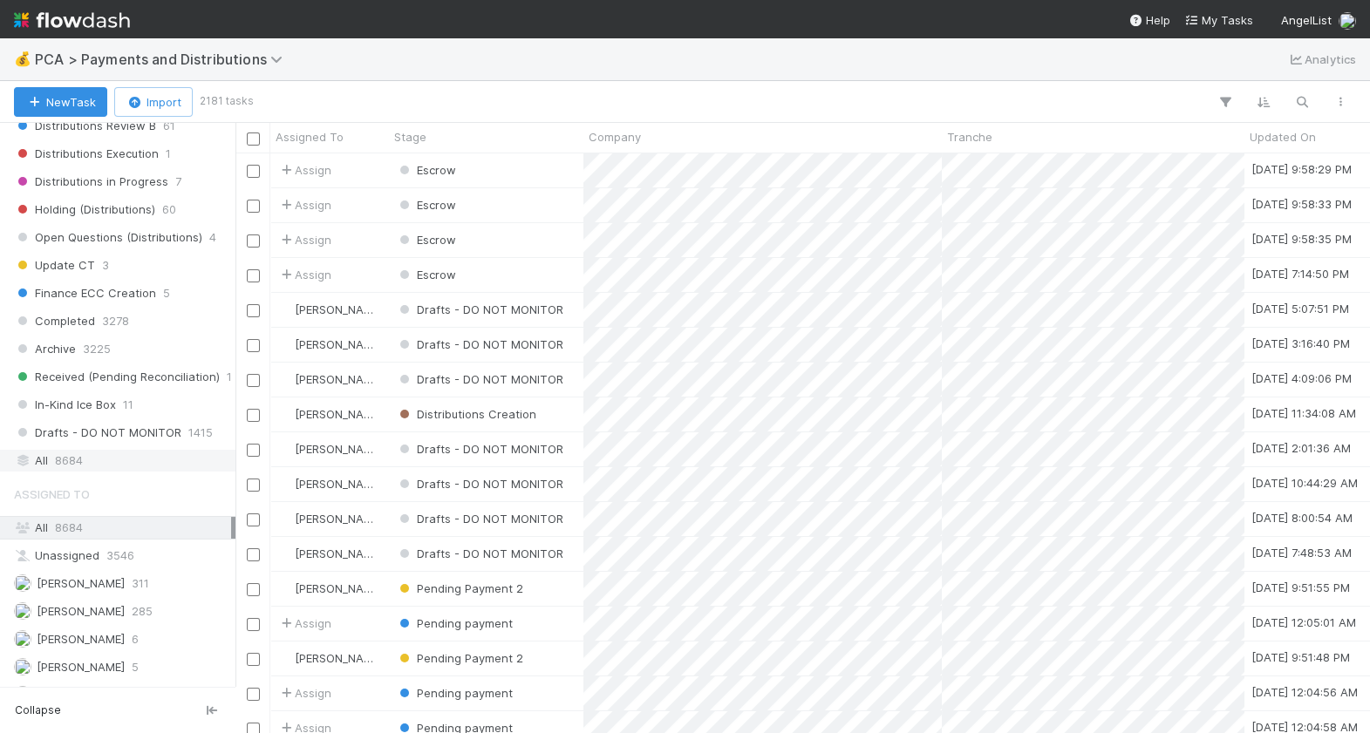
scroll to position [1155, 0]
click at [85, 456] on div "All 8684" at bounding box center [122, 457] width 217 height 22
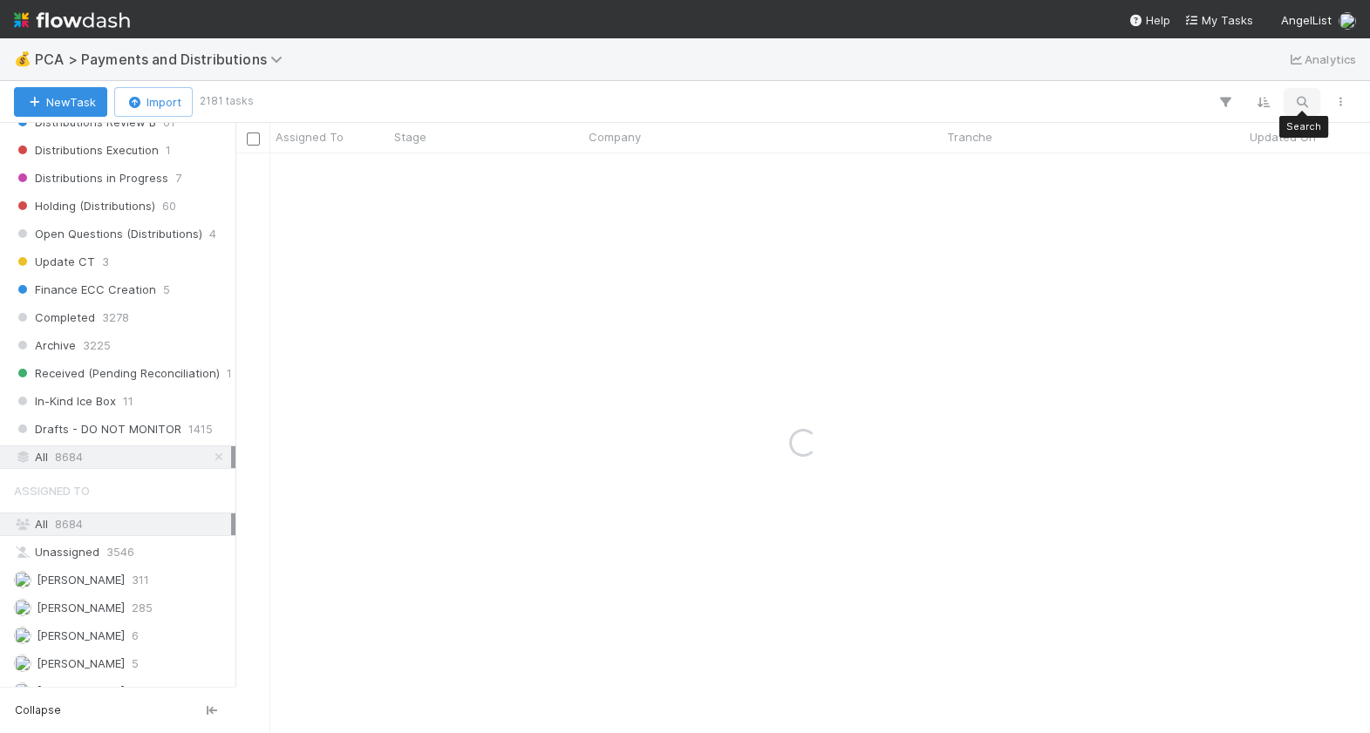
click at [1304, 95] on icon "button" at bounding box center [1301, 102] width 17 height 16
click at [1179, 72] on input at bounding box center [1211, 72] width 174 height 21
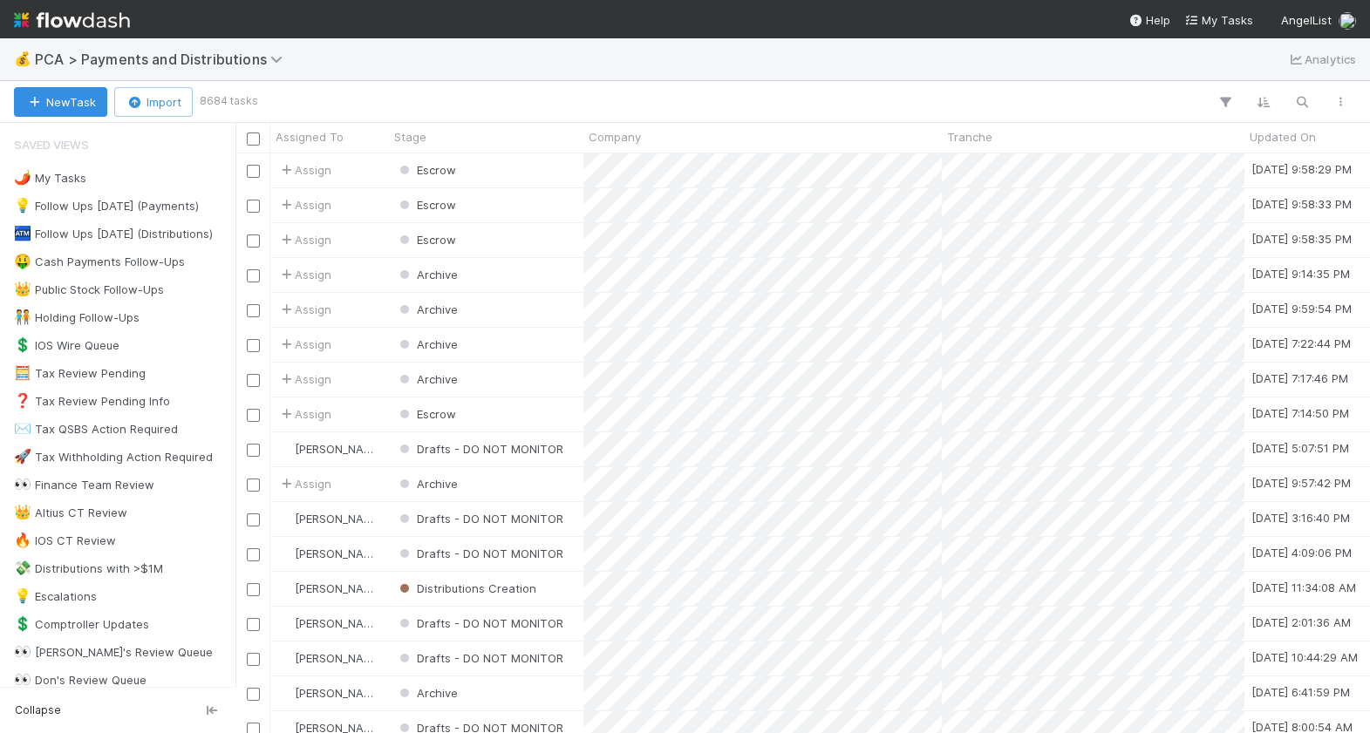
scroll to position [580, 1134]
click at [1309, 99] on icon "button" at bounding box center [1301, 102] width 17 height 16
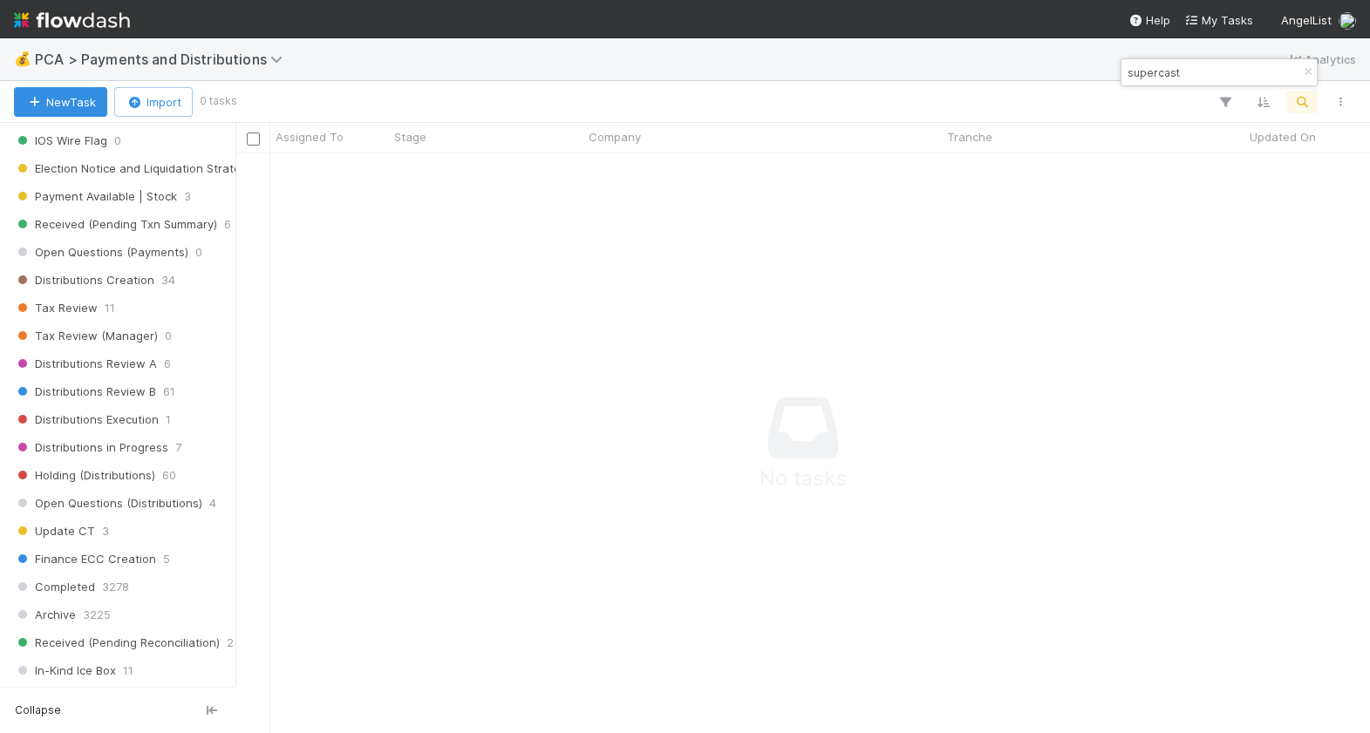
scroll to position [1235, 0]
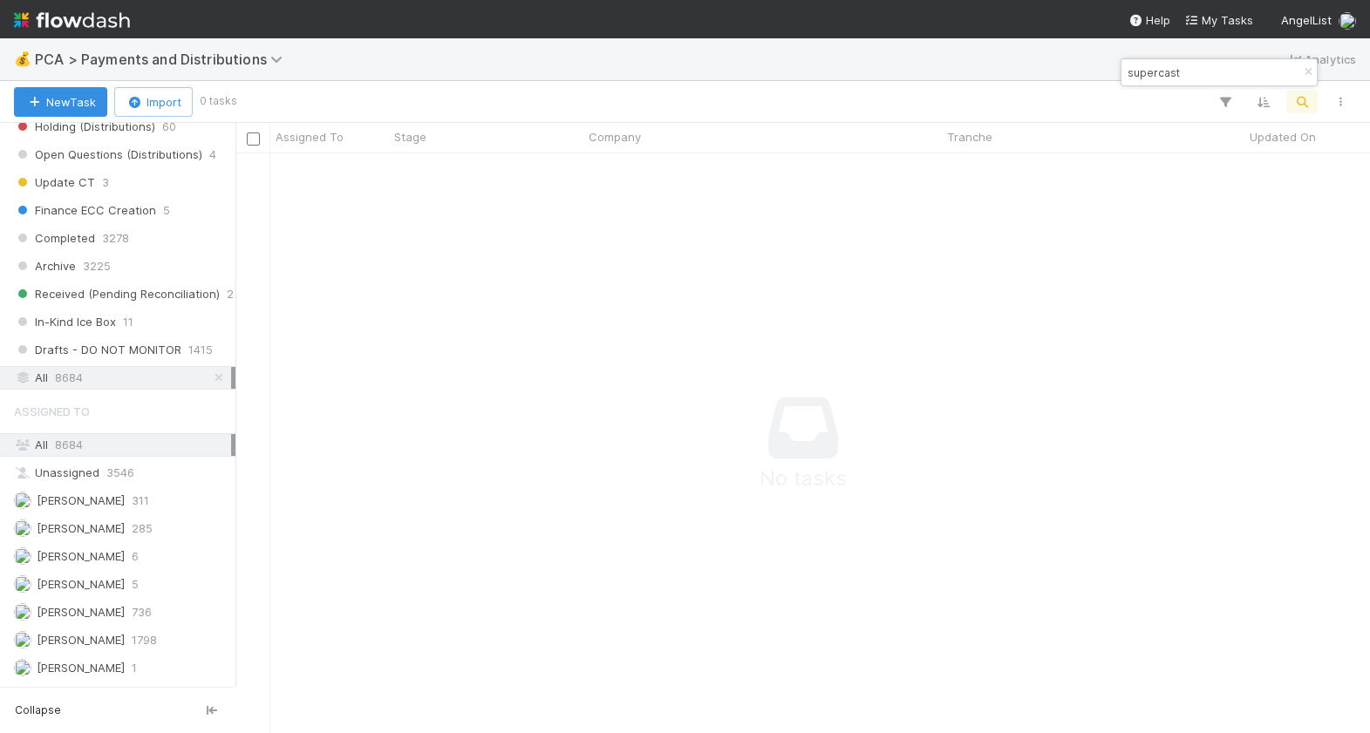
type input "supercast"
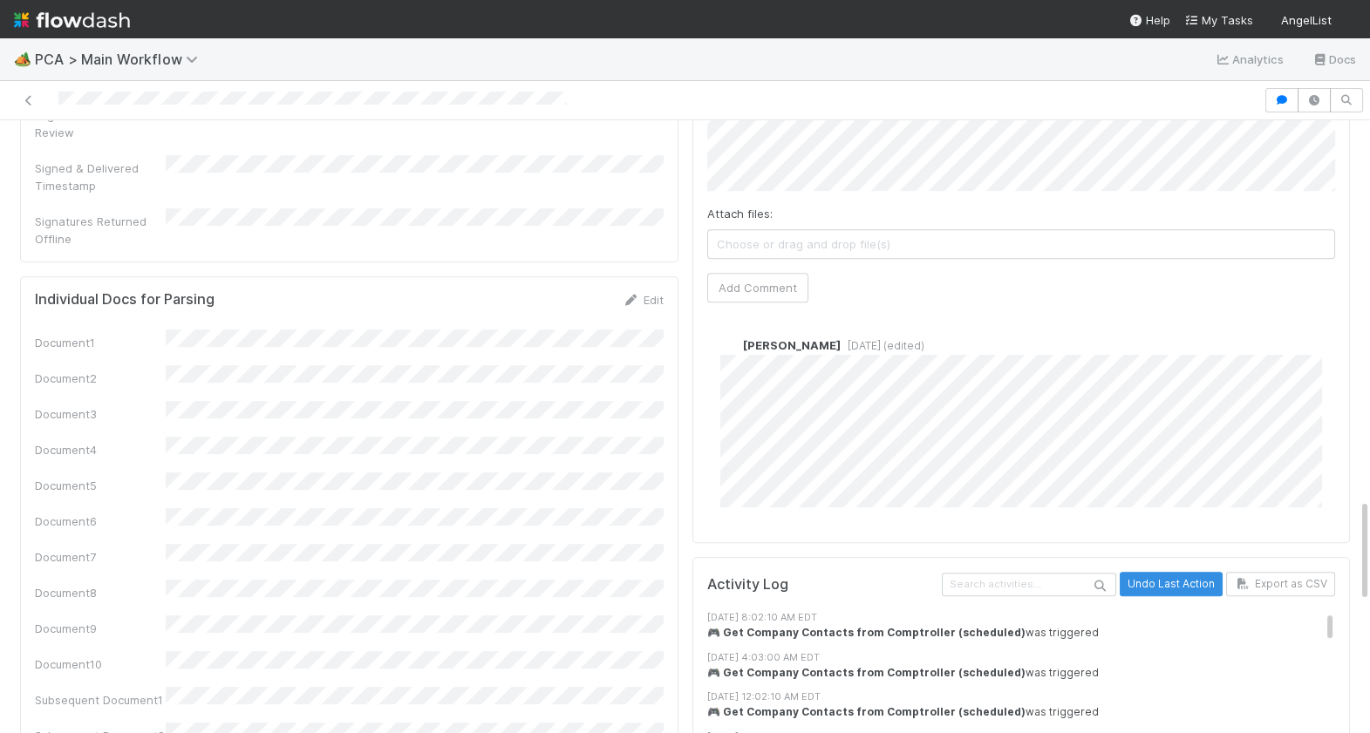
scroll to position [2230, 0]
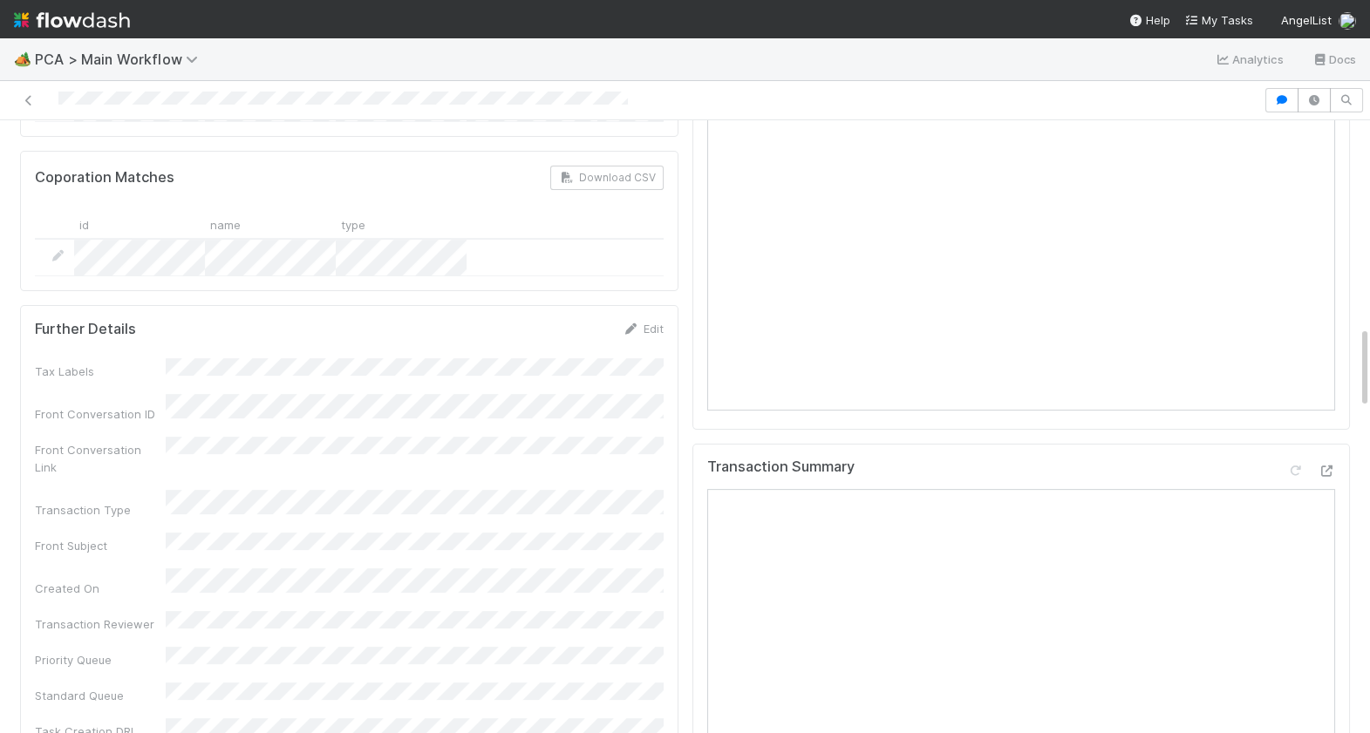
scroll to position [1548, 0]
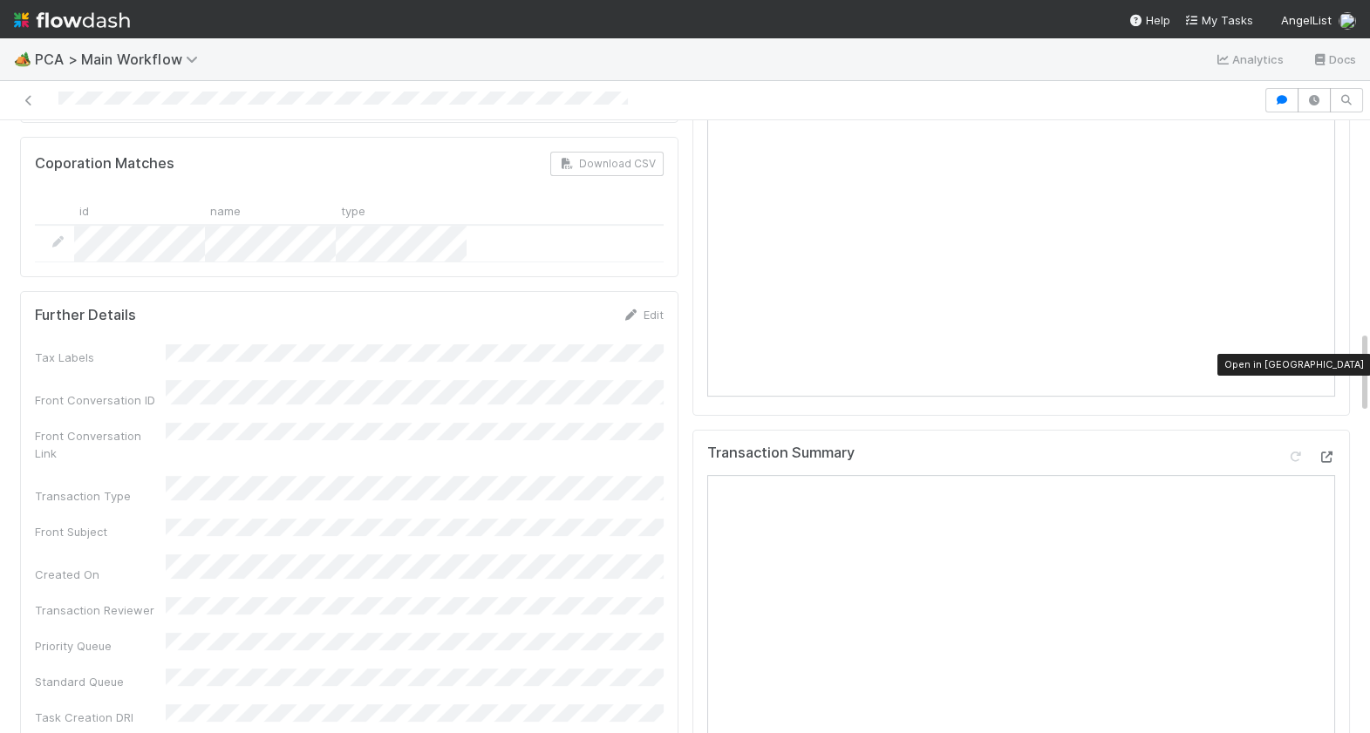
click at [1328, 452] on icon at bounding box center [1325, 457] width 17 height 11
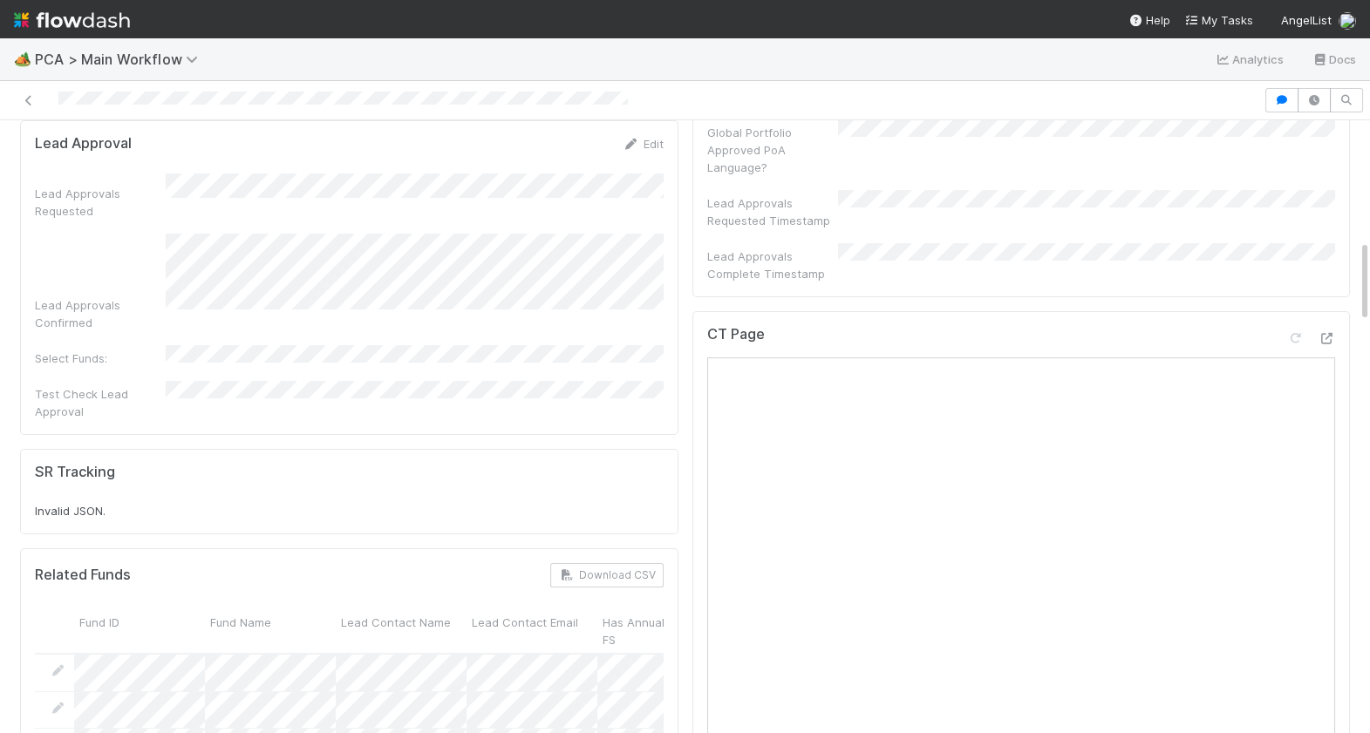
scroll to position [892, 0]
click at [105, 95] on div at bounding box center [631, 100] width 1249 height 24
drag, startPoint x: 641, startPoint y: 99, endPoint x: 51, endPoint y: 101, distance: 589.4
click at [51, 101] on div at bounding box center [631, 100] width 1249 height 24
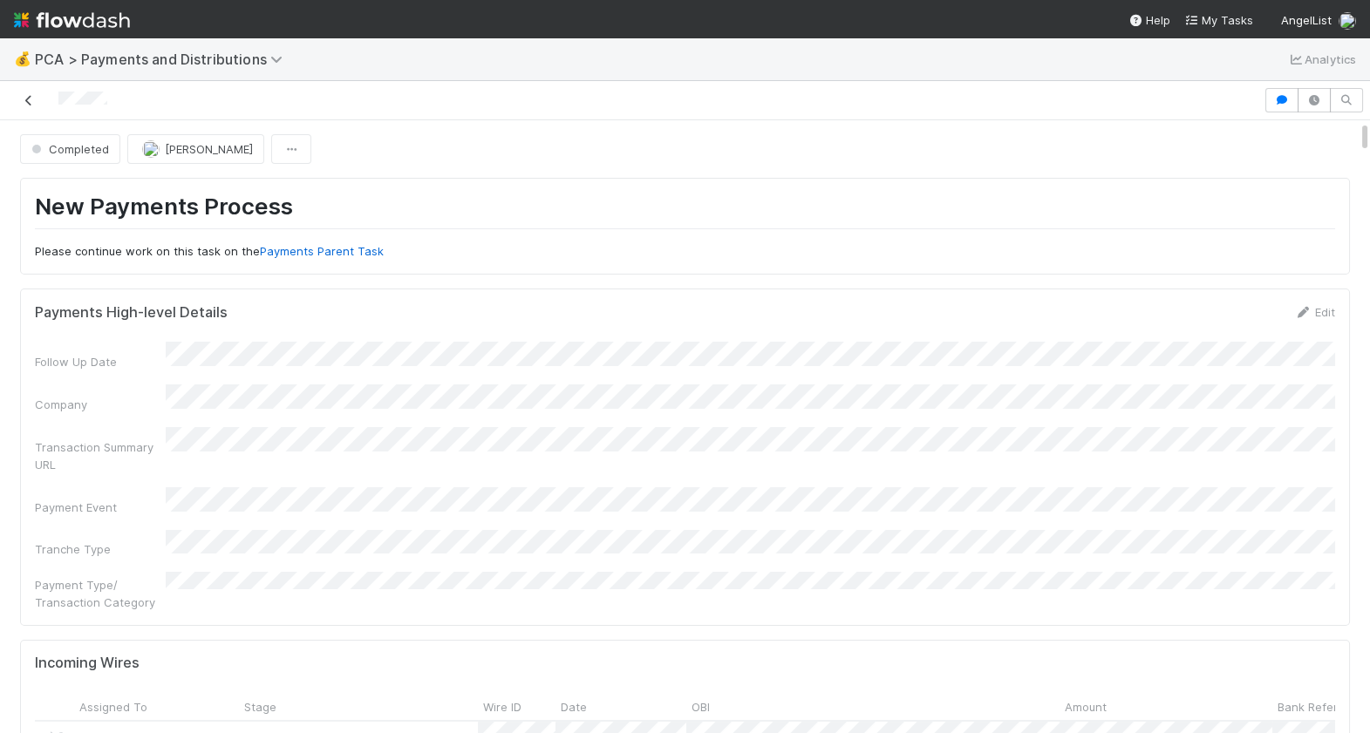
click at [31, 106] on link at bounding box center [28, 100] width 17 height 17
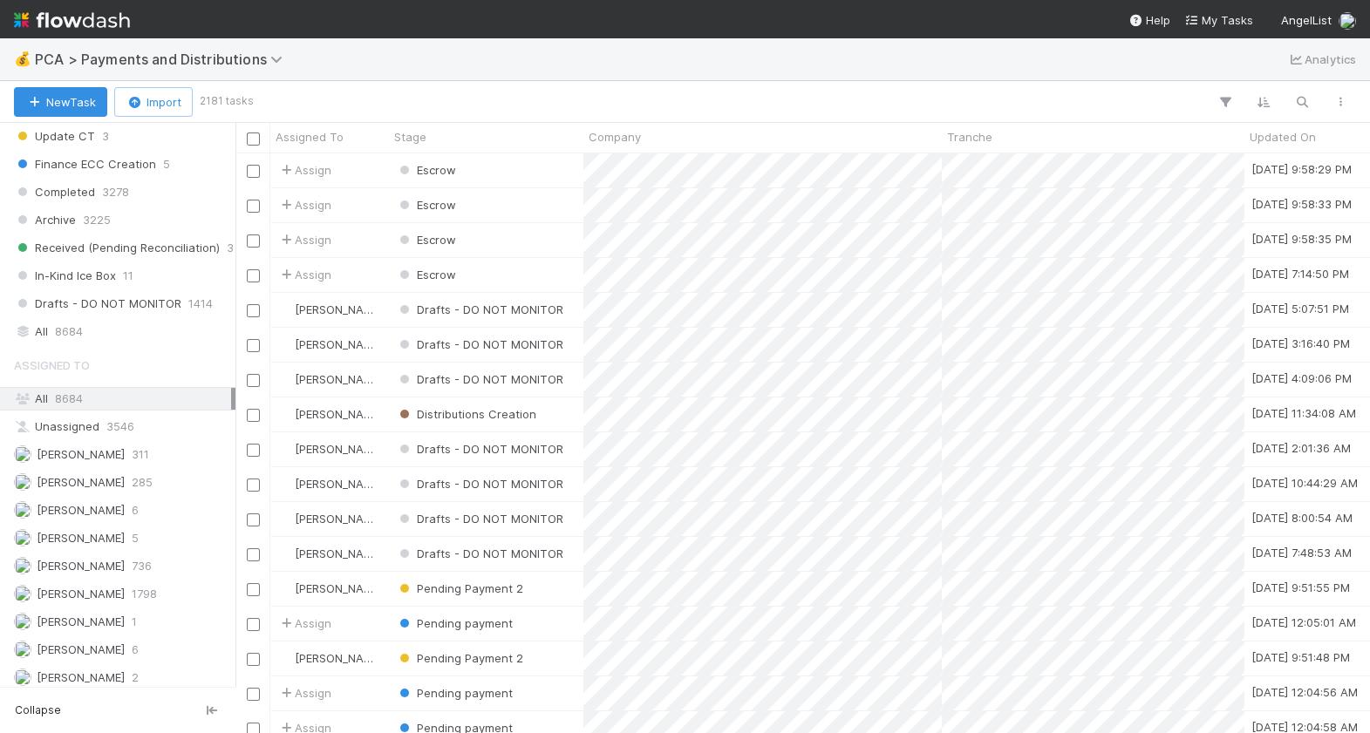
scroll to position [1271, 0]
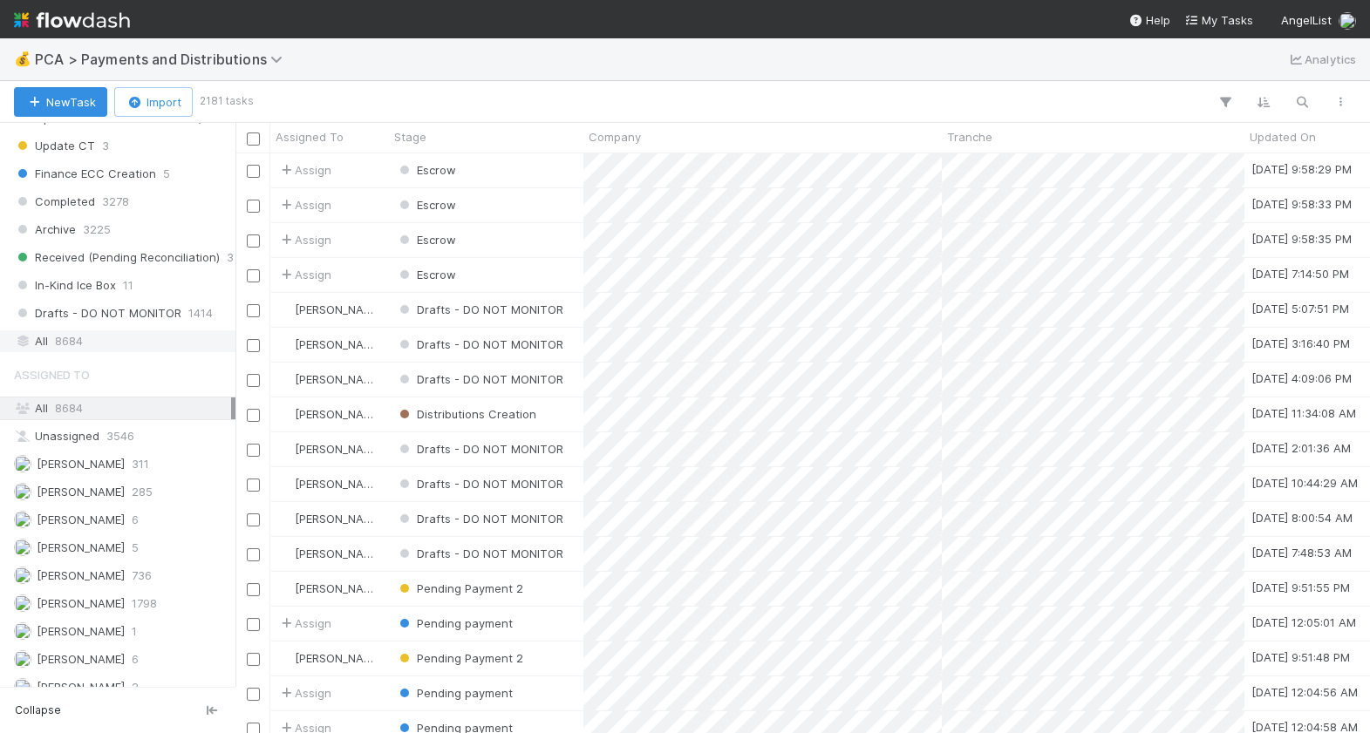
click at [94, 336] on div "All 8684" at bounding box center [122, 341] width 217 height 22
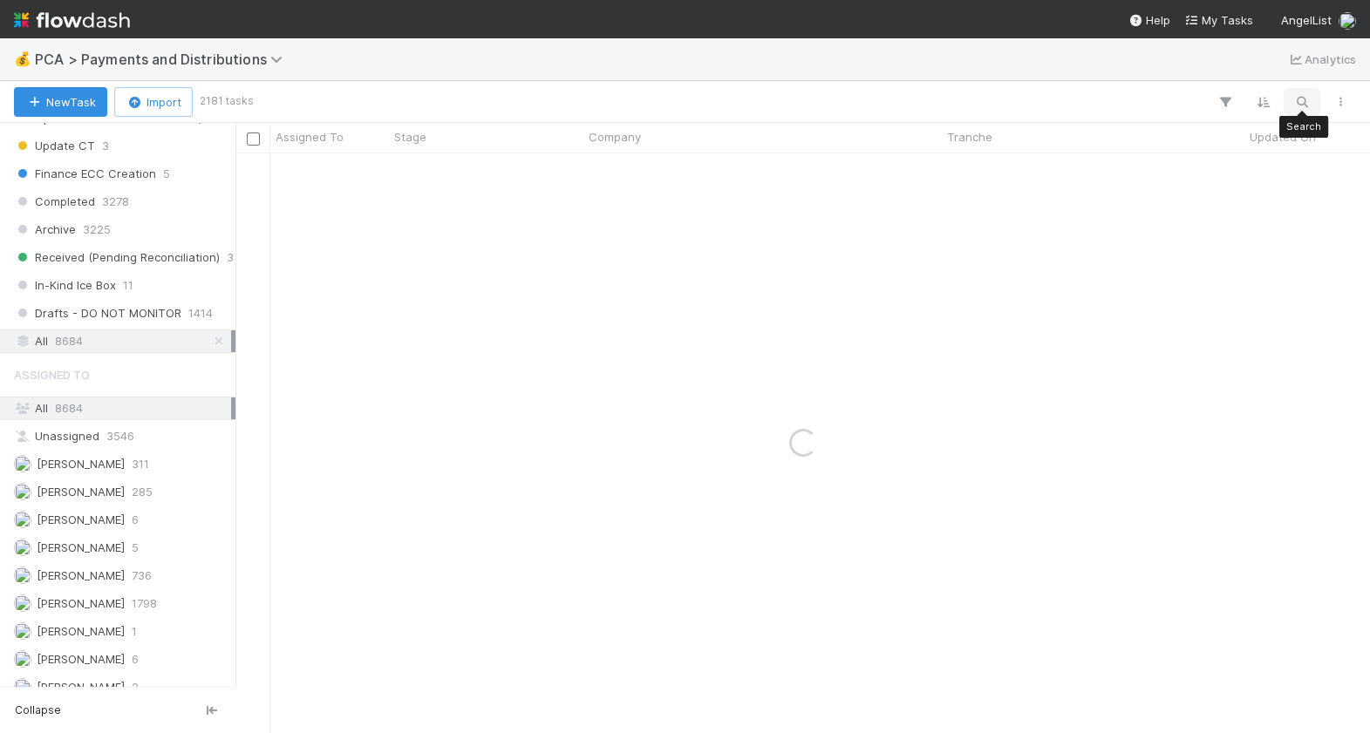
click at [1308, 99] on icon "button" at bounding box center [1301, 102] width 17 height 16
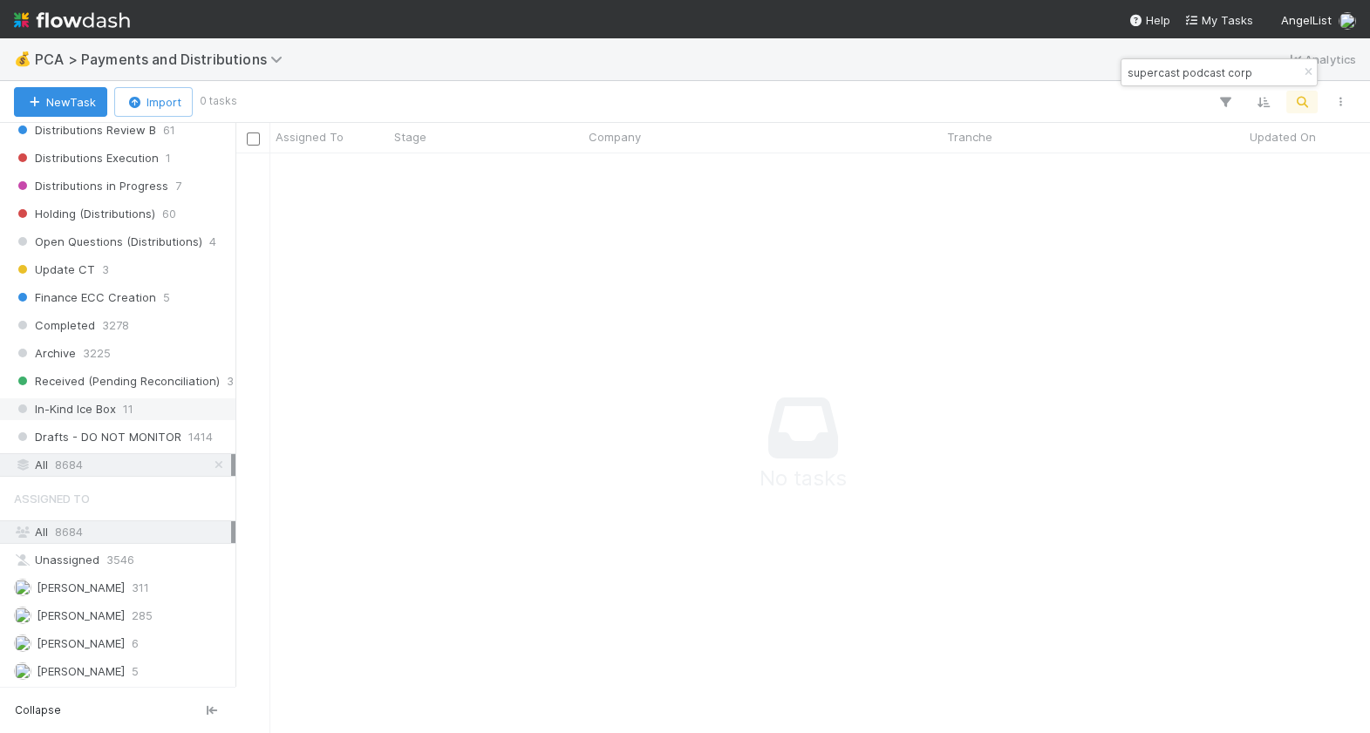
scroll to position [1134, 0]
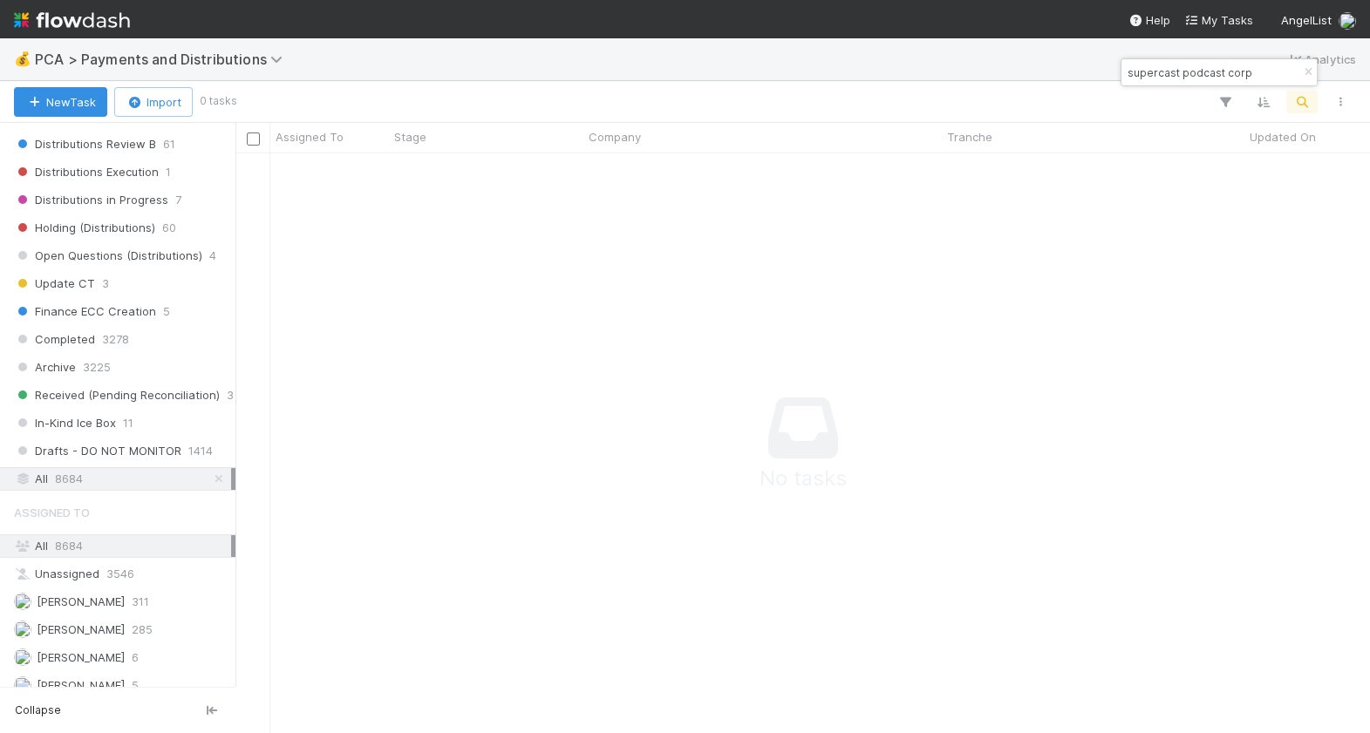
type input "supercast podcast corp"
click at [86, 469] on div "All 8684" at bounding box center [122, 479] width 217 height 22
click at [100, 536] on div "All 8684" at bounding box center [122, 546] width 217 height 22
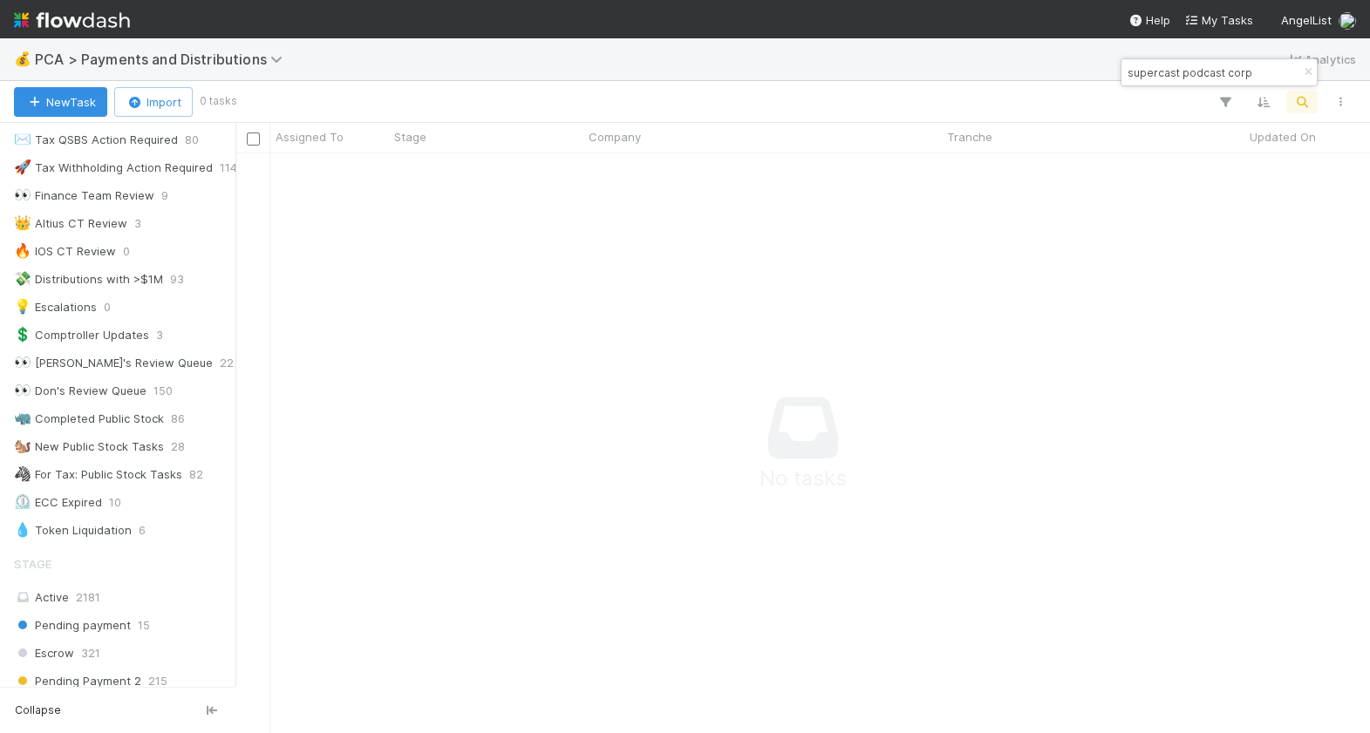
scroll to position [828, 0]
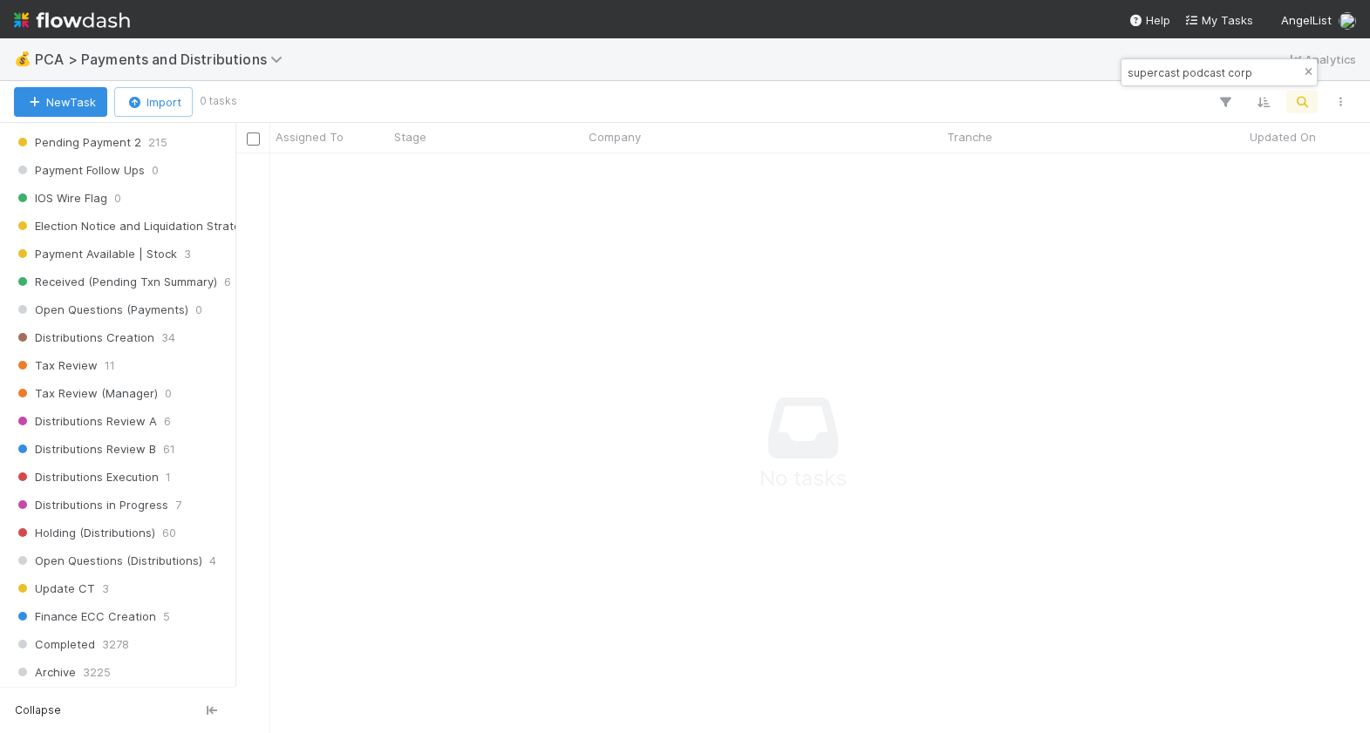
click at [1310, 69] on icon "button" at bounding box center [1307, 72] width 17 height 10
click at [1309, 110] on button "button" at bounding box center [1301, 102] width 31 height 23
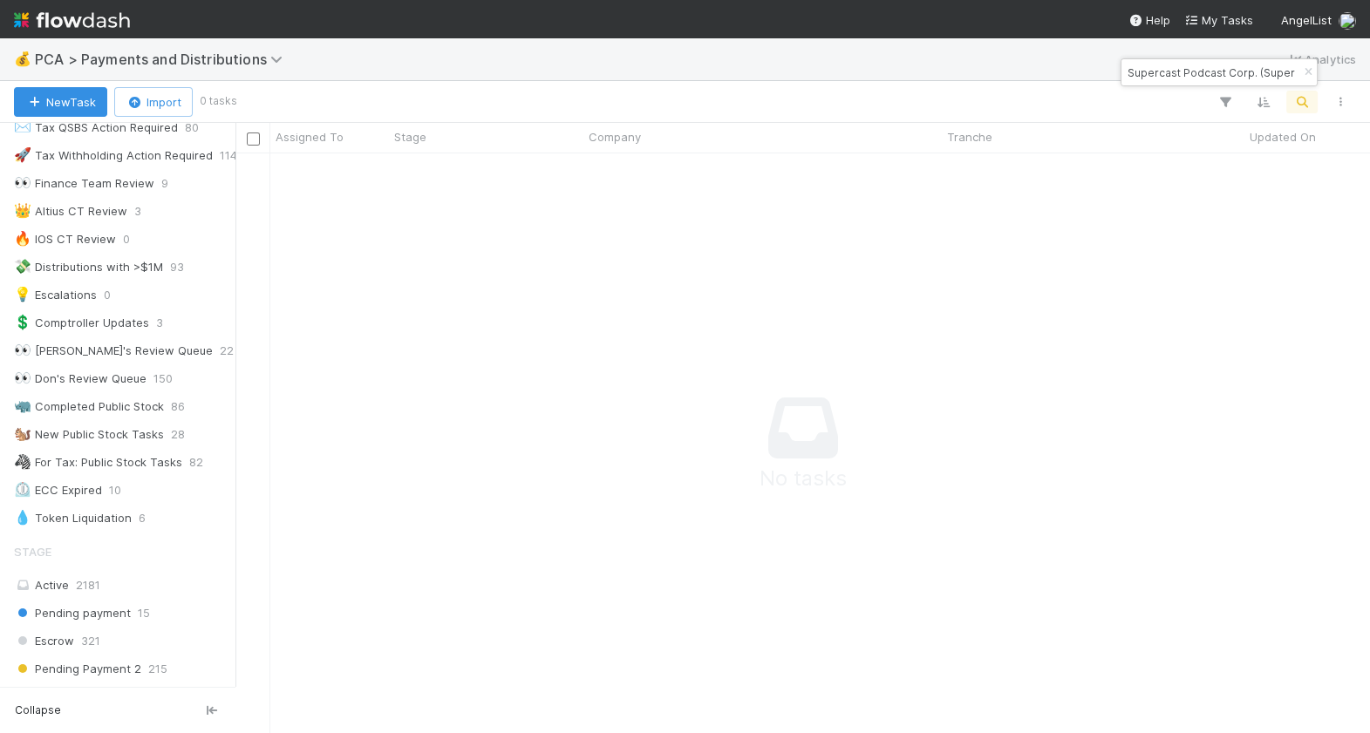
scroll to position [350, 0]
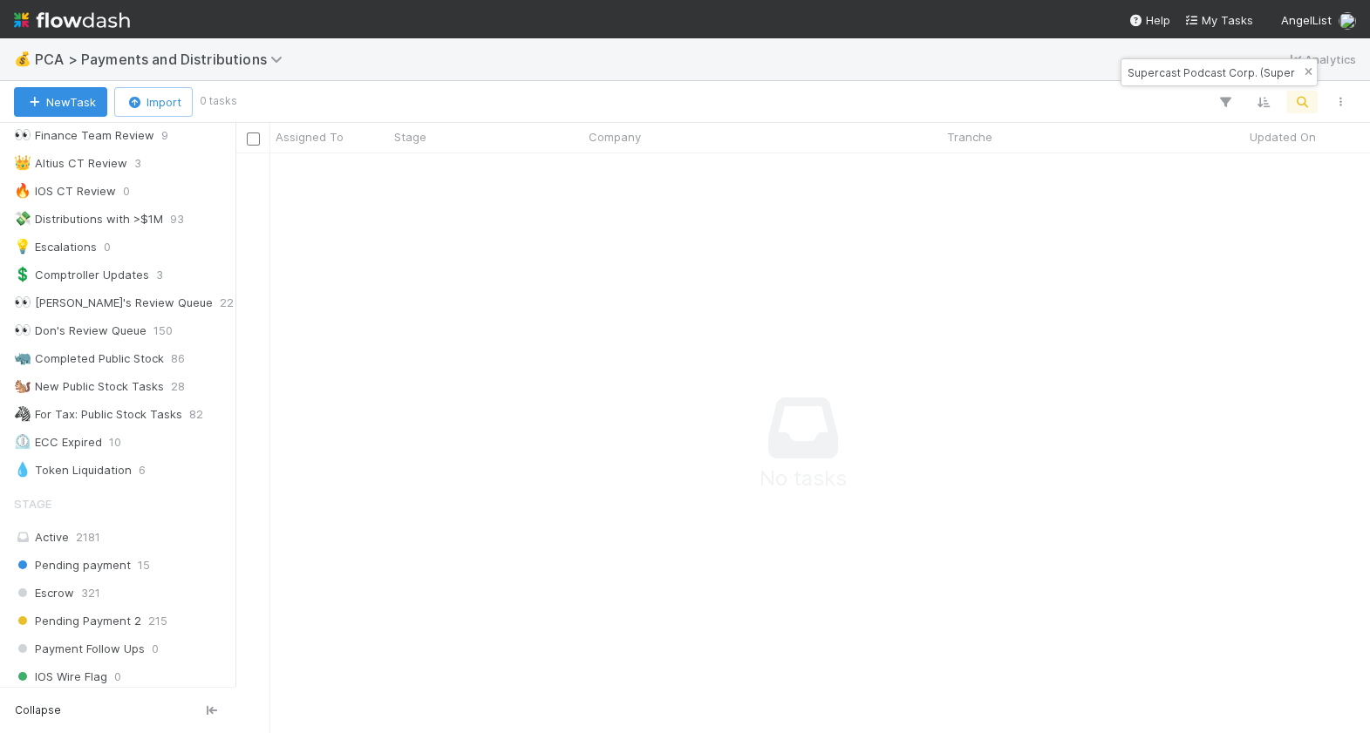
type input "Supercast Podcast Corp. (Supercast)"
click at [1309, 71] on icon "button" at bounding box center [1307, 72] width 17 height 10
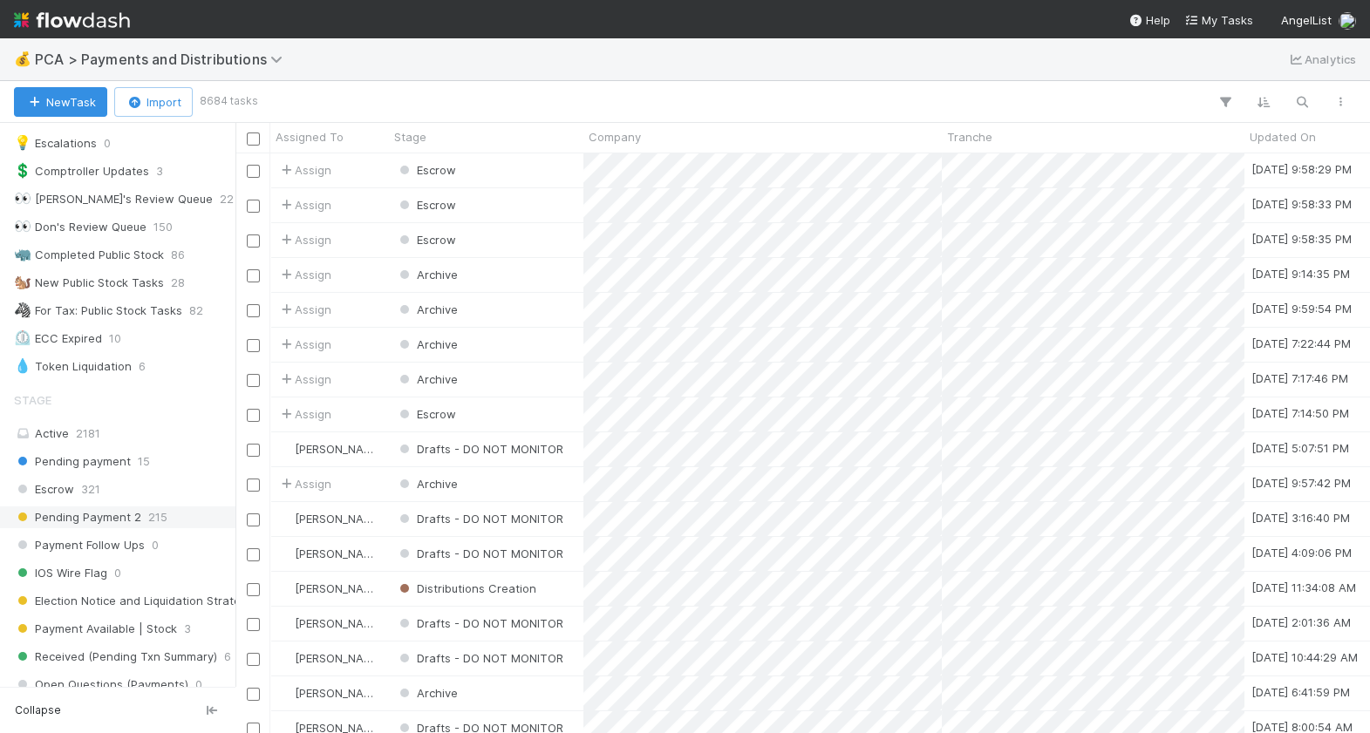
scroll to position [447, 0]
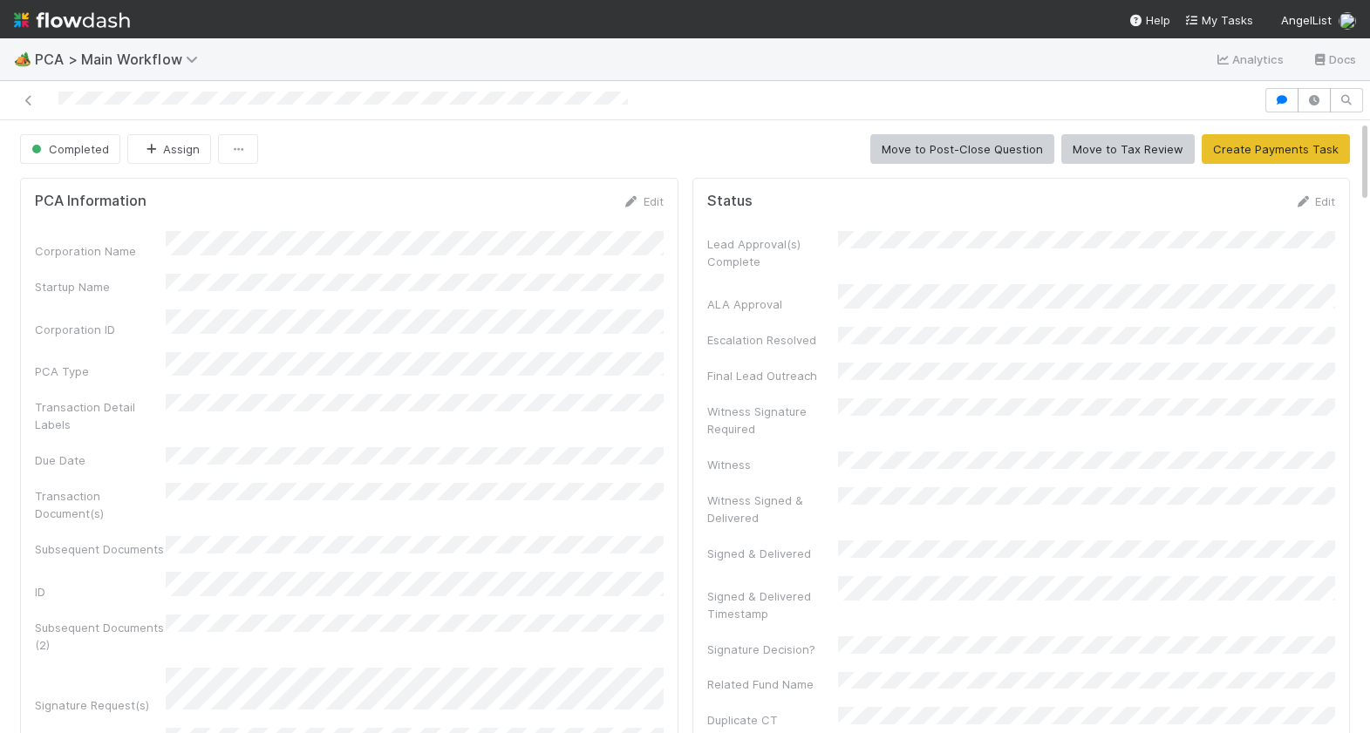
click at [420, 14] on nav "Help My Tasks AngelList" at bounding box center [685, 19] width 1370 height 38
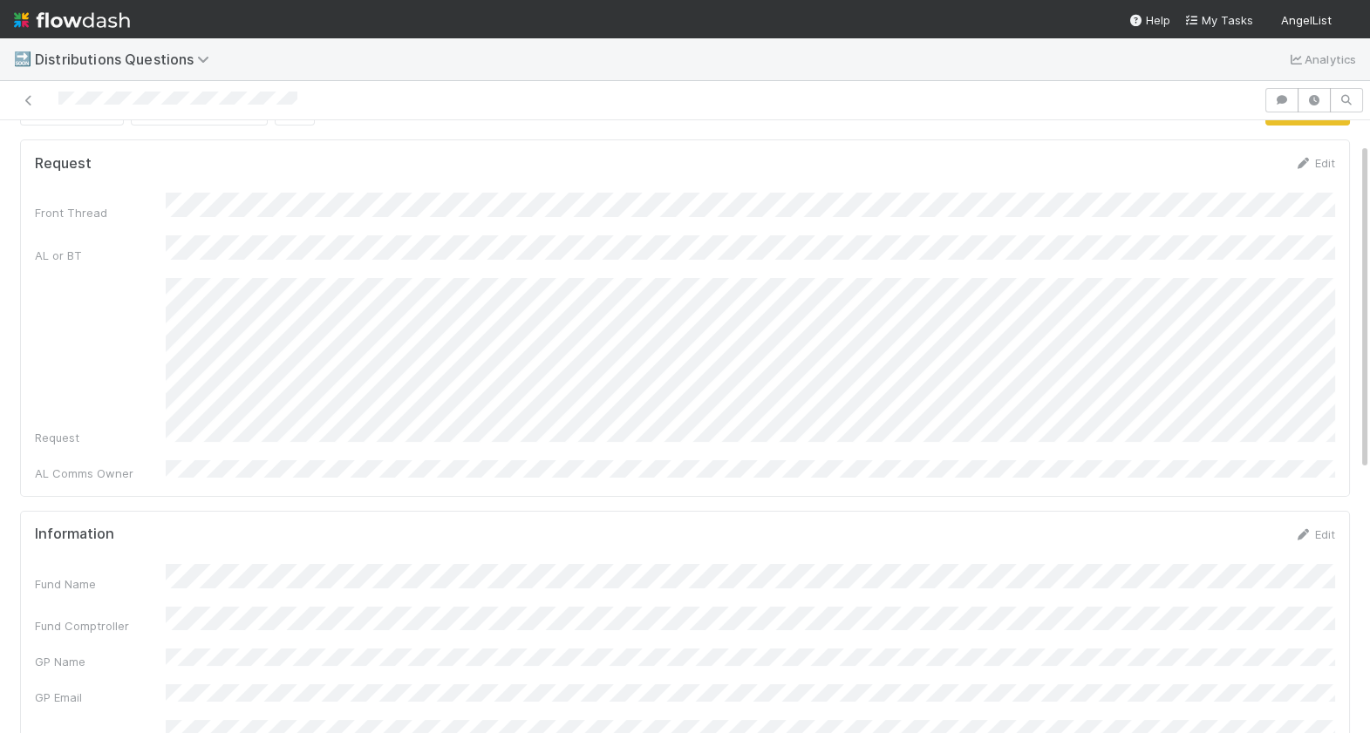
scroll to position [43, 0]
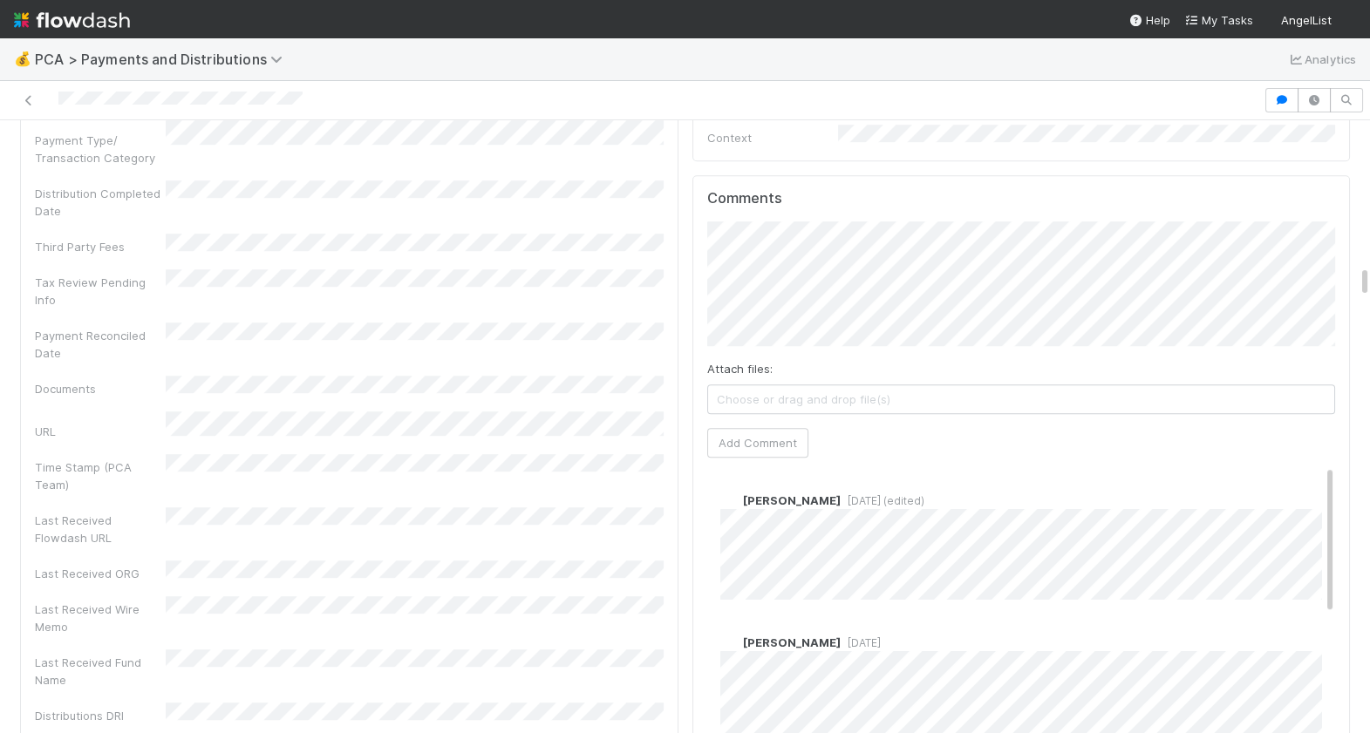
scroll to position [2709, 0]
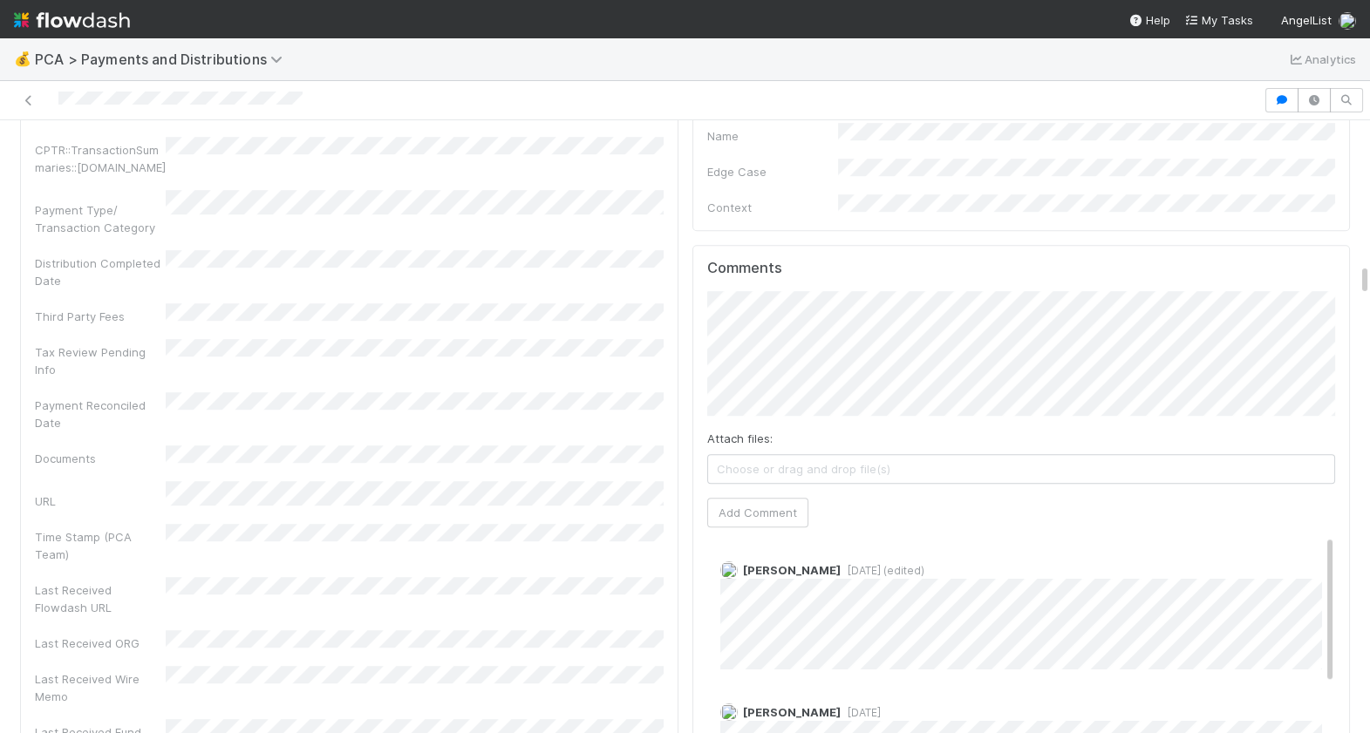
click at [737, 463] on div "Comments Attach files: Choose or drag and drop file(s) Add Comment Cierra Catar…" at bounding box center [1021, 571] width 629 height 623
click at [737, 498] on button "Add Comment" at bounding box center [757, 513] width 101 height 30
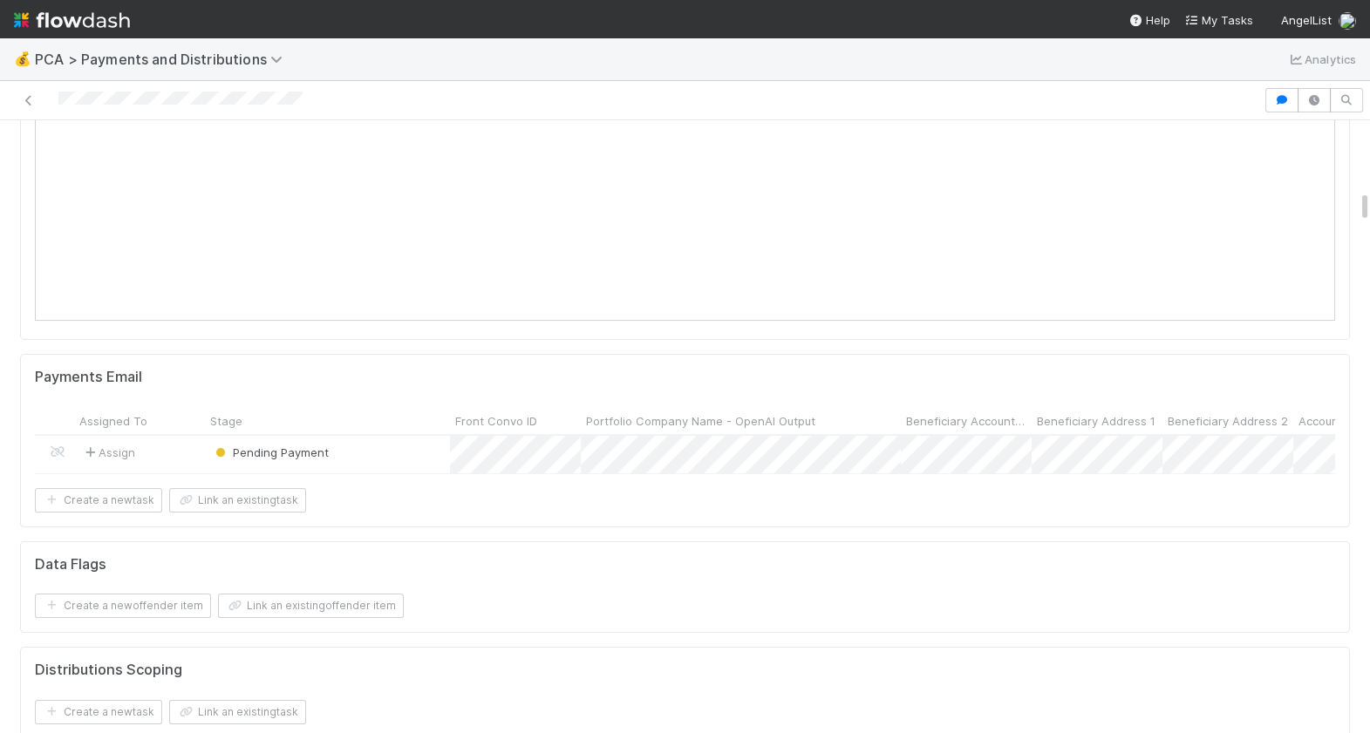
scroll to position [0, 0]
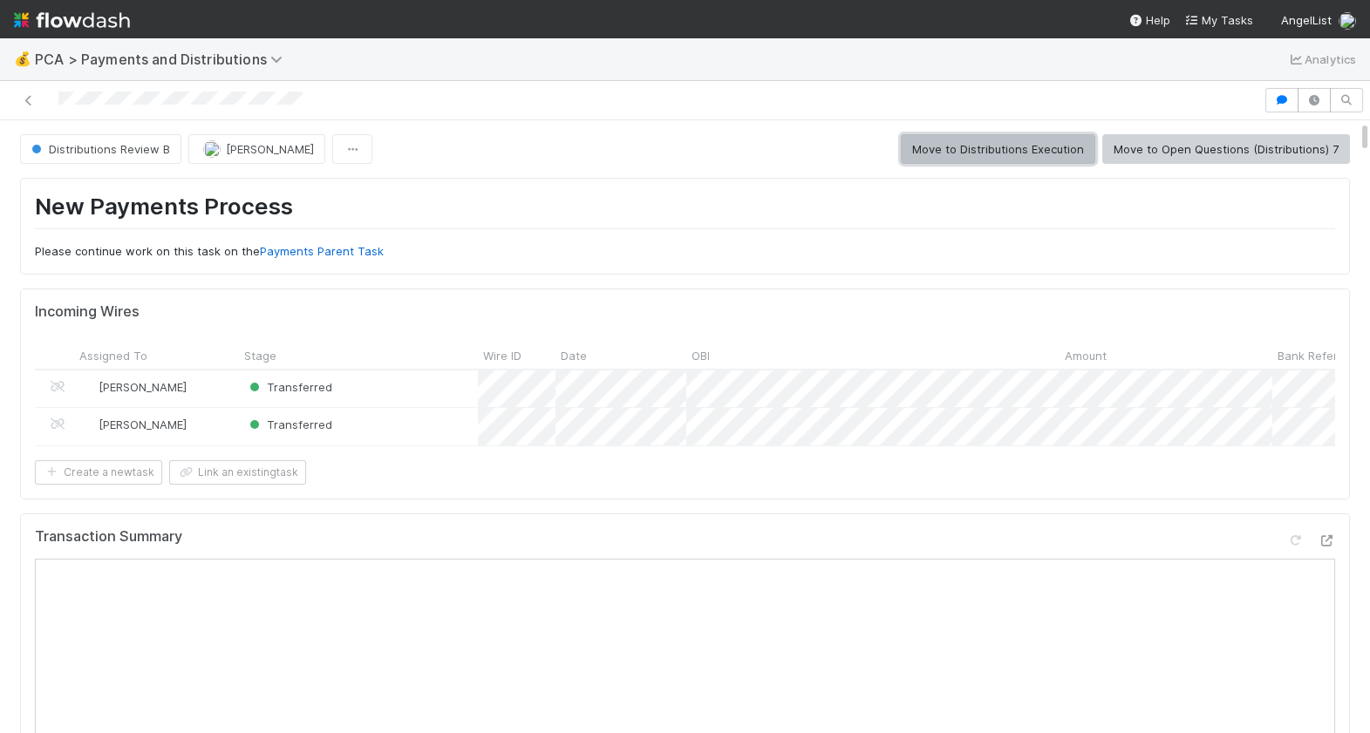
click at [1018, 153] on button "Move to Distributions Execution" at bounding box center [998, 149] width 194 height 30
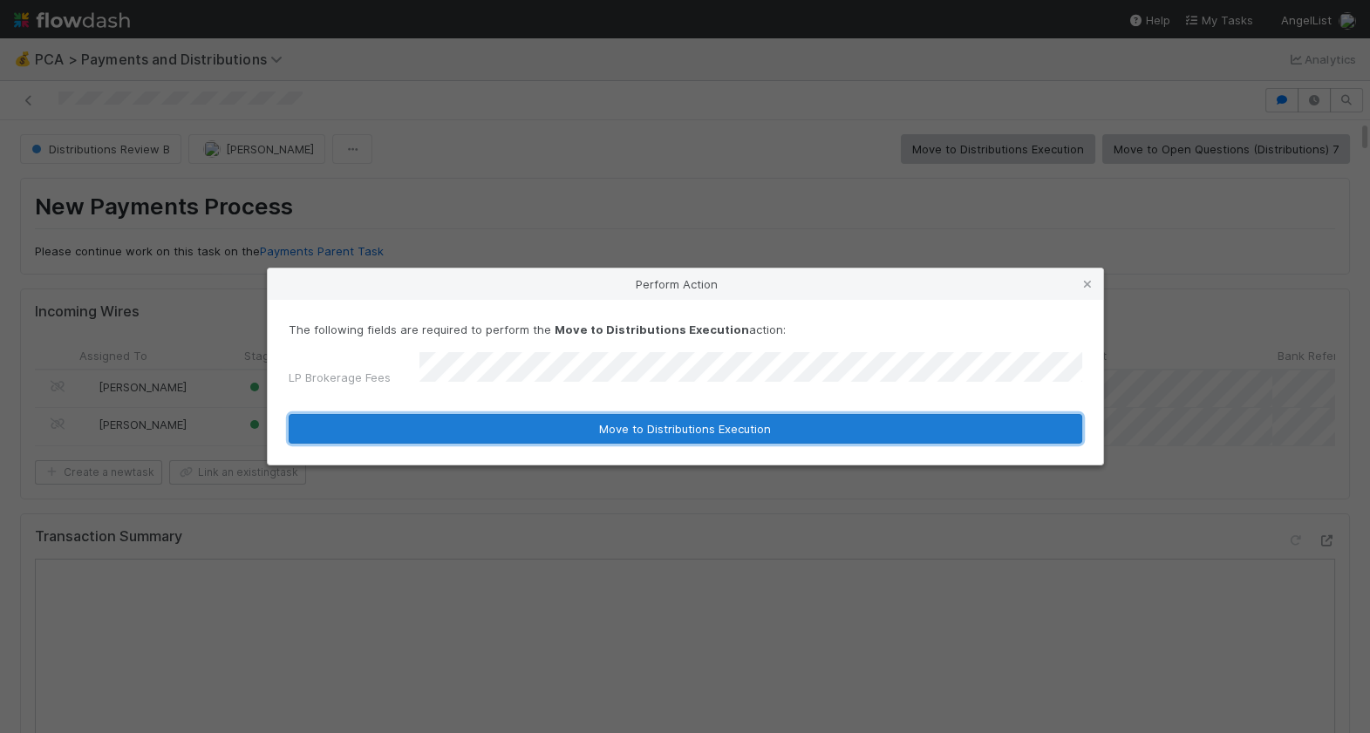
click at [535, 422] on button "Move to Distributions Execution" at bounding box center [685, 429] width 793 height 30
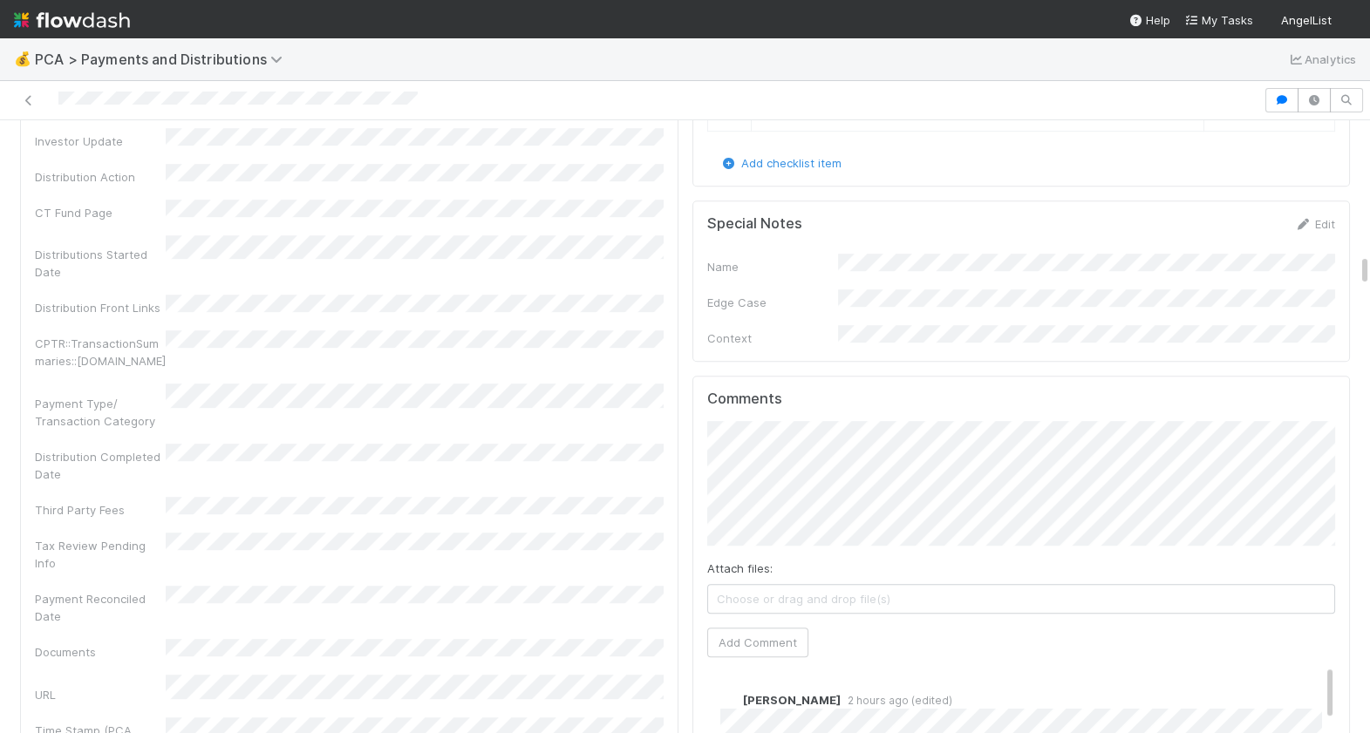
scroll to position [2811, 0]
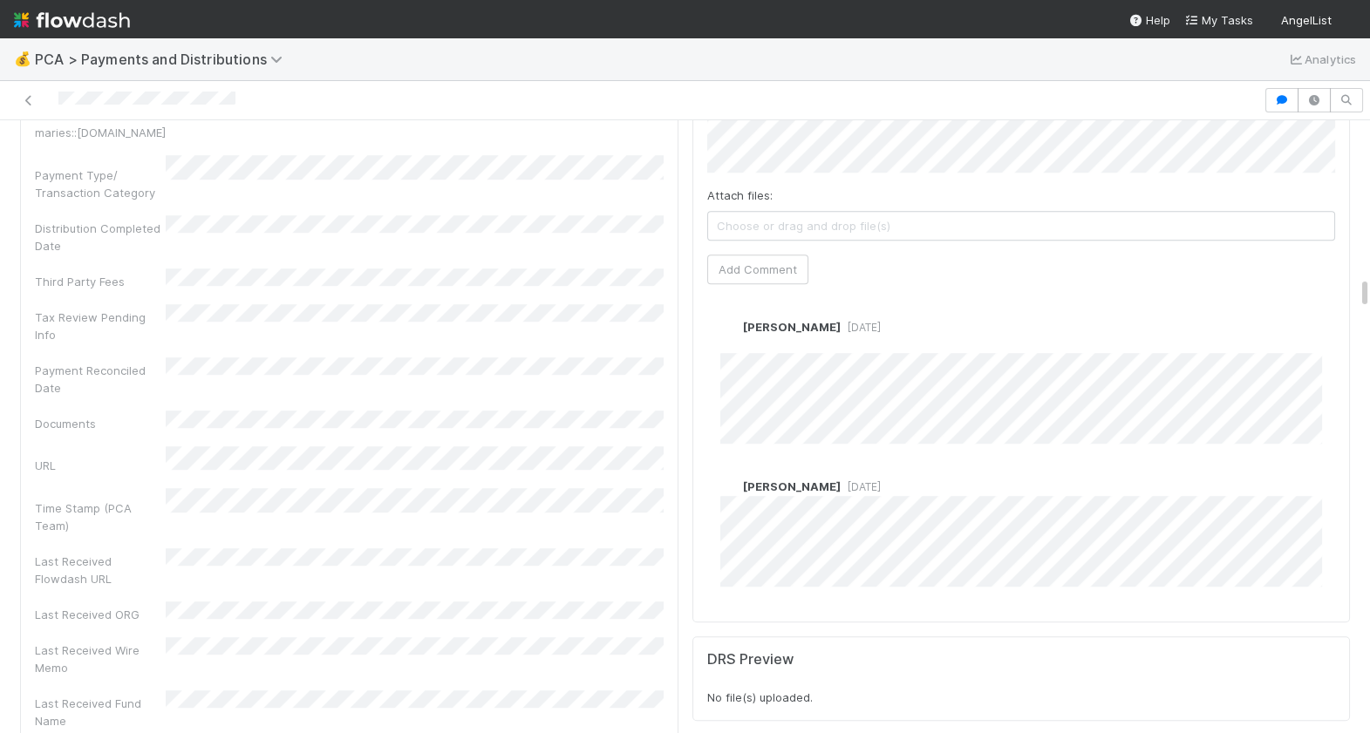
scroll to position [2951, 0]
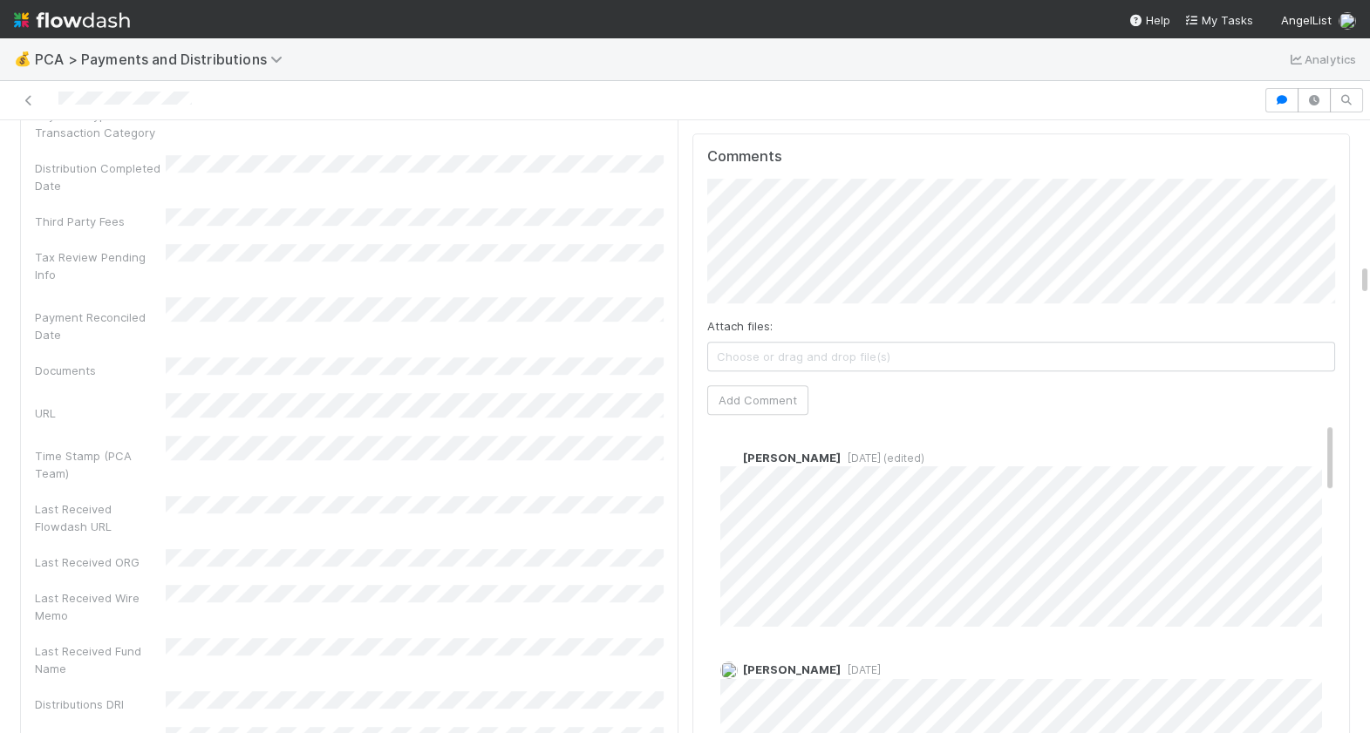
scroll to position [2720, 0]
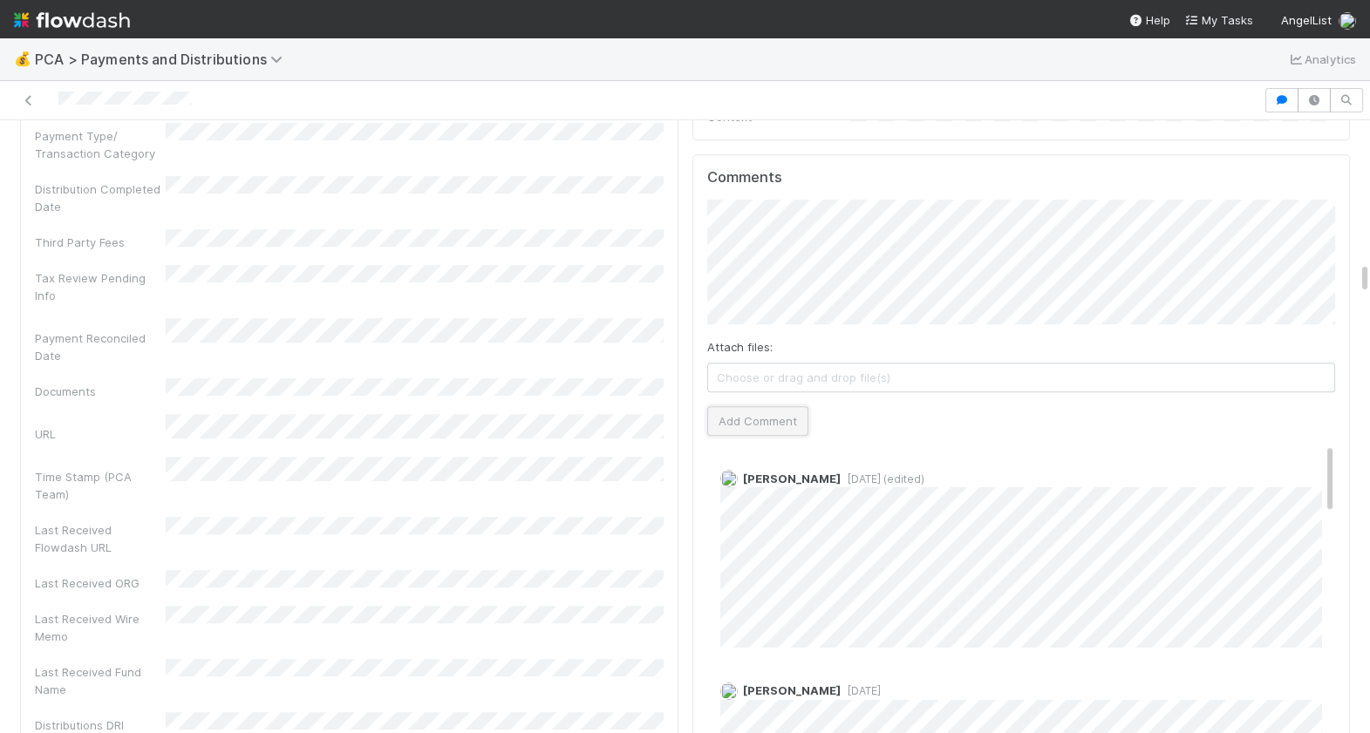
click at [772, 406] on button "Add Comment" at bounding box center [757, 421] width 101 height 30
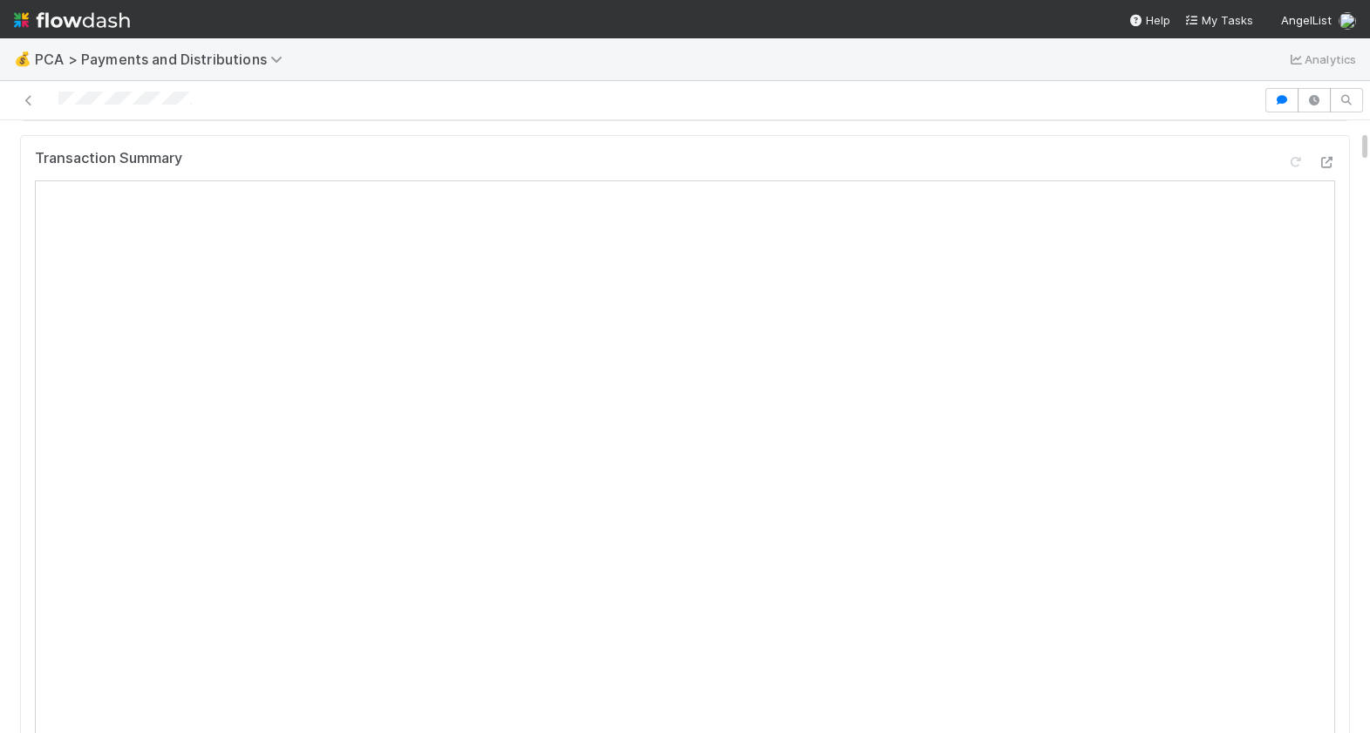
scroll to position [0, 0]
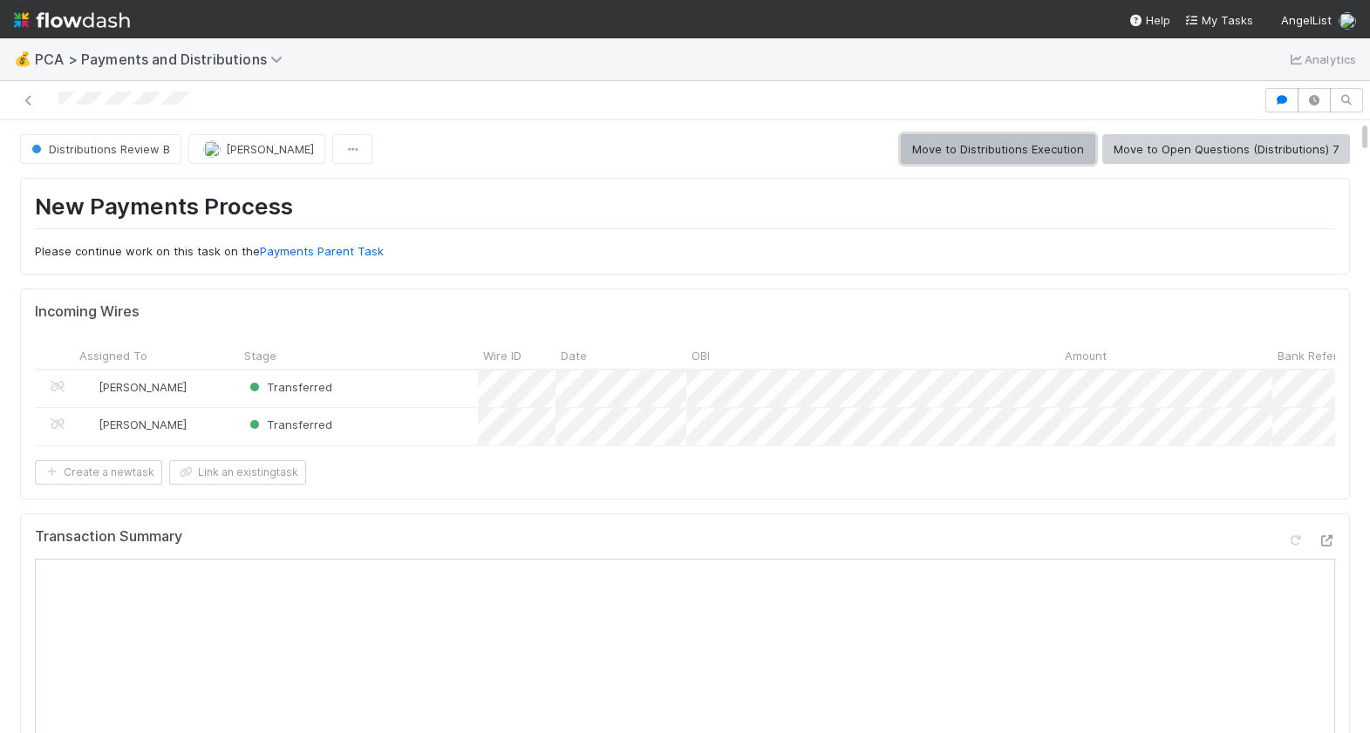
click at [1052, 144] on button "Move to Distributions Execution" at bounding box center [998, 149] width 194 height 30
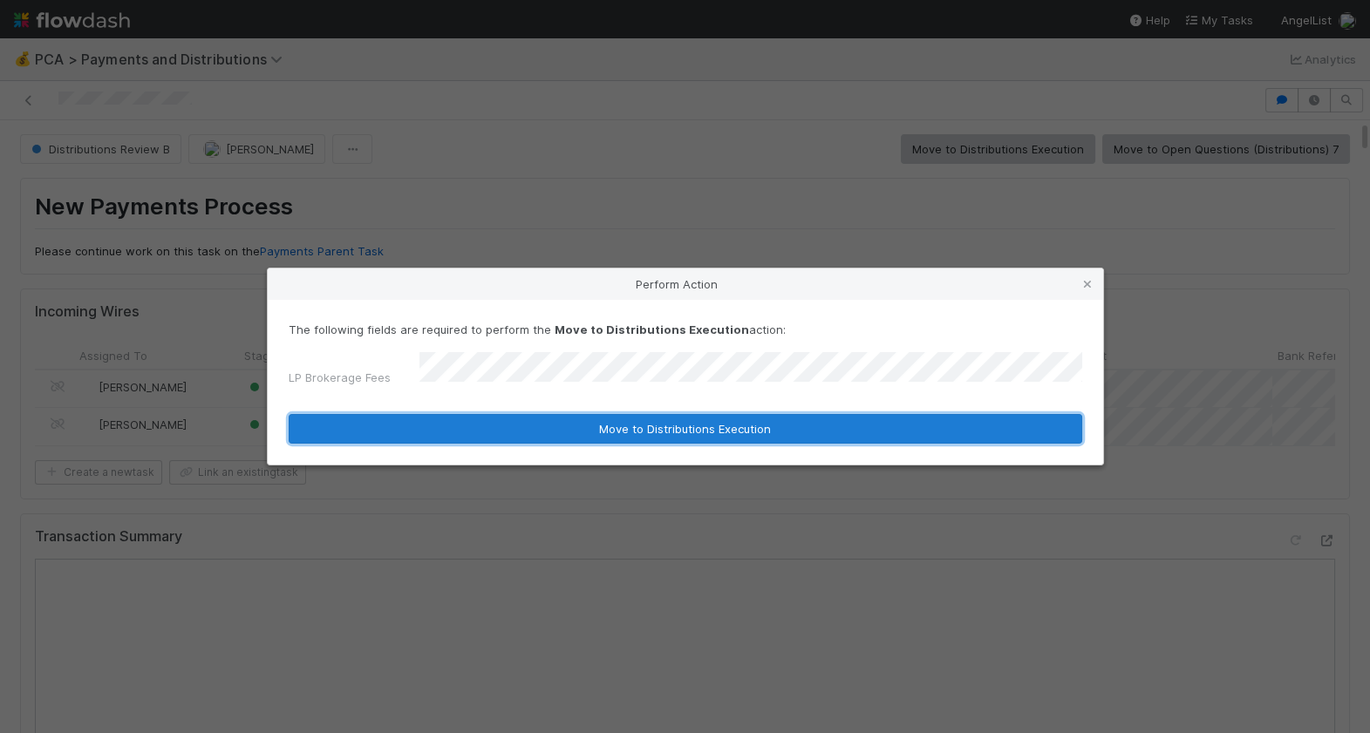
click at [531, 422] on button "Move to Distributions Execution" at bounding box center [685, 429] width 793 height 30
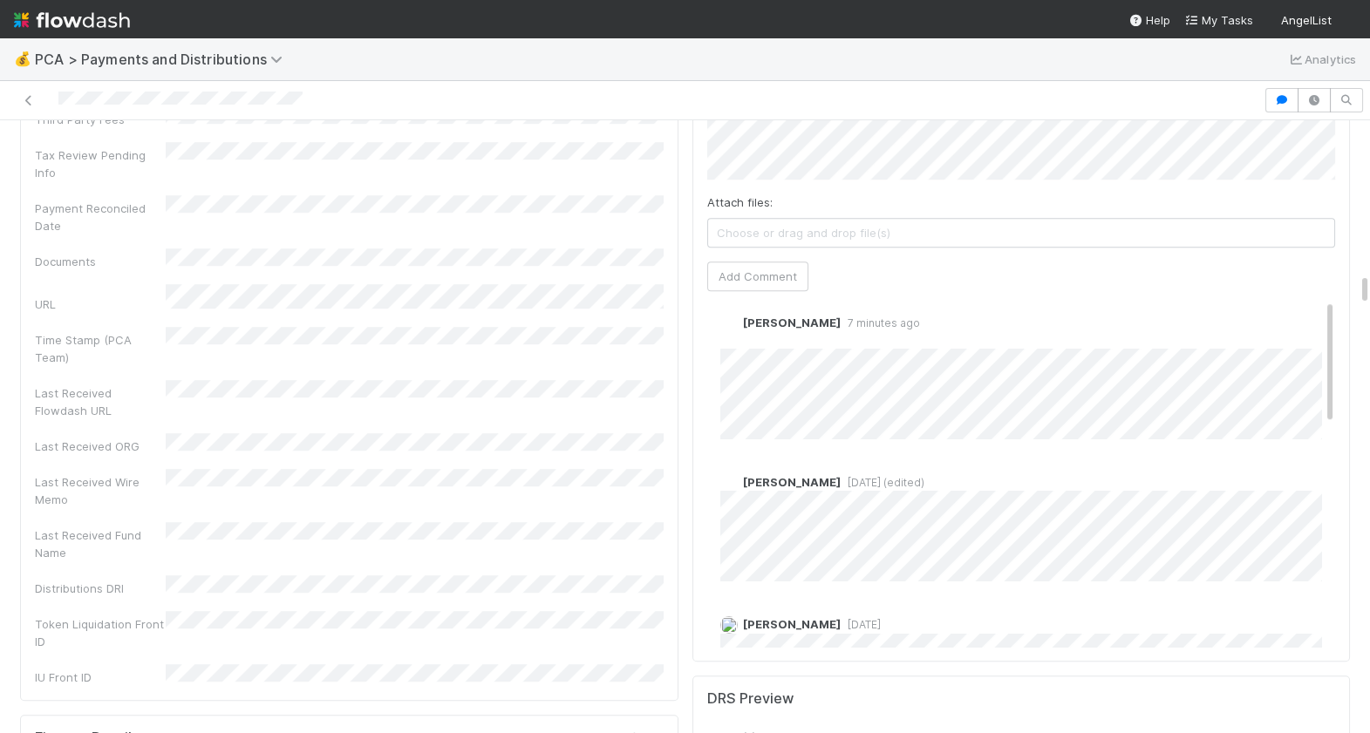
scroll to position [16, 0]
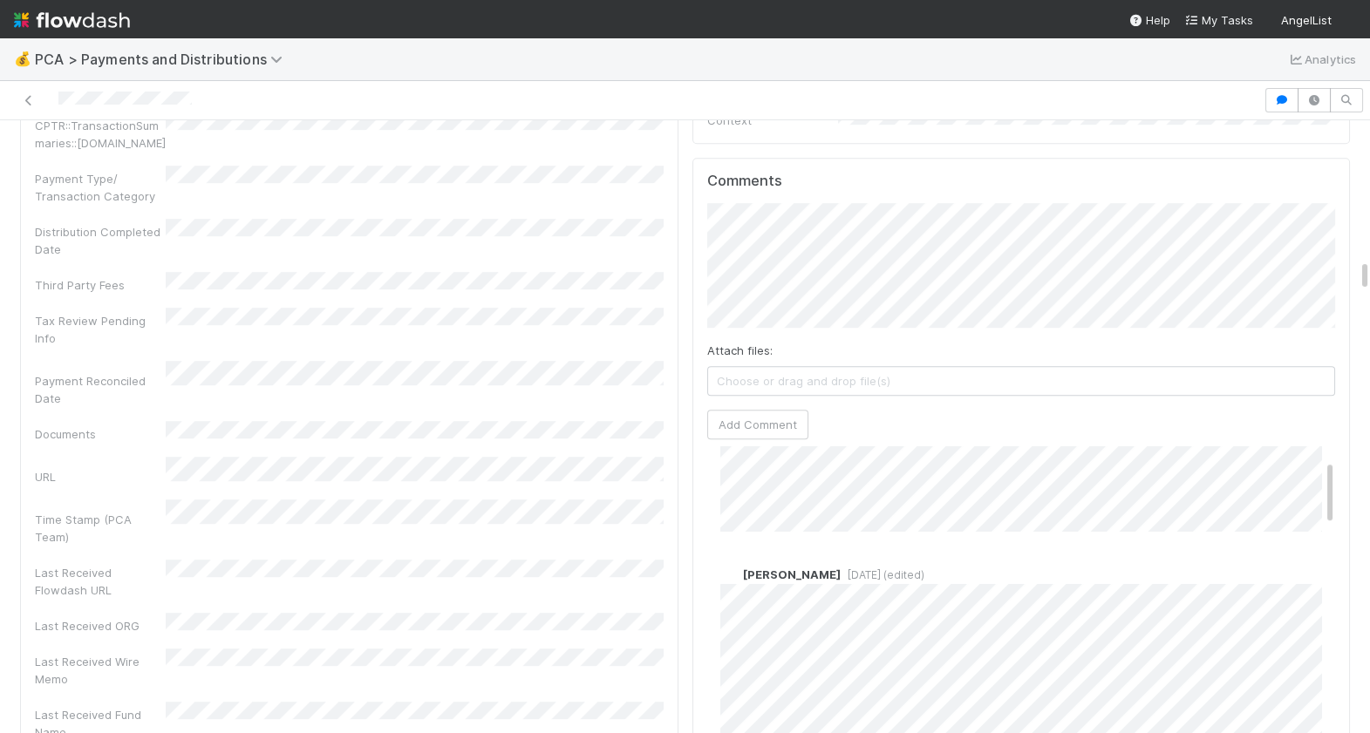
scroll to position [61, 0]
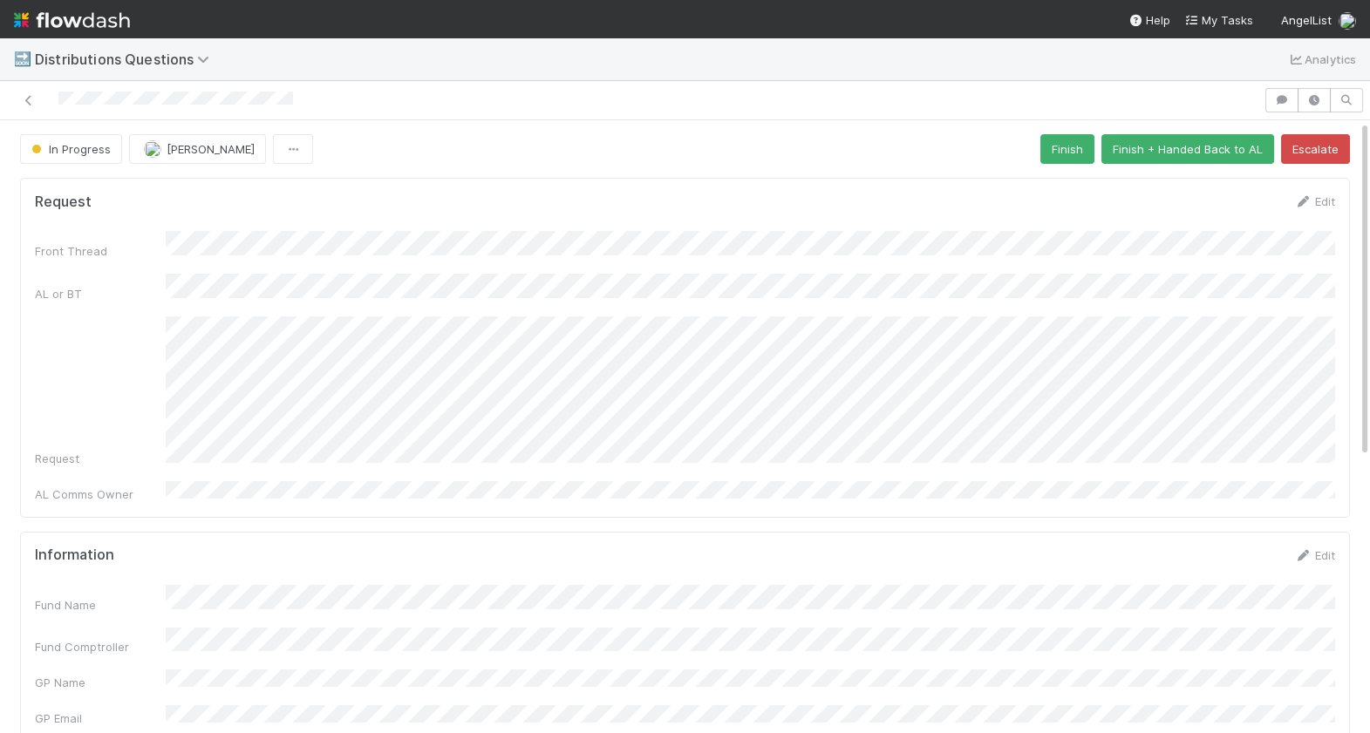
scroll to position [500, 0]
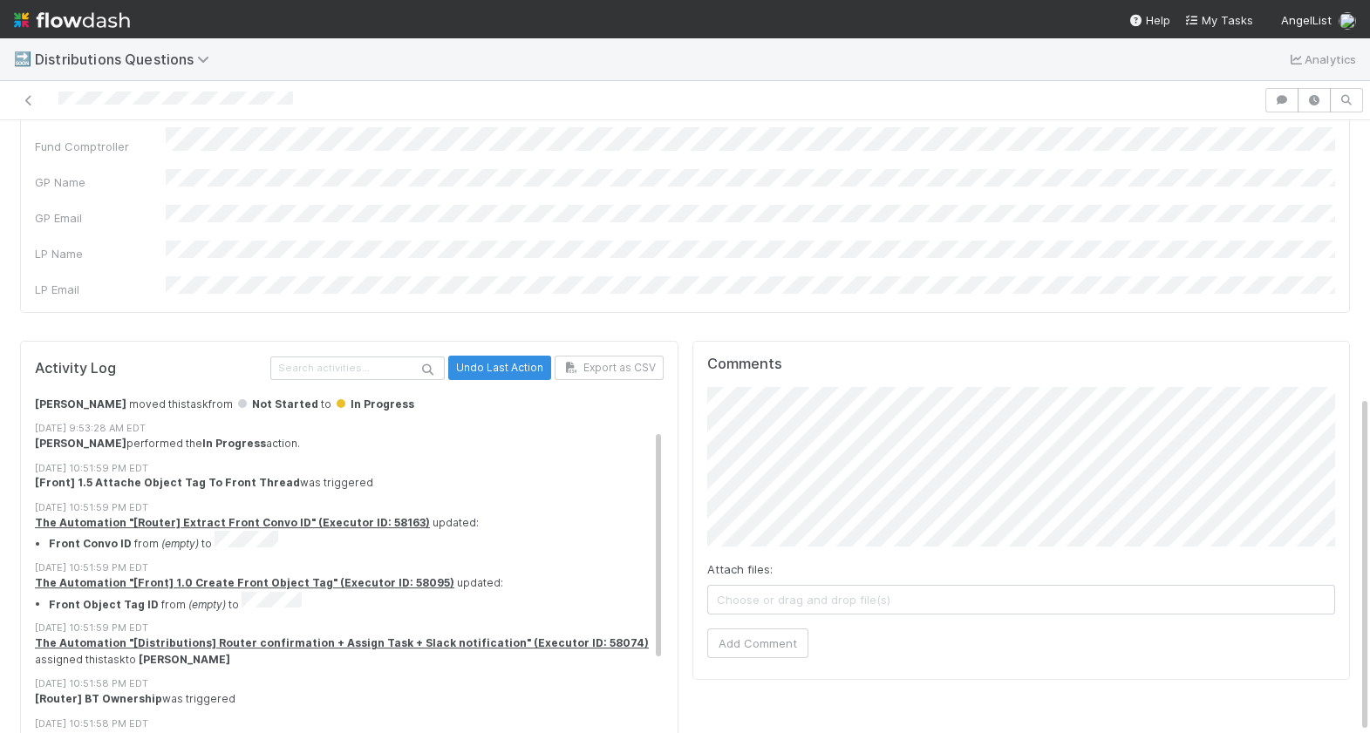
click at [671, 386] on div "Activity Log Undo Last Action Export as CSV 8/25/25, 9:53:28 AM EDT [Distributi…" at bounding box center [685, 556] width 1344 height 445
click at [742, 643] on button "Add Comment" at bounding box center [757, 658] width 101 height 30
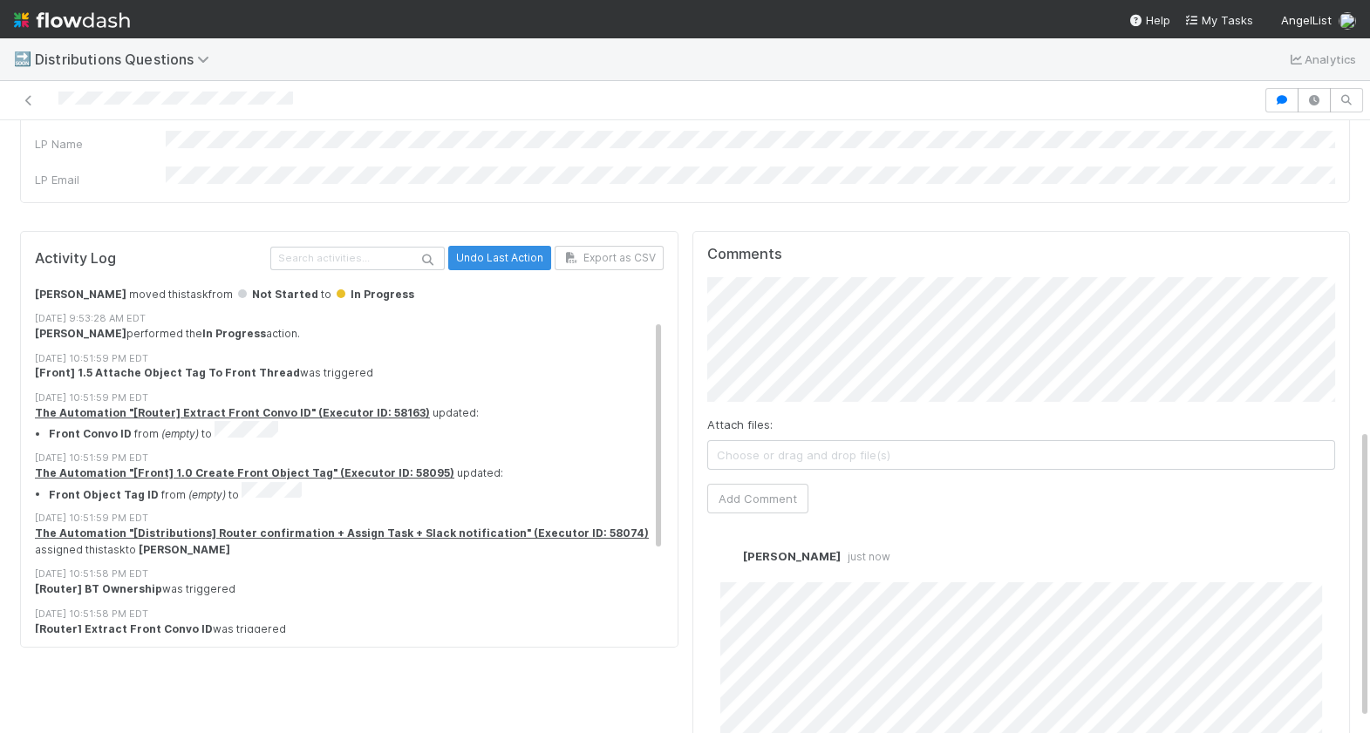
scroll to position [679, 0]
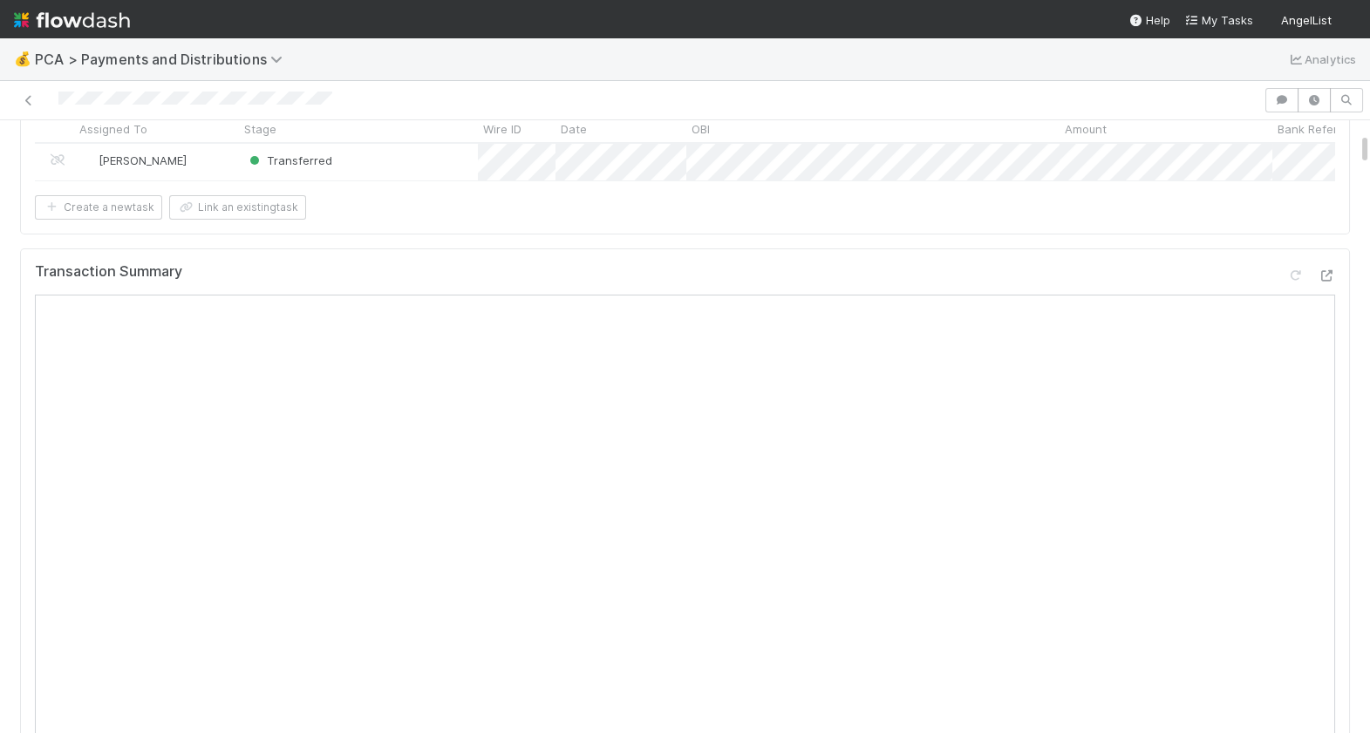
scroll to position [240, 0]
